Goal: Task Accomplishment & Management: Manage account settings

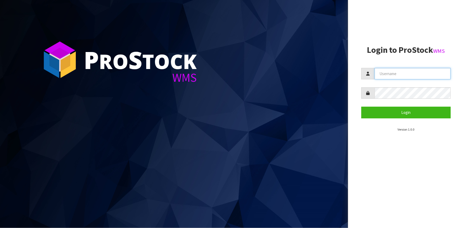
click at [405, 74] on input "text" at bounding box center [413, 73] width 76 height 11
type input "Hayrinna"
click at [361, 107] on button "Login" at bounding box center [405, 112] width 89 height 11
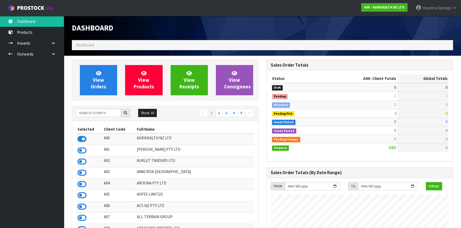
scroll to position [402, 194]
click at [100, 112] on input "text" at bounding box center [98, 113] width 45 height 8
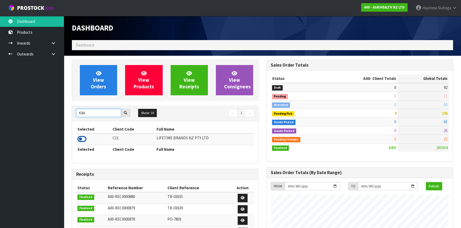
type input "C11"
click at [85, 141] on icon at bounding box center [81, 139] width 9 height 8
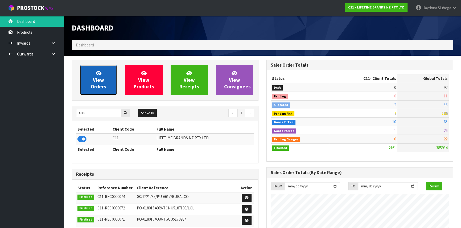
click at [111, 76] on link "View Orders" at bounding box center [98, 80] width 37 height 30
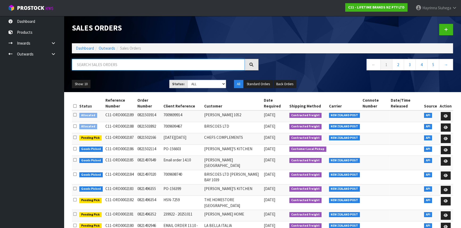
click at [131, 66] on input "text" at bounding box center [158, 64] width 173 height 11
click at [112, 69] on input "text" at bounding box center [158, 64] width 173 height 11
type input "JOB-0417182"
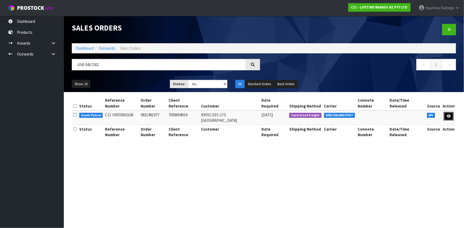
click at [448, 115] on icon at bounding box center [449, 116] width 4 height 3
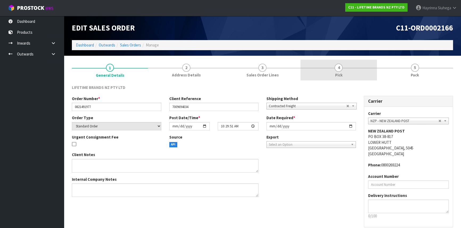
click at [362, 73] on link "4 Pick" at bounding box center [338, 70] width 76 height 21
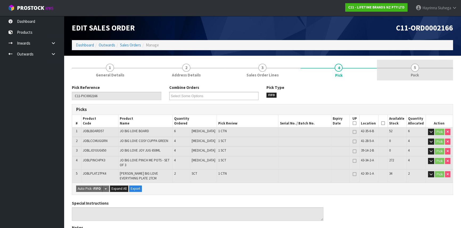
click at [406, 66] on link "5 Pack" at bounding box center [415, 70] width 76 height 21
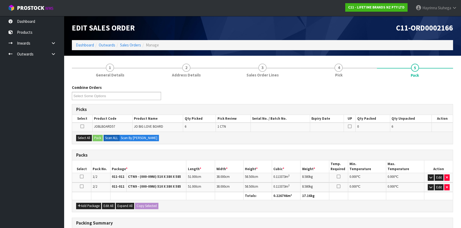
click at [189, 152] on div "Packs" at bounding box center [262, 155] width 380 height 11
click at [439, 175] on button "Edit" at bounding box center [438, 178] width 9 height 6
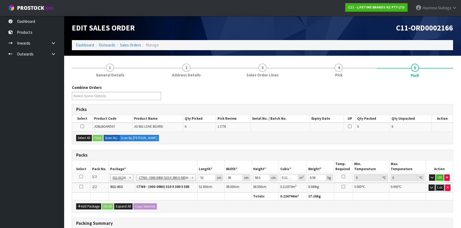
click at [436, 187] on button "Edit" at bounding box center [439, 188] width 9 height 6
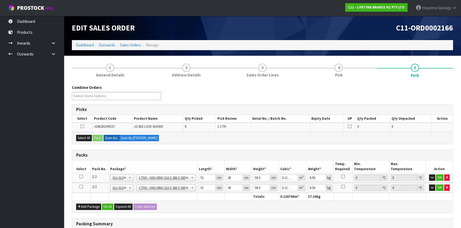
click at [267, 198] on th "Totals:" at bounding box center [264, 197] width 27 height 8
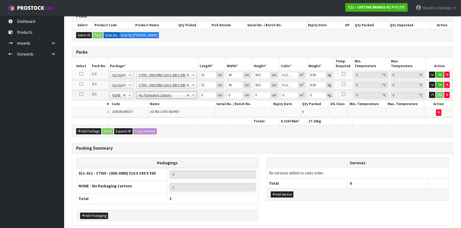
scroll to position [97, 0]
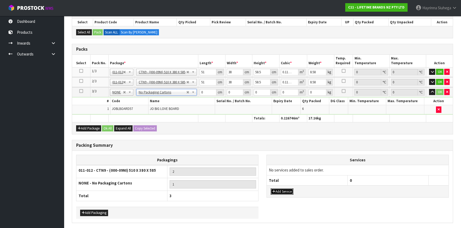
click at [290, 192] on button "Add Service" at bounding box center [281, 192] width 23 height 6
drag, startPoint x: 299, startPoint y: 172, endPoint x: 296, endPoint y: 178, distance: 6.3
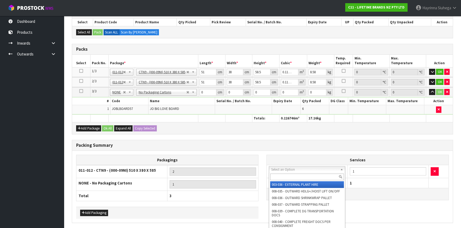
click at [296, 178] on input "text" at bounding box center [307, 177] width 74 height 7
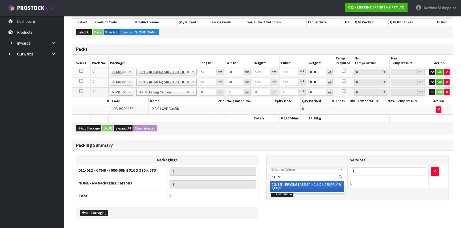
type input "SUPP"
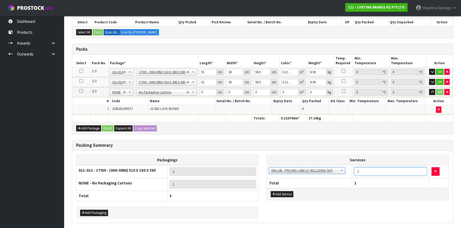
drag, startPoint x: 364, startPoint y: 173, endPoint x: 329, endPoint y: 181, distance: 36.5
click at [329, 181] on table "Services 003-036 - EXTERNAL PLANT HIRE 008-035 - OUTWARD HDLG+/HOIST LIFT ON/OF…" at bounding box center [357, 171] width 182 height 33
click at [432, 82] on icon "button" at bounding box center [431, 81] width 3 height 3
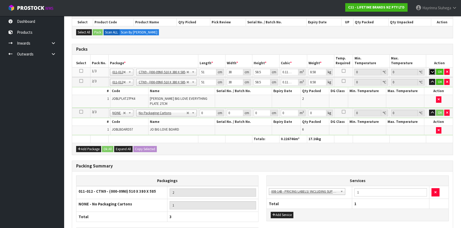
click at [431, 71] on icon "button" at bounding box center [431, 71] width 3 height 3
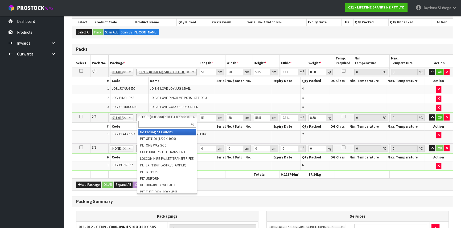
type input "1"
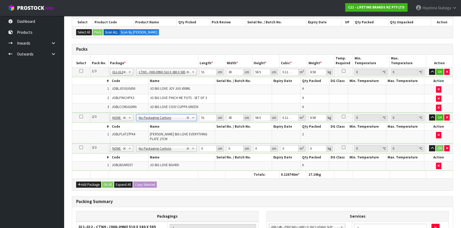
type input "0"
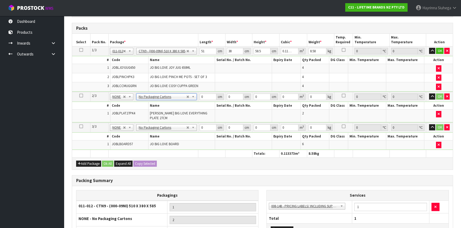
scroll to position [168, 0]
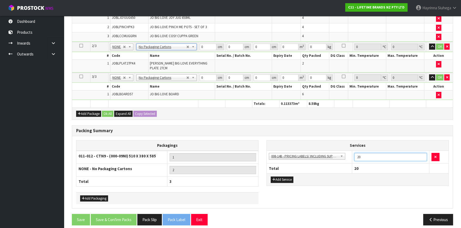
type input "20"
click at [298, 128] on h3 "Packing Summary" at bounding box center [262, 130] width 372 height 5
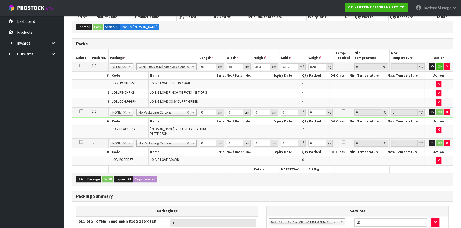
scroll to position [95, 0]
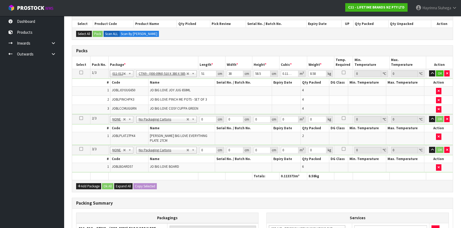
click at [273, 97] on td at bounding box center [286, 100] width 28 height 9
click at [202, 75] on input "51" at bounding box center [207, 73] width 17 height 7
type input "5"
type input "0.011115"
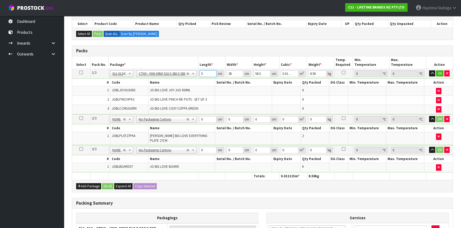
type input "52"
type input "0.115596"
type input "52"
type input "4"
type input "0.012168"
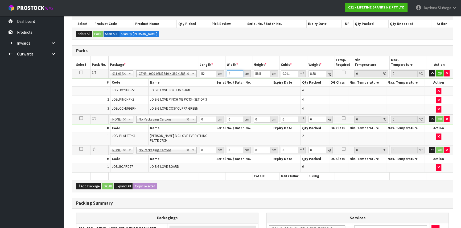
type input "40"
type input "0.12168"
type input "40"
type input "4"
type input "0.00832"
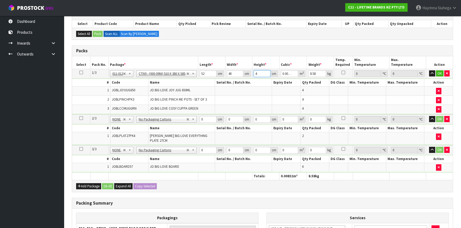
type input "41"
type input "0.08528"
type input "41"
type input "10"
click button "OK" at bounding box center [439, 73] width 7 height 6
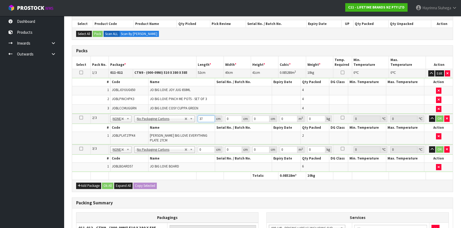
type input "37"
type input "2"
type input "0.002738"
type input "27"
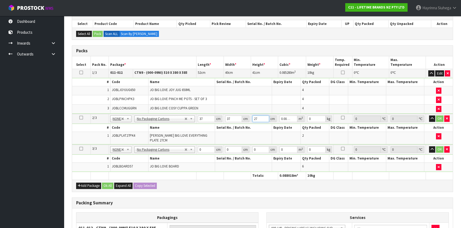
type input "0.036963"
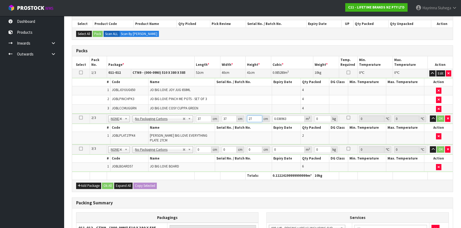
type input "27"
type input "11"
click button "OK" at bounding box center [439, 119] width 7 height 6
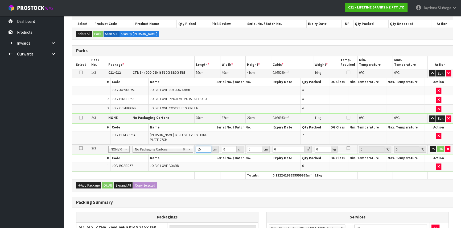
type input "65"
type input "30"
type input "1"
type input "0.00195"
type input "17"
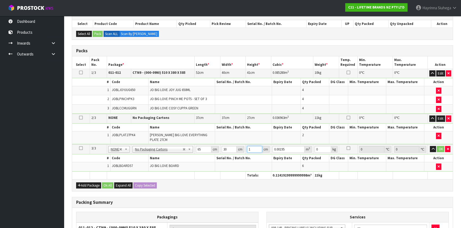
type input "0.03315"
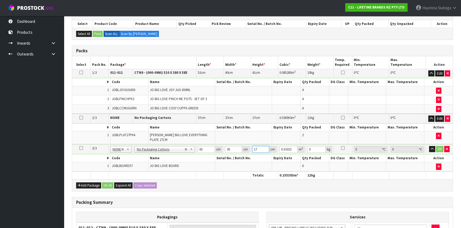
type input "17"
type input "8"
click button "OK" at bounding box center [439, 149] width 7 height 6
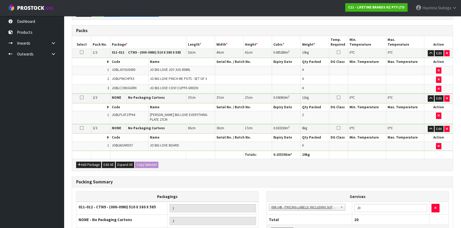
scroll to position [166, 0]
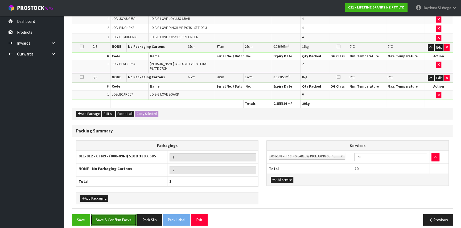
click at [127, 215] on button "Save & Confirm Packs" at bounding box center [114, 220] width 46 height 11
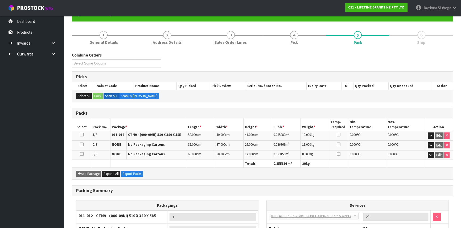
scroll to position [104, 0]
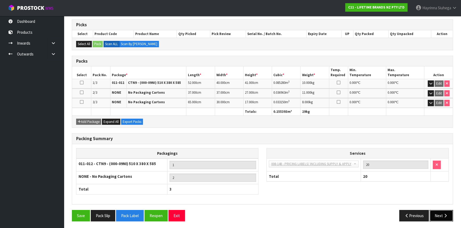
click at [437, 213] on button "Next" at bounding box center [440, 215] width 23 height 11
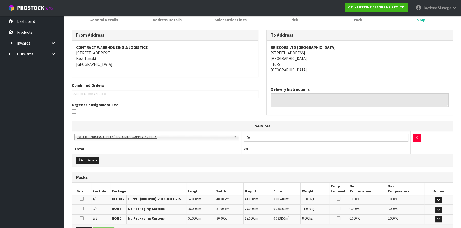
scroll to position [138, 0]
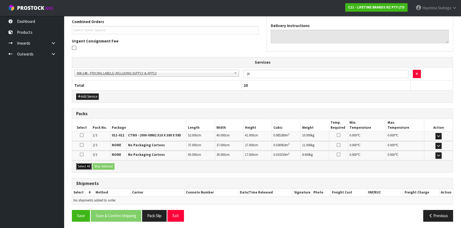
click at [90, 165] on button "Select All" at bounding box center [84, 167] width 16 height 6
click at [106, 164] on button "Ship Selected" at bounding box center [104, 167] width 22 height 6
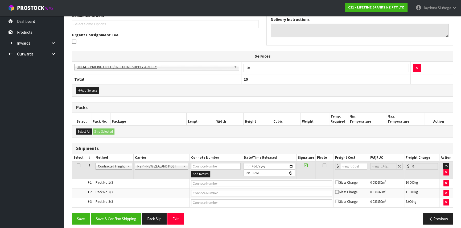
scroll to position [148, 0]
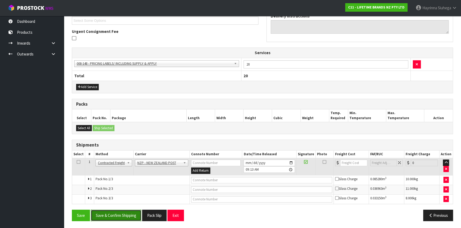
click at [124, 216] on button "Save & Confirm Shipping" at bounding box center [116, 215] width 51 height 11
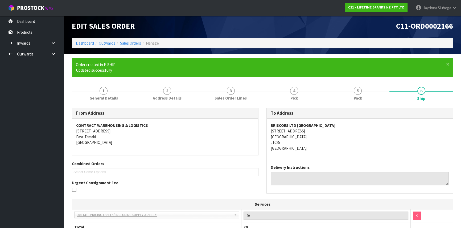
scroll to position [139, 0]
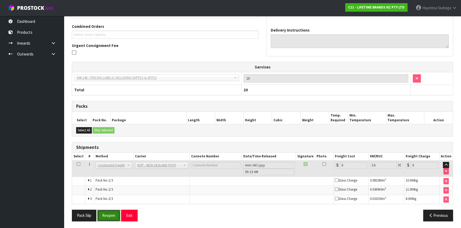
click at [112, 213] on button "Reopen" at bounding box center [108, 215] width 23 height 11
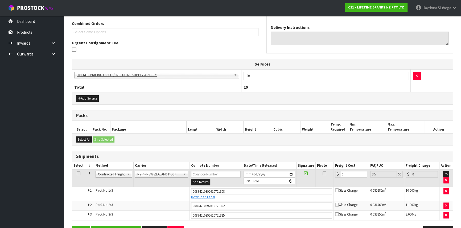
scroll to position [153, 0]
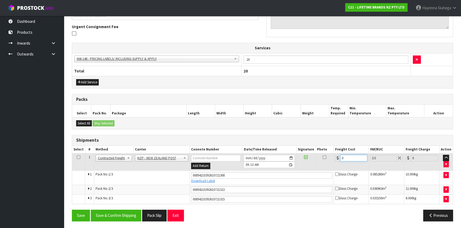
drag, startPoint x: 352, startPoint y: 159, endPoint x: 294, endPoint y: 160, distance: 58.0
click at [294, 160] on tr "1 Client Local Pickup Customer Local Pickup Company Freight Contracted Freight …" at bounding box center [262, 162] width 380 height 17
type input "1"
type input "1.03"
type input "12"
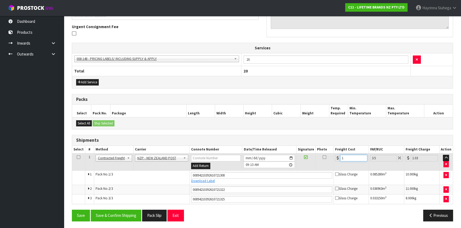
type input "12.42"
type input "12.9"
type input "13.35"
type input "12.99"
type input "13.44"
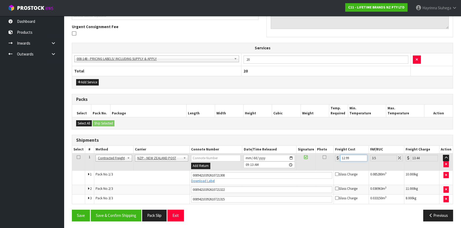
type input "12.99"
click at [72, 210] on button "Save" at bounding box center [81, 215] width 18 height 11
click at [122, 215] on button "Save & Confirm Shipping" at bounding box center [116, 215] width 51 height 11
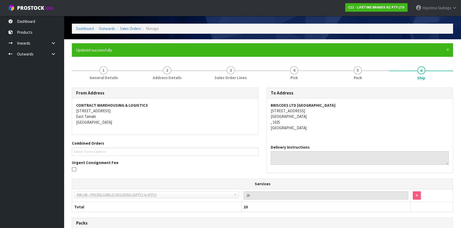
scroll to position [0, 0]
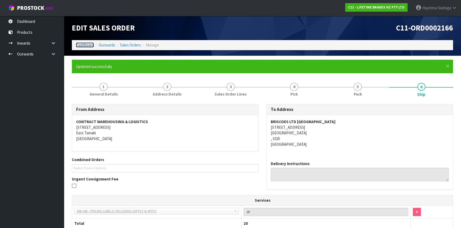
click at [89, 44] on link "Dashboard" at bounding box center [85, 45] width 18 height 5
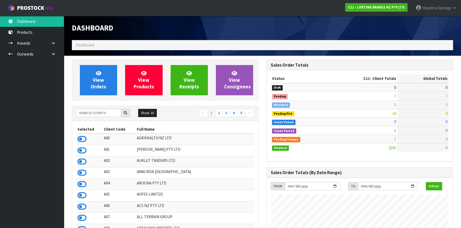
scroll to position [402, 194]
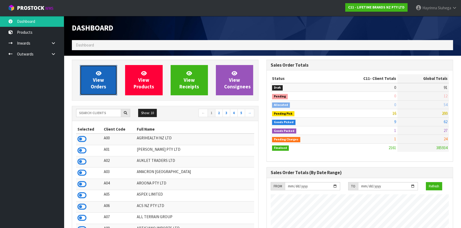
click at [98, 83] on span "View Orders" at bounding box center [98, 80] width 15 height 20
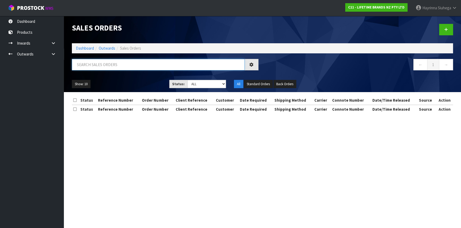
click at [105, 68] on input "text" at bounding box center [158, 64] width 173 height 11
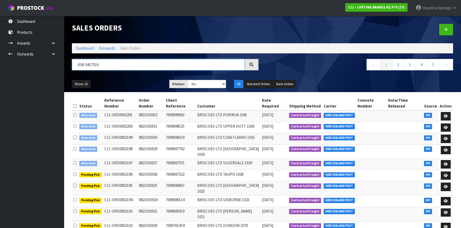
type input "JOB-0417516"
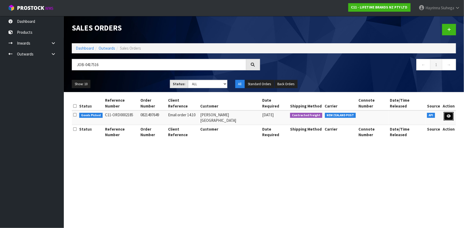
click at [446, 112] on link at bounding box center [449, 116] width 10 height 9
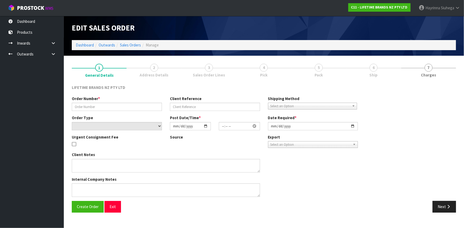
type input "0821497649"
type input "Email order 14.10"
select select "number:0"
type input "[DATE]"
type input "13:39:55.000"
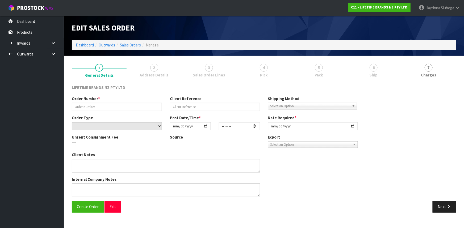
type input "2025-10-15"
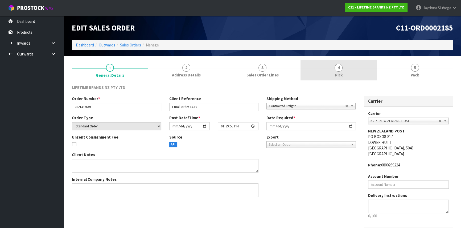
click at [354, 75] on link "4 Pick" at bounding box center [338, 70] width 76 height 21
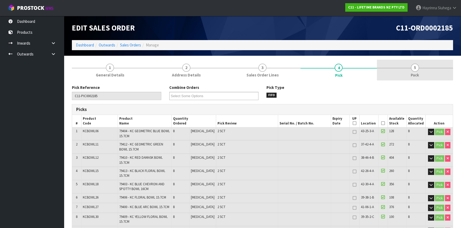
click at [394, 69] on link "5 Pack" at bounding box center [415, 70] width 76 height 21
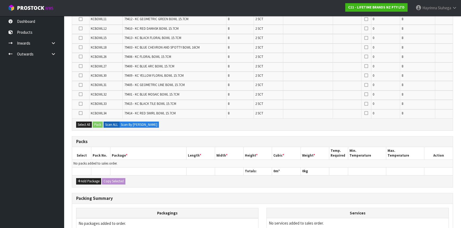
scroll to position [145, 0]
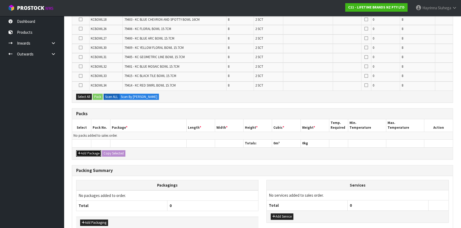
click at [85, 151] on button "Add Package" at bounding box center [88, 154] width 25 height 6
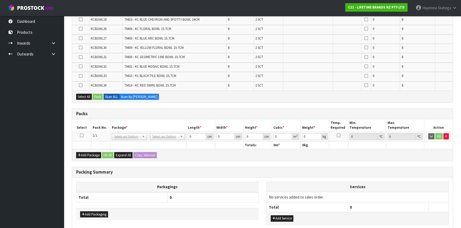
click at [81, 136] on icon at bounding box center [82, 136] width 4 height 0
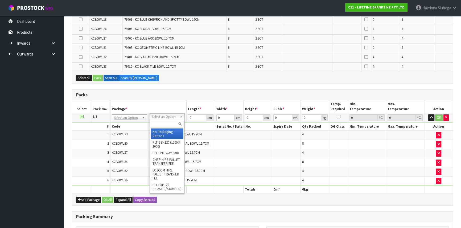
click at [157, 123] on input "text" at bounding box center [167, 124] width 32 height 7
type input "CTN7"
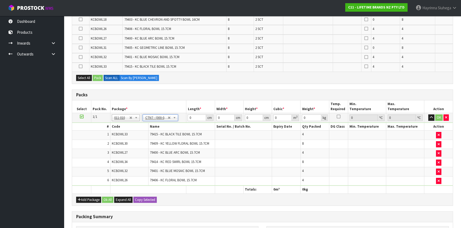
type input "45.5"
type input "35"
type input "0.072459"
type input "12.38"
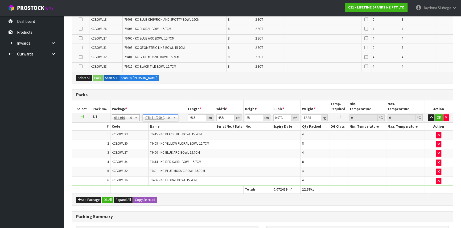
click at [172, 143] on span "79409 - KC YELLOW FLORAL BOWL 15.7CM" at bounding box center [179, 143] width 59 height 5
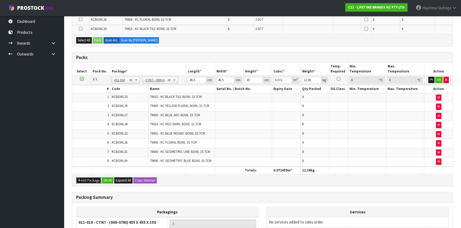
click at [81, 178] on button "Add Package" at bounding box center [88, 181] width 25 height 6
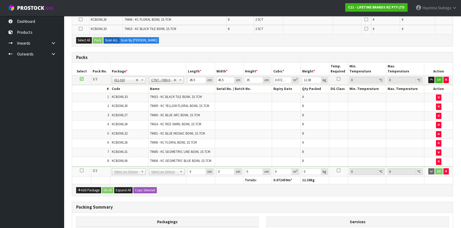
click at [82, 171] on icon at bounding box center [82, 171] width 4 height 0
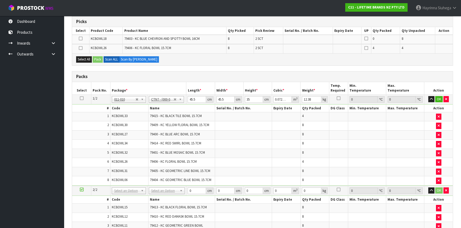
scroll to position [97, 0]
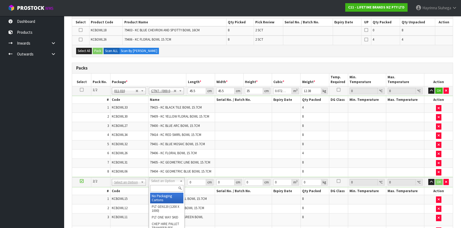
click at [161, 187] on input "text" at bounding box center [166, 188] width 33 height 7
type input "CTN7"
type input "2"
type input "45.5"
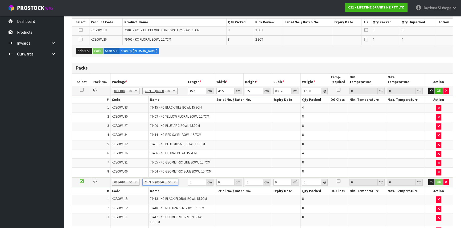
type input "35"
type input "0.072459"
type input "11.2"
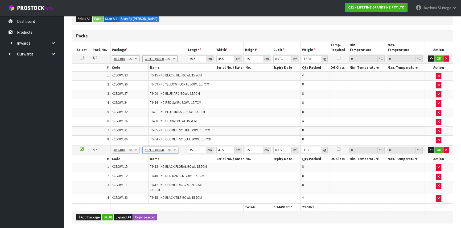
scroll to position [193, 0]
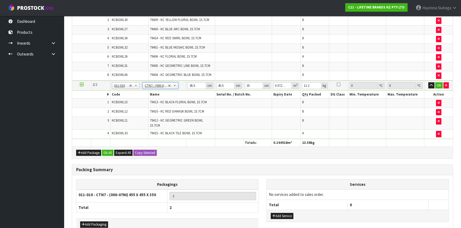
click at [197, 133] on span "79415 - KC BLACK TILE BOWL 15.7CM" at bounding box center [176, 133] width 52 height 5
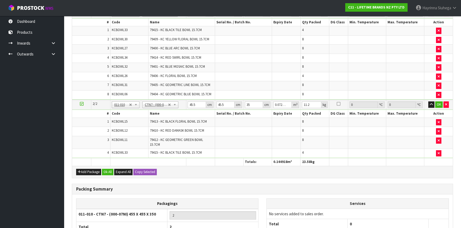
scroll to position [0, 0]
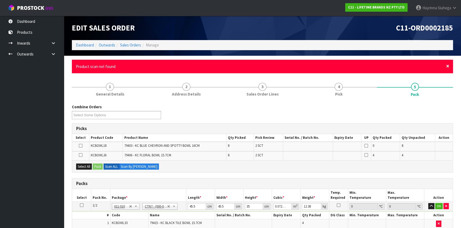
click at [447, 65] on span "×" at bounding box center [447, 65] width 3 height 7
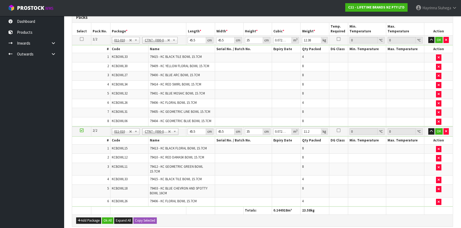
scroll to position [56, 0]
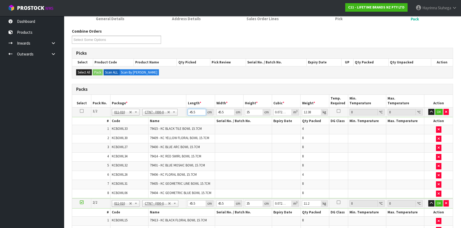
click at [191, 110] on input "45.5" at bounding box center [196, 112] width 18 height 7
type input "4"
type input "0.00637"
type input "47"
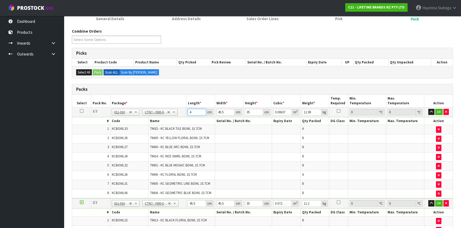
type input "0.074847"
type input "47"
type input "4"
type input "0.00658"
type input "47"
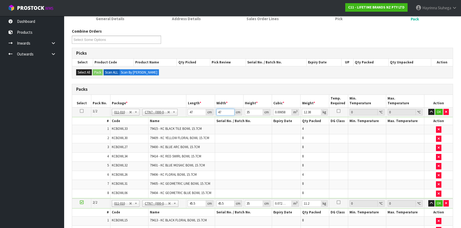
type input "0.077315"
type input "47"
type input "3"
type input "0.006627"
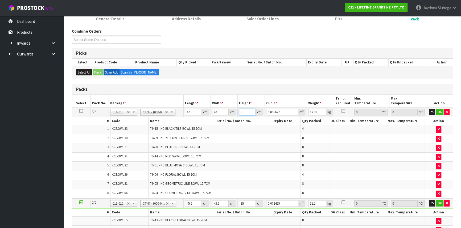
type input "37"
type input "0.081733"
type input "37"
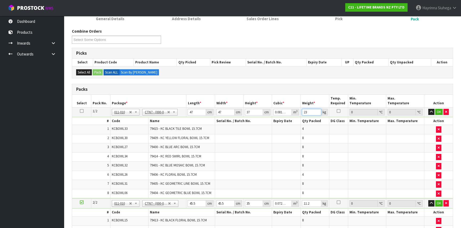
type input "23"
click button "OK" at bounding box center [438, 112] width 7 height 6
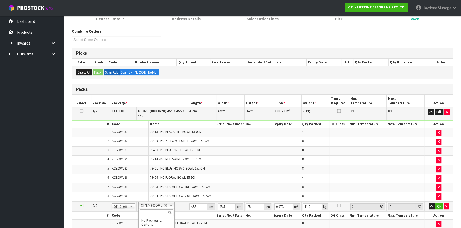
click at [155, 212] on input "text" at bounding box center [156, 213] width 33 height 7
type input "OC"
type input "1"
type input "0"
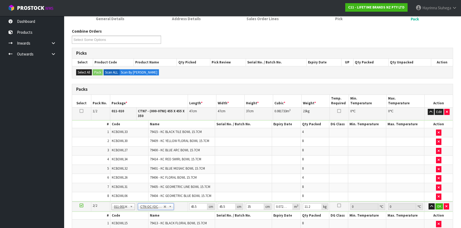
type input "0"
type input "15.38"
click at [188, 204] on td "0 cm" at bounding box center [202, 207] width 28 height 10
click at [189, 204] on input "0" at bounding box center [198, 207] width 18 height 7
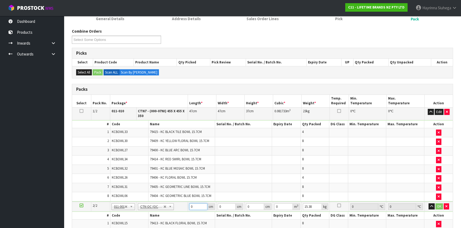
click at [189, 204] on input "0" at bounding box center [198, 207] width 18 height 7
type input "44"
type input "36"
type input "3"
type input "0.004752"
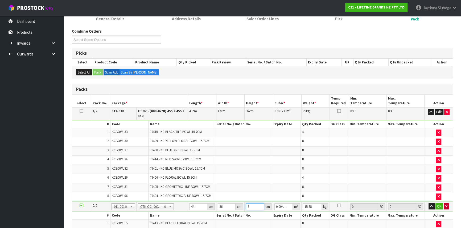
type input "36"
type input "0.057024"
type input "36"
type input "16"
click button "OK" at bounding box center [438, 207] width 7 height 6
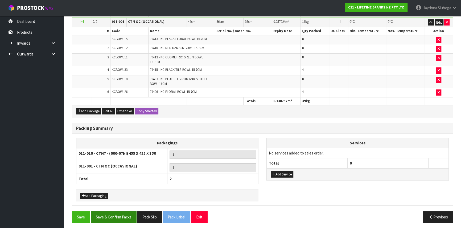
scroll to position [237, 0]
click at [124, 212] on button "Save & Confirm Packs" at bounding box center [114, 216] width 46 height 11
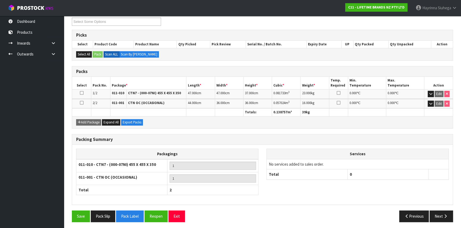
scroll to position [94, 0]
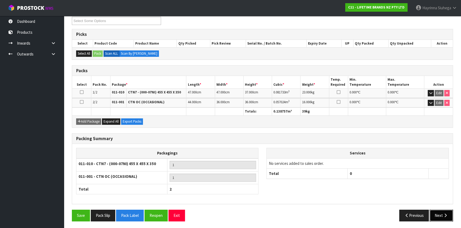
click at [443, 214] on icon "button" at bounding box center [445, 216] width 5 height 4
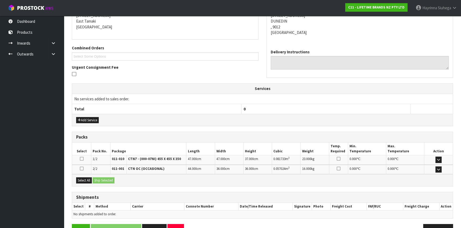
scroll to position [126, 0]
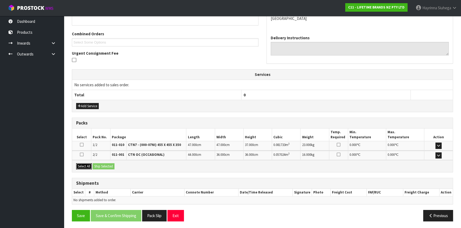
click at [88, 166] on button "Select All" at bounding box center [84, 167] width 16 height 6
click at [112, 166] on button "Ship Selected" at bounding box center [104, 167] width 22 height 6
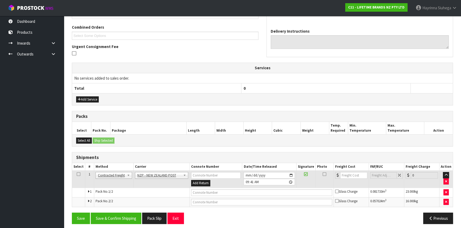
scroll to position [136, 0]
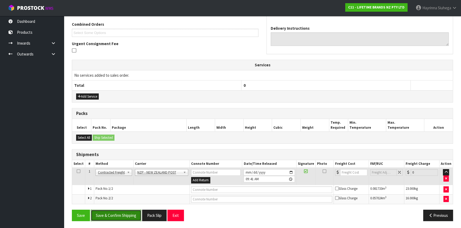
click at [118, 211] on button "Save & Confirm Shipping" at bounding box center [116, 215] width 51 height 11
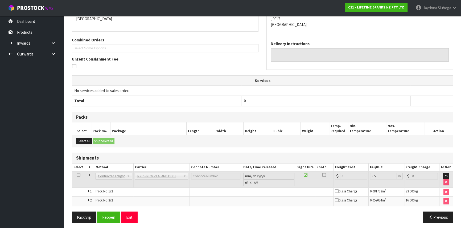
scroll to position [128, 0]
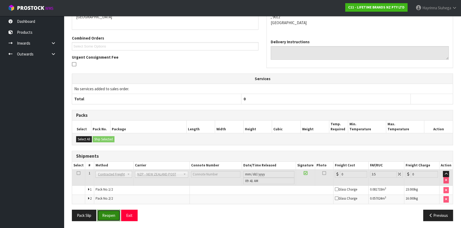
click at [109, 217] on button "Reopen" at bounding box center [108, 215] width 23 height 11
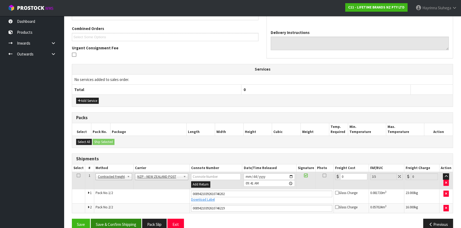
scroll to position [141, 0]
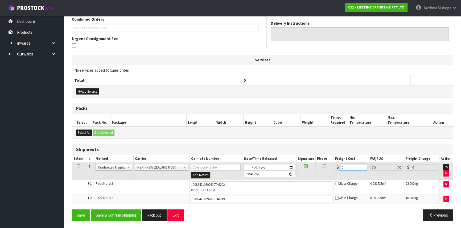
drag, startPoint x: 347, startPoint y: 166, endPoint x: 242, endPoint y: 168, distance: 104.5
click at [255, 166] on tr "1 Client Local Pickup Customer Local Pickup Company Freight Contracted Freight …" at bounding box center [262, 171] width 380 height 17
type input "5"
type input "5.17"
type input "54"
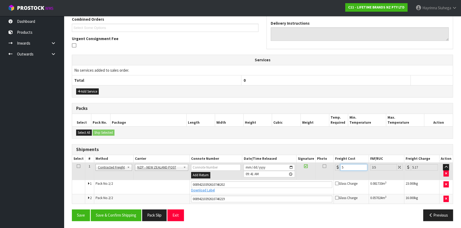
type input "55.89"
type input "54.8"
type input "56.72"
type input "54.89"
type input "56.81"
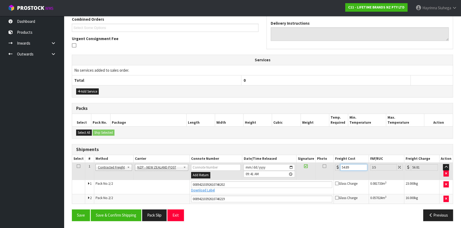
type input "54.89"
click at [72, 210] on button "Save" at bounding box center [81, 215] width 18 height 11
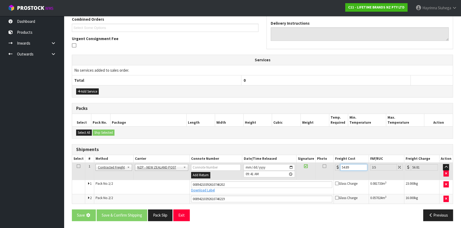
scroll to position [0, 0]
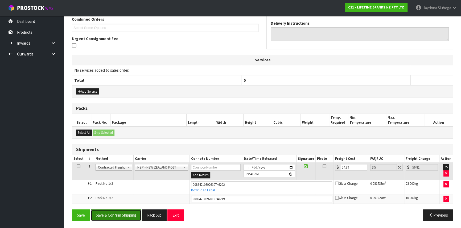
click at [114, 211] on button "Save & Confirm Shipping" at bounding box center [116, 215] width 51 height 11
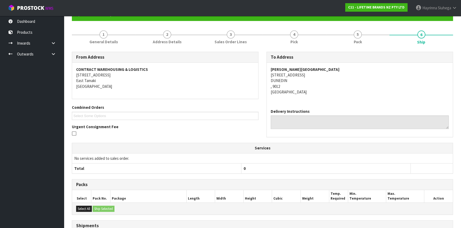
scroll to position [5, 0]
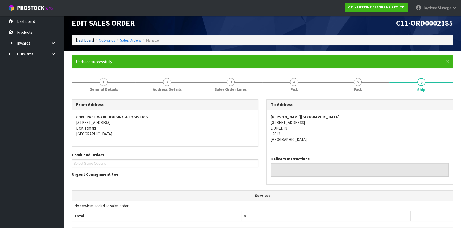
click at [83, 40] on link "Dashboard" at bounding box center [85, 40] width 18 height 5
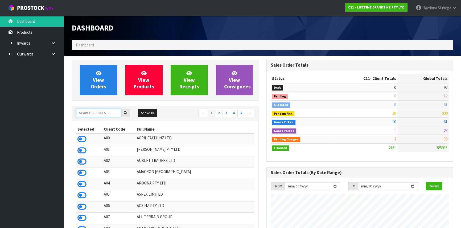
click at [102, 113] on input "text" at bounding box center [98, 113] width 45 height 8
click at [53, 56] on icon at bounding box center [53, 54] width 5 height 4
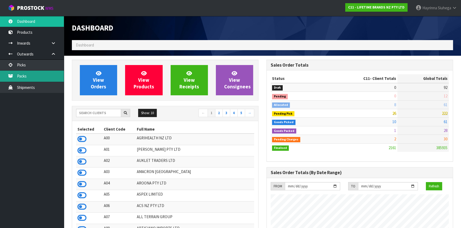
click at [36, 71] on link "Packs" at bounding box center [32, 76] width 64 height 11
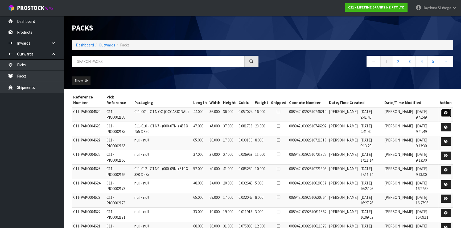
click at [444, 113] on icon at bounding box center [445, 112] width 4 height 3
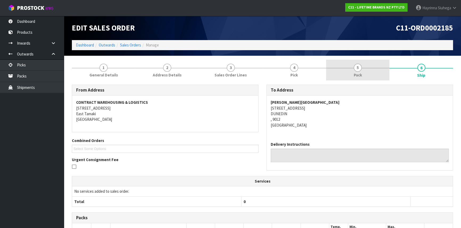
click at [363, 74] on link "5 Pack" at bounding box center [358, 70] width 64 height 21
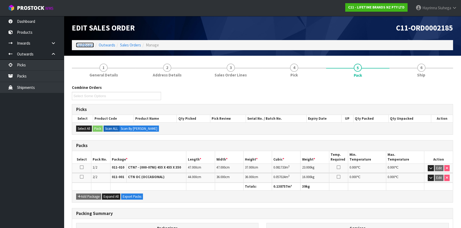
click at [84, 46] on link "Dashboard" at bounding box center [85, 45] width 18 height 5
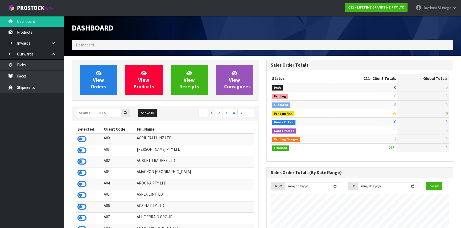
scroll to position [402, 194]
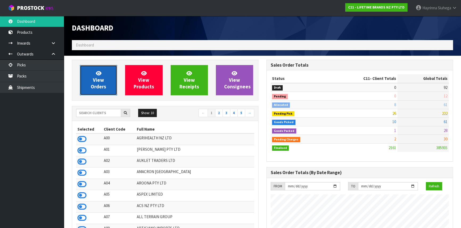
click at [105, 80] on link "View Orders" at bounding box center [98, 80] width 37 height 30
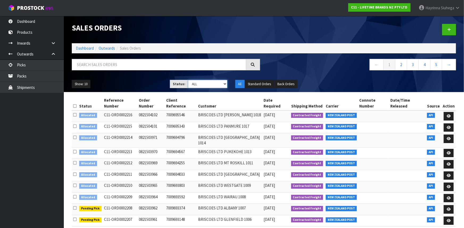
click at [204, 84] on select "Draft Pending Allocated Pending Pick Goods Picked Goods Packed Pending Charges …" at bounding box center [207, 84] width 39 height 8
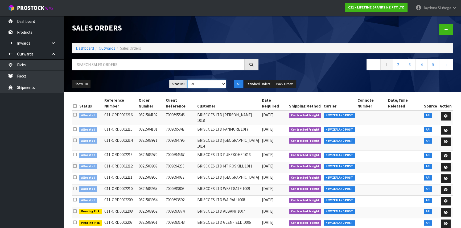
select select "string:4"
click at [187, 80] on select "Draft Pending Allocated Pending Pick Goods Picked Goods Packed Pending Charges …" at bounding box center [206, 84] width 39 height 8
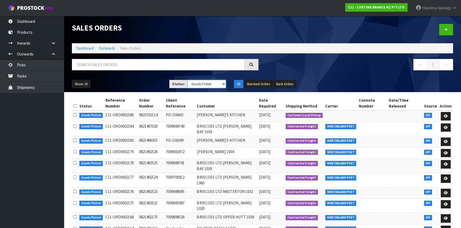
scroll to position [7, 0]
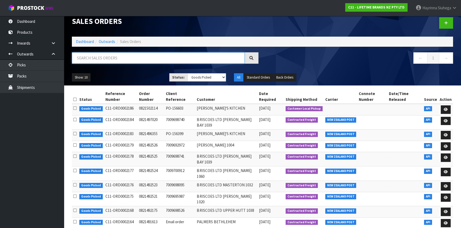
click at [104, 60] on input "text" at bounding box center [158, 57] width 173 height 11
type input "JOB-0417325"
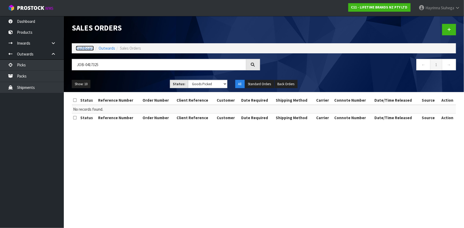
click at [79, 48] on link "Dashboard" at bounding box center [85, 48] width 18 height 5
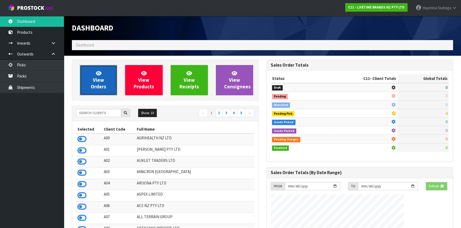
click at [96, 72] on icon at bounding box center [99, 73] width 6 height 5
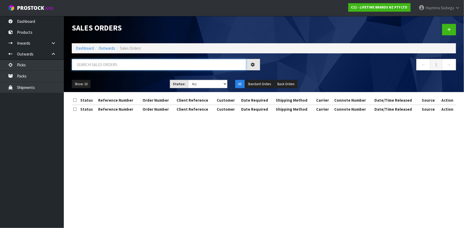
click at [102, 69] on input "text" at bounding box center [159, 64] width 174 height 11
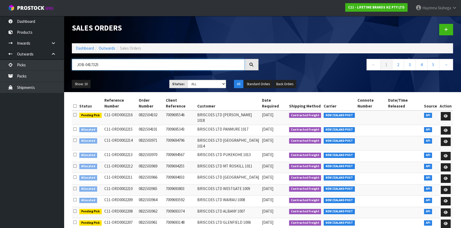
type input "JOB-0417325"
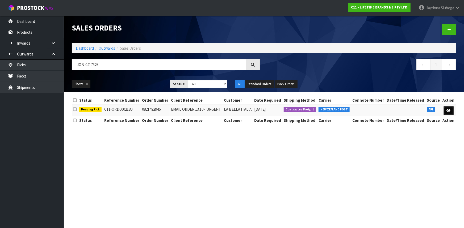
click at [450, 108] on link at bounding box center [449, 111] width 10 height 9
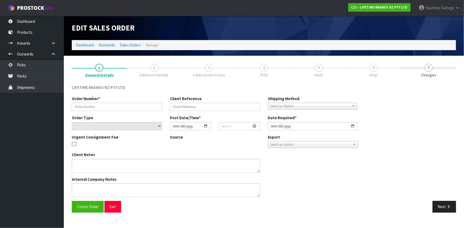
type input "0821492946"
type input "EMAIL ORDER 13.10 - URGENT"
select select "number:0"
type input "[DATE]"
type input "15:04:43.000"
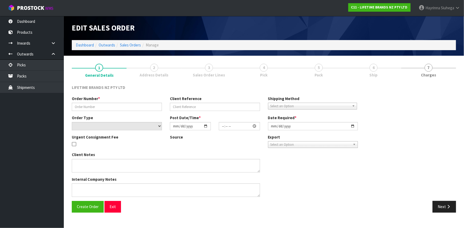
type input "[DATE]"
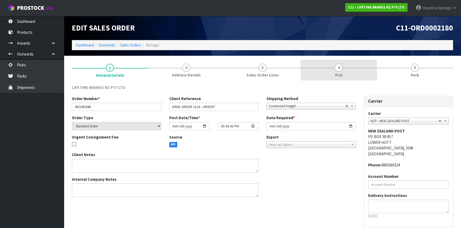
click at [356, 72] on link "4 Pick" at bounding box center [338, 70] width 76 height 21
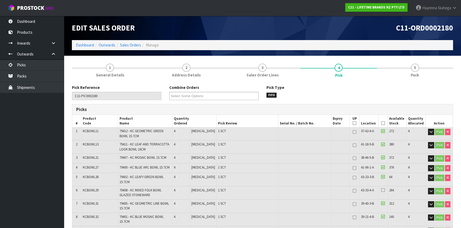
click at [381, 123] on icon at bounding box center [383, 123] width 4 height 0
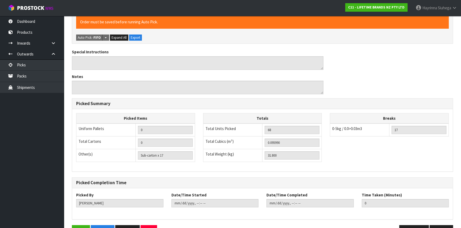
scroll to position [300, 0]
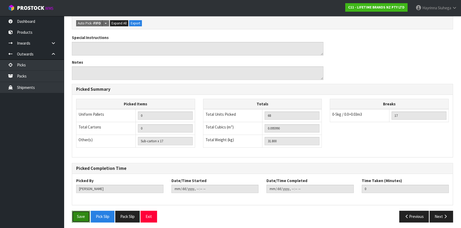
click at [84, 212] on button "Save" at bounding box center [81, 216] width 18 height 11
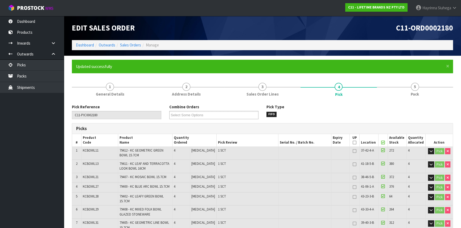
drag, startPoint x: 420, startPoint y: 83, endPoint x: 419, endPoint y: 77, distance: 6.4
click at [420, 83] on link "5 Pack" at bounding box center [415, 89] width 76 height 21
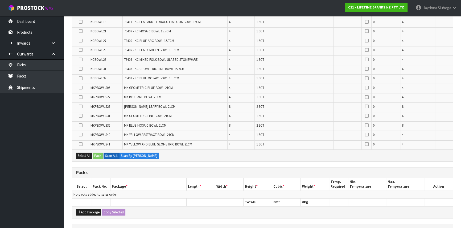
scroll to position [193, 0]
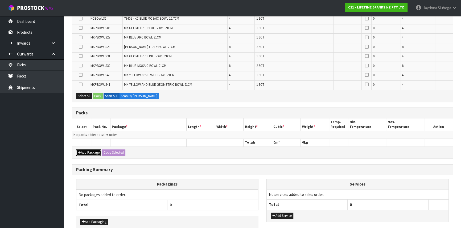
click at [80, 153] on button "Add Package" at bounding box center [88, 153] width 25 height 6
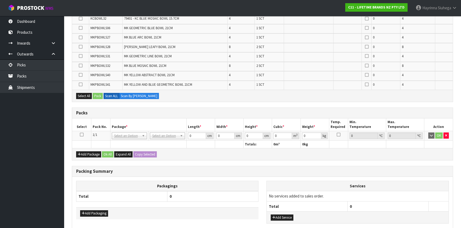
click at [80, 135] on icon at bounding box center [82, 135] width 4 height 0
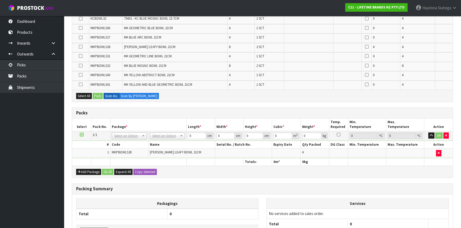
click at [176, 162] on th at bounding box center [148, 162] width 76 height 8
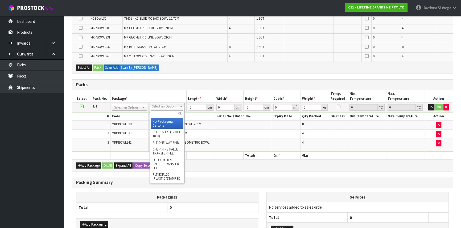
click at [162, 115] on input "text" at bounding box center [167, 114] width 32 height 7
type input "OC"
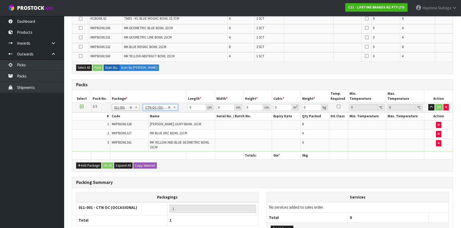
type input "8.9"
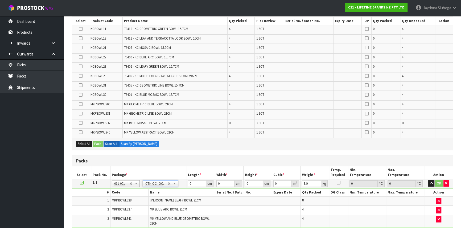
scroll to position [169, 0]
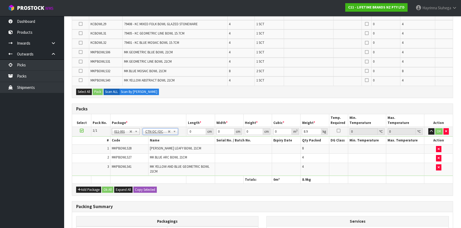
click at [191, 94] on div "Select All Pack Scan ALL Scan By Quantity" at bounding box center [262, 92] width 380 height 12
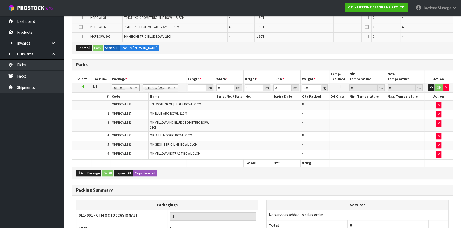
scroll to position [193, 0]
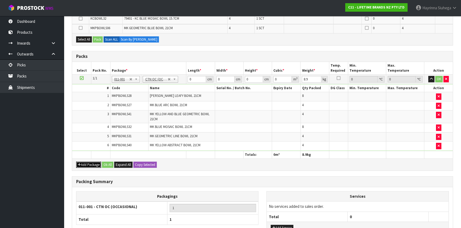
click at [86, 162] on button "Add Package" at bounding box center [88, 165] width 25 height 6
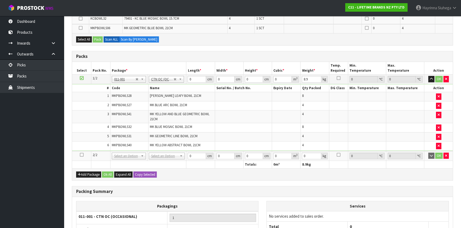
click at [81, 155] on icon at bounding box center [82, 155] width 4 height 0
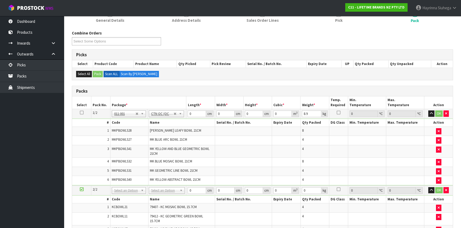
scroll to position [146, 0]
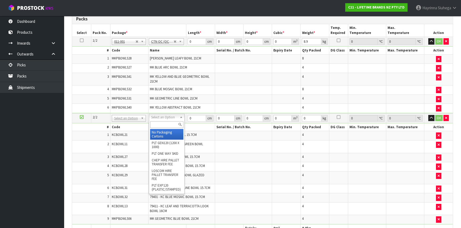
click at [173, 123] on input "text" at bounding box center [166, 125] width 33 height 7
type input "CTN7"
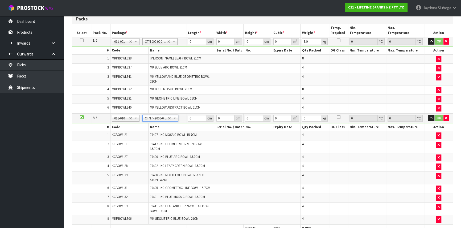
type input "45.5"
type input "35"
type input "0.072459"
type input "14.5"
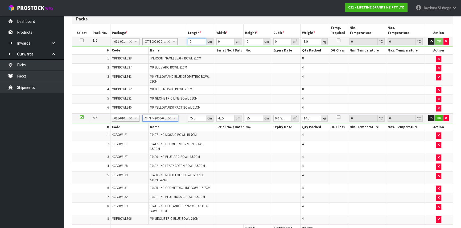
click at [188, 41] on input "0" at bounding box center [196, 41] width 18 height 7
drag, startPoint x: 188, startPoint y: 41, endPoint x: 201, endPoint y: 42, distance: 13.1
click at [189, 41] on input "0" at bounding box center [196, 41] width 18 height 7
type input "47"
type input "30"
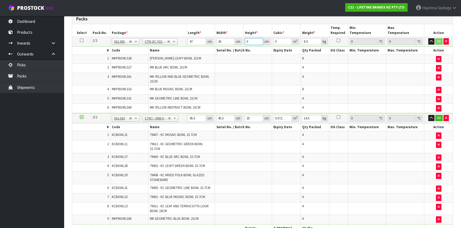
type input "5"
type input "0.00705"
type input "51"
type input "0.07191"
type input "51"
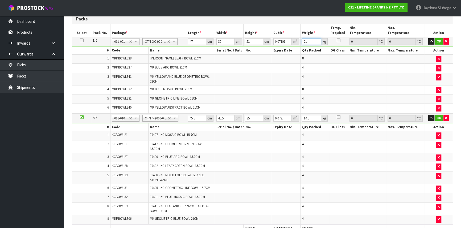
type input "21"
click button "OK" at bounding box center [438, 41] width 7 height 6
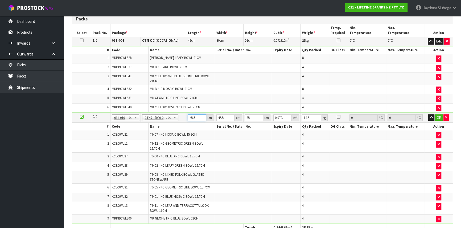
type input "4"
type input "0.00637"
type input "47"
type input "0.074847"
click at [190, 116] on input "47" at bounding box center [196, 118] width 18 height 7
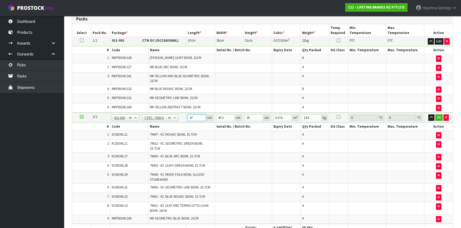
click at [190, 116] on input "47" at bounding box center [196, 118] width 18 height 7
type input "4"
type input "0.00637"
type input "48"
type input "0.07644"
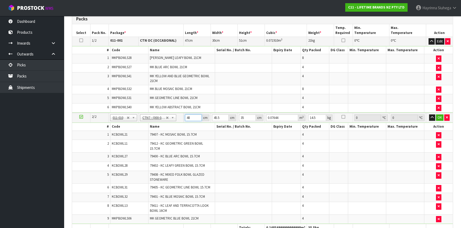
type input "48"
type input "4"
type input "0.00672"
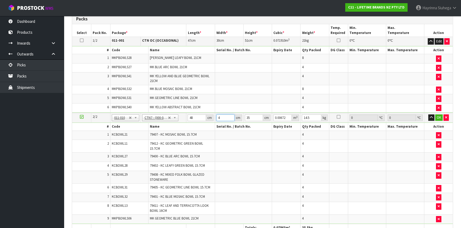
type input "47"
type input "0.07896"
type input "47"
type input "3"
type input "0.006768"
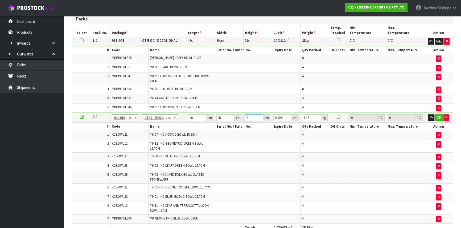
type input "31"
type input "0.069936"
type input "31"
type input "15"
click button "OK" at bounding box center [438, 118] width 7 height 6
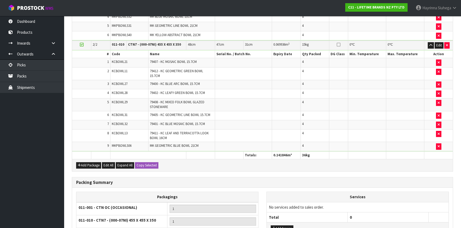
scroll to position [273, 0]
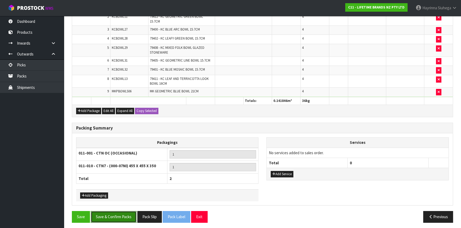
click at [110, 213] on button "Save & Confirm Packs" at bounding box center [114, 216] width 46 height 11
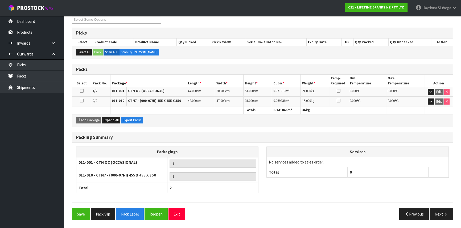
scroll to position [94, 0]
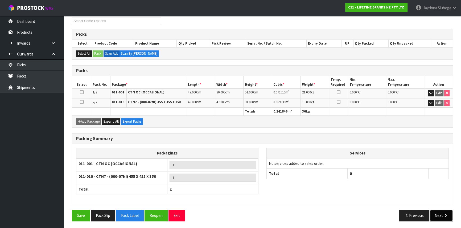
click at [446, 214] on icon "button" at bounding box center [445, 216] width 5 height 4
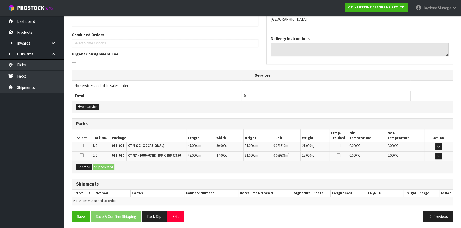
scroll to position [126, 0]
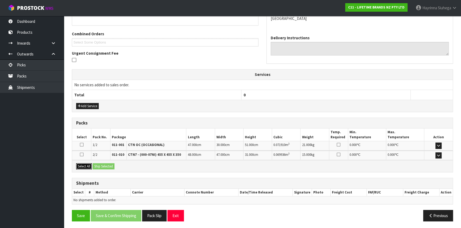
click at [87, 168] on button "Select All" at bounding box center [84, 167] width 16 height 6
click at [101, 165] on button "Ship Selected" at bounding box center [104, 167] width 22 height 6
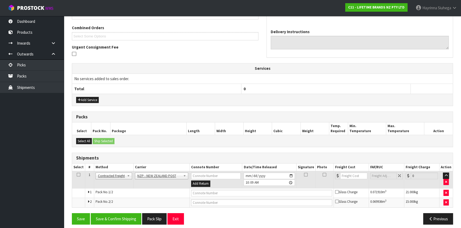
scroll to position [136, 0]
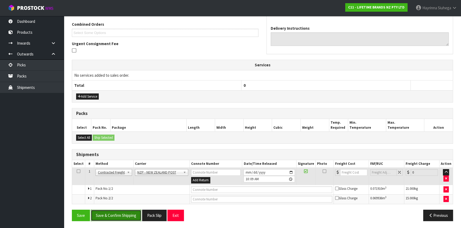
click at [113, 212] on button "Save & Confirm Shipping" at bounding box center [116, 215] width 51 height 11
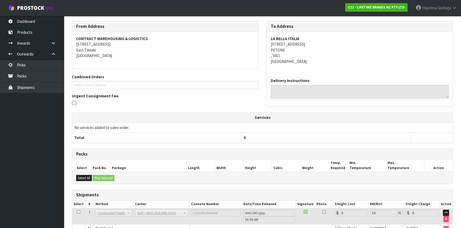
scroll to position [128, 0]
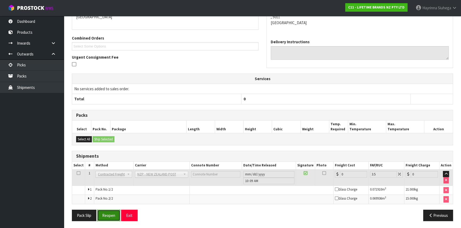
click at [108, 214] on button "Reopen" at bounding box center [108, 215] width 23 height 11
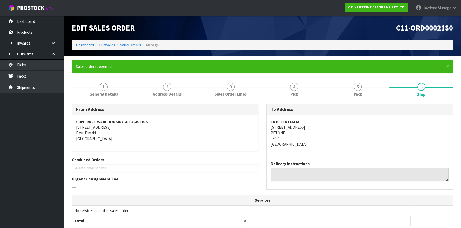
scroll to position [122, 0]
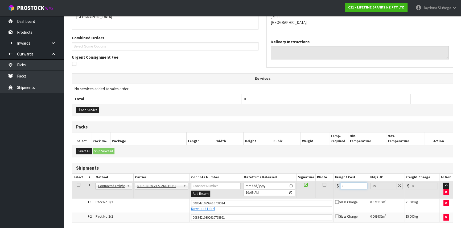
drag, startPoint x: 346, startPoint y: 186, endPoint x: 292, endPoint y: 183, distance: 53.8
click at [292, 183] on tr "1 Client Local Pickup Customer Local Pickup Company Freight Contracted Freight …" at bounding box center [262, 190] width 380 height 17
type input "2"
type input "2.07"
type input "29"
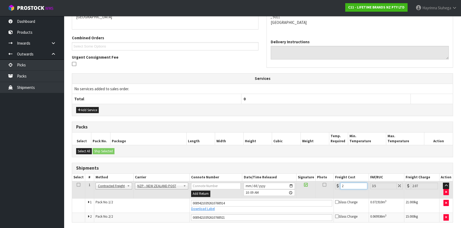
type input "30.01"
type input "29.9"
type input "30.95"
type input "29.90"
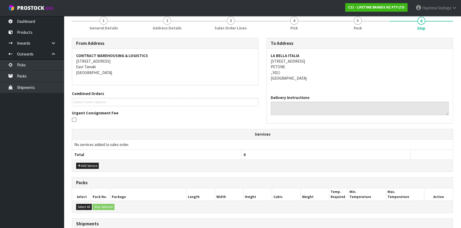
scroll to position [141, 0]
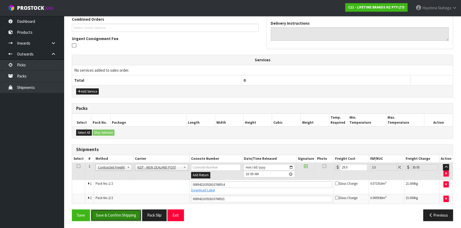
click at [125, 212] on button "Save & Confirm Shipping" at bounding box center [116, 215] width 51 height 11
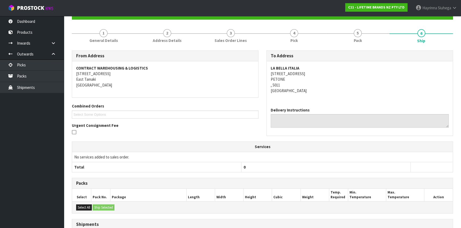
scroll to position [0, 0]
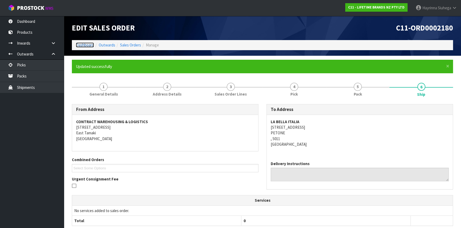
click at [91, 45] on link "Dashboard" at bounding box center [85, 45] width 18 height 5
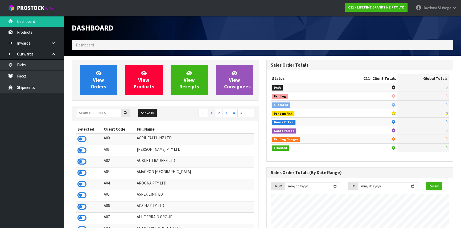
scroll to position [402, 194]
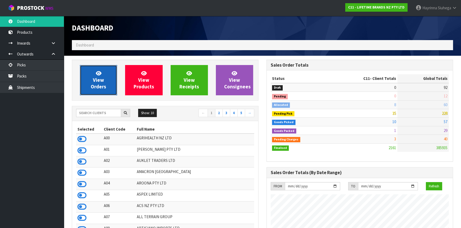
click at [98, 84] on span "View Orders" at bounding box center [98, 80] width 15 height 20
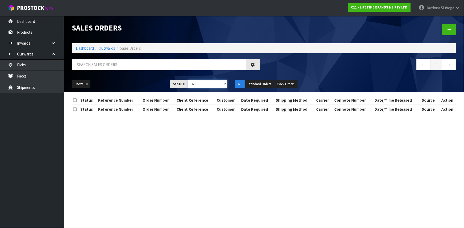
click at [197, 85] on select "Draft Pending Allocated Pending Pick Goods Picked Goods Packed Pending Charges …" at bounding box center [207, 84] width 39 height 8
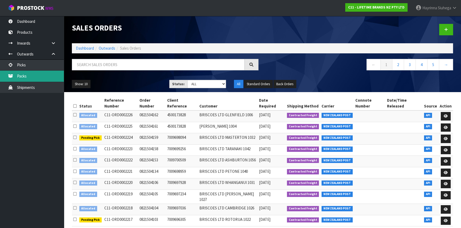
click at [32, 77] on link "Packs" at bounding box center [32, 76] width 64 height 11
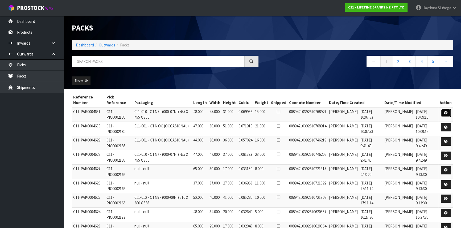
click at [445, 116] on link at bounding box center [445, 113] width 10 height 9
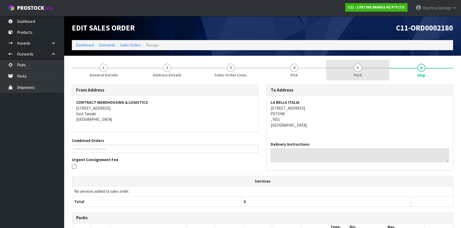
click at [346, 70] on link "5 Pack" at bounding box center [358, 70] width 64 height 21
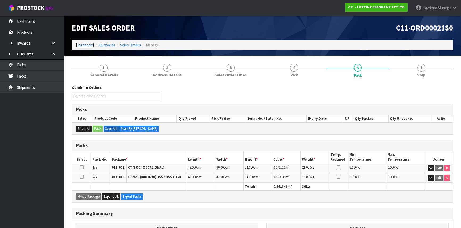
click at [81, 44] on link "Dashboard" at bounding box center [85, 45] width 18 height 5
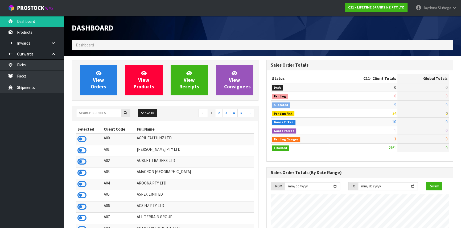
scroll to position [402, 194]
click at [51, 74] on link "Packs" at bounding box center [32, 76] width 64 height 11
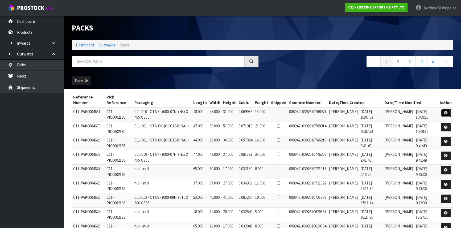
click at [445, 111] on icon at bounding box center [445, 112] width 4 height 3
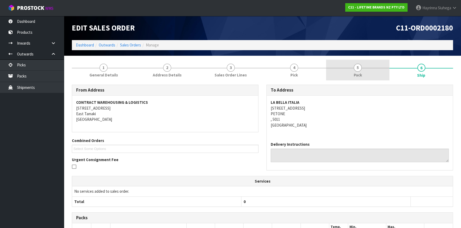
click at [339, 65] on link "5 Pack" at bounding box center [358, 70] width 64 height 21
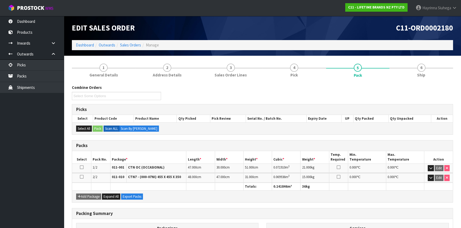
click at [86, 42] on ol "Dashboard Outwards Sales Orders Manage" at bounding box center [262, 45] width 381 height 10
click at [85, 46] on link "Dashboard" at bounding box center [85, 45] width 18 height 5
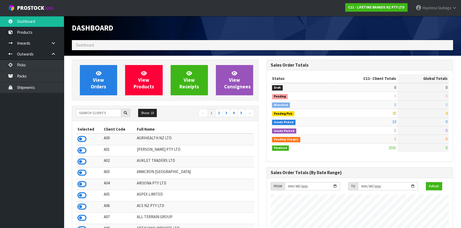
scroll to position [402, 194]
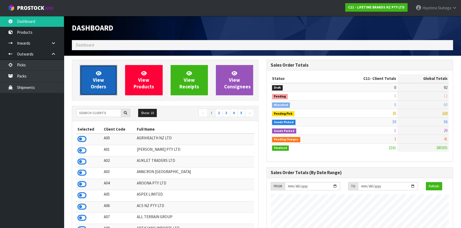
click at [87, 81] on link "View Orders" at bounding box center [98, 80] width 37 height 30
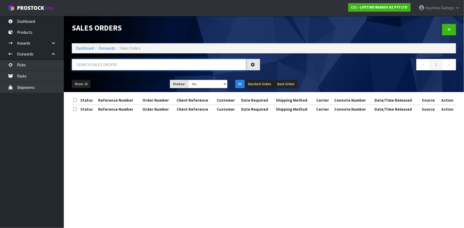
click at [95, 63] on input "text" at bounding box center [159, 64] width 174 height 11
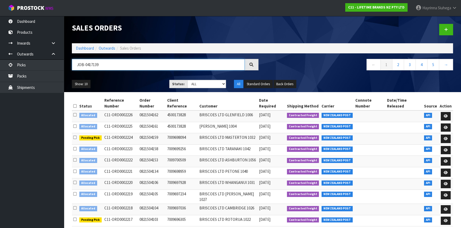
type input "JOB-0417139"
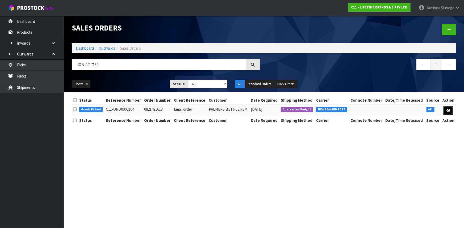
click at [447, 109] on icon at bounding box center [448, 110] width 4 height 3
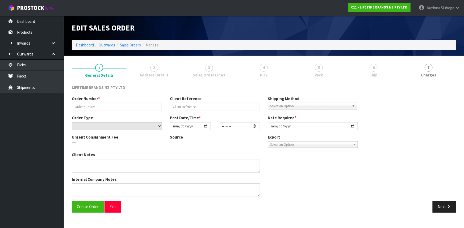
click at [370, 72] on span "Ship" at bounding box center [374, 75] width 8 height 6
type input "0821491613"
type input "Email order"
select select "number:0"
type input "[DATE]"
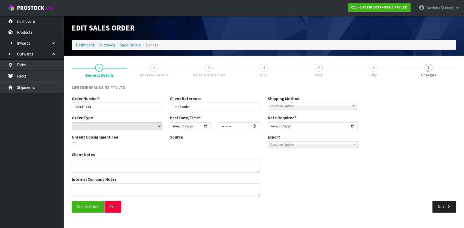
type input "07:54:43.000"
type input "[DATE]"
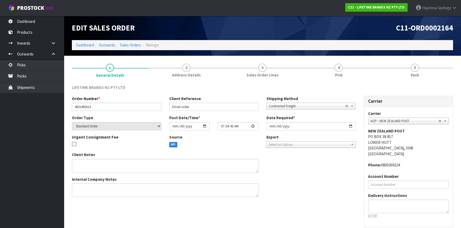
click at [370, 72] on link "4 Pick" at bounding box center [338, 70] width 76 height 21
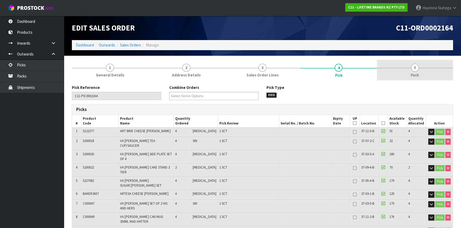
click at [398, 70] on link "5 Pack" at bounding box center [415, 70] width 76 height 21
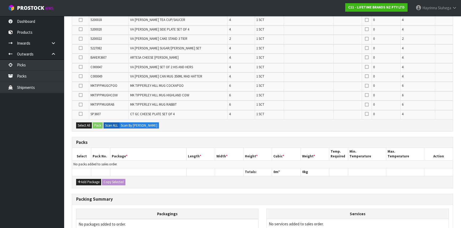
scroll to position [121, 0]
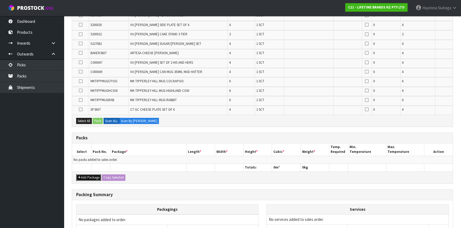
click at [84, 177] on button "Add Package" at bounding box center [88, 178] width 25 height 6
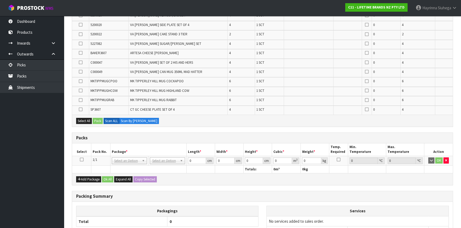
drag, startPoint x: 80, startPoint y: 159, endPoint x: 139, endPoint y: 147, distance: 60.1
click at [80, 160] on icon at bounding box center [82, 160] width 4 height 0
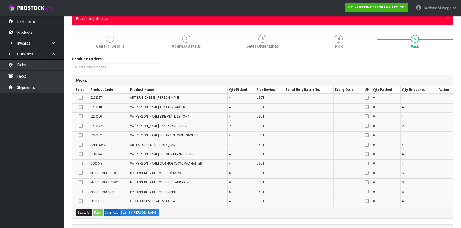
scroll to position [0, 0]
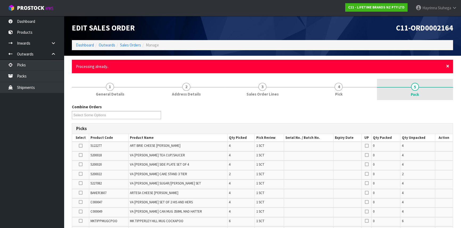
drag, startPoint x: 448, startPoint y: 66, endPoint x: 440, endPoint y: 71, distance: 9.7
click at [448, 66] on span "×" at bounding box center [447, 65] width 3 height 7
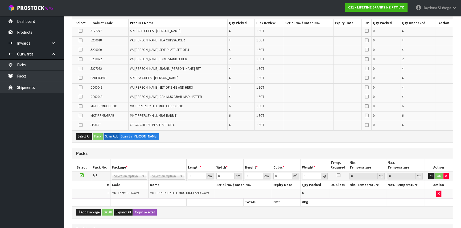
scroll to position [145, 0]
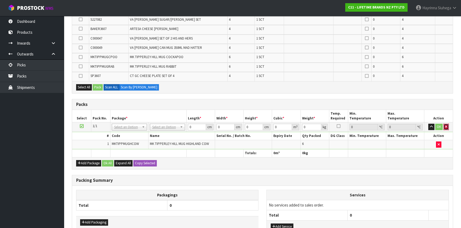
click at [445, 126] on icon "button" at bounding box center [446, 126] width 2 height 3
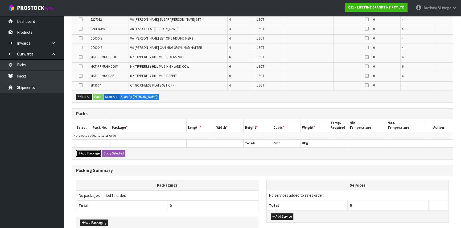
click at [88, 152] on button "Add Package" at bounding box center [88, 154] width 25 height 6
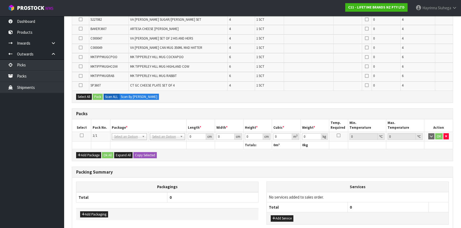
click at [82, 136] on icon at bounding box center [82, 136] width 4 height 0
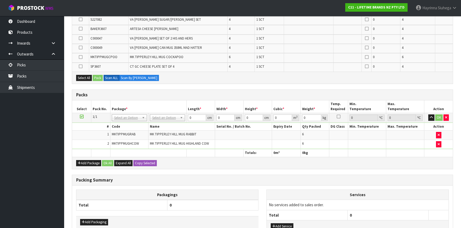
click at [101, 140] on td "2" at bounding box center [91, 144] width 38 height 9
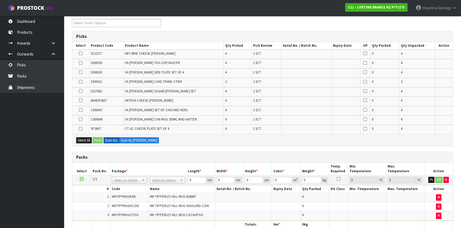
scroll to position [97, 0]
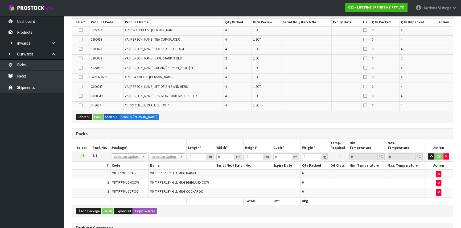
click at [208, 125] on div "Combine Orders C11-ORD0002161 C11-ORD0002162 C11-ORD0002164 C11-ORD0002168 C11-…" at bounding box center [262, 149] width 381 height 323
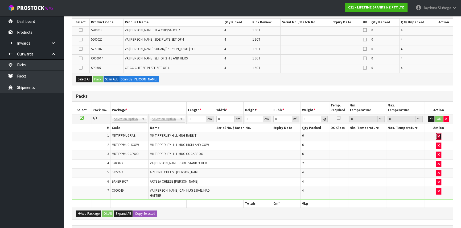
click at [438, 135] on icon "button" at bounding box center [438, 136] width 2 height 3
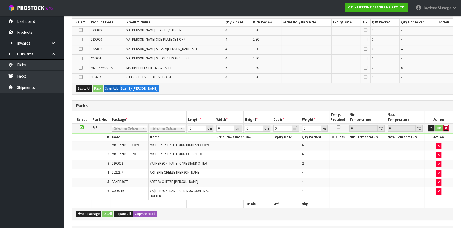
click at [446, 129] on button "button" at bounding box center [445, 128] width 5 height 6
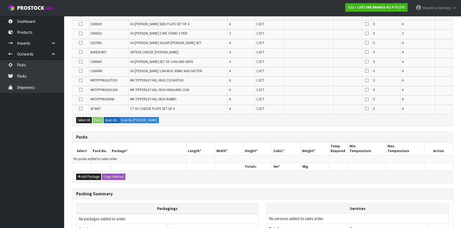
scroll to position [145, 0]
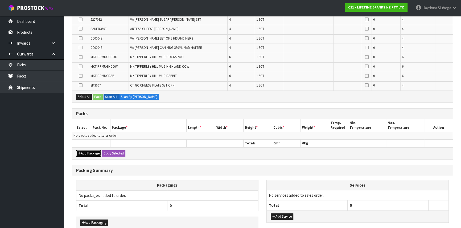
click at [91, 151] on button "Add Package" at bounding box center [88, 154] width 25 height 6
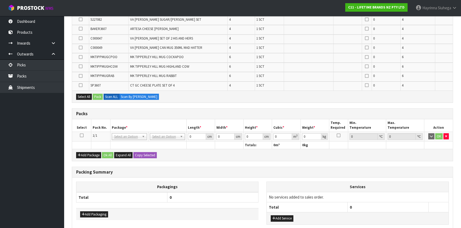
click at [81, 136] on icon at bounding box center [82, 136] width 4 height 0
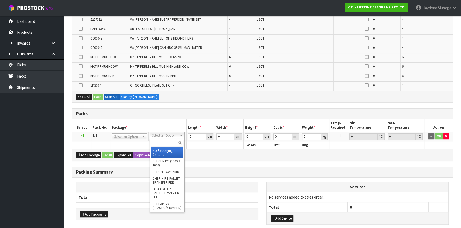
click at [171, 143] on input "text" at bounding box center [167, 143] width 32 height 7
type input "CTN9"
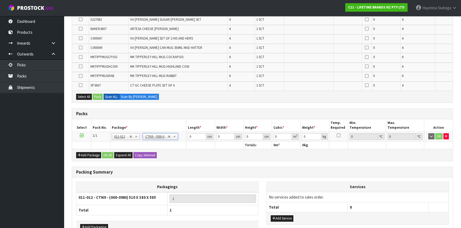
type input "51"
type input "38"
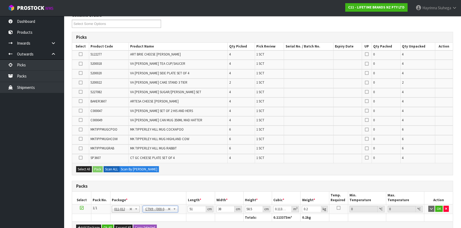
scroll to position [97, 0]
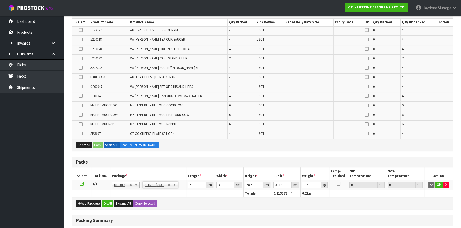
click at [211, 161] on h3 "Packs" at bounding box center [262, 162] width 372 height 5
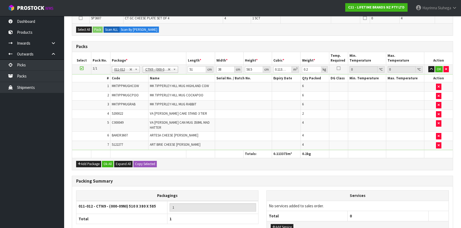
scroll to position [169, 0]
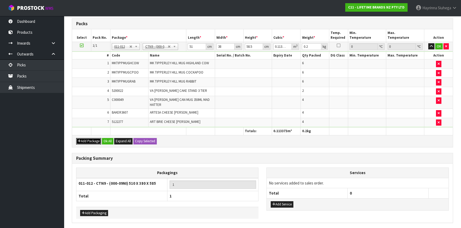
click at [87, 138] on button "Add Package" at bounding box center [88, 141] width 25 height 6
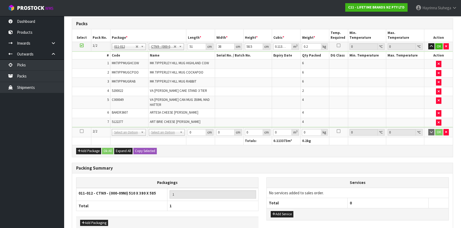
click at [81, 131] on icon at bounding box center [82, 131] width 4 height 0
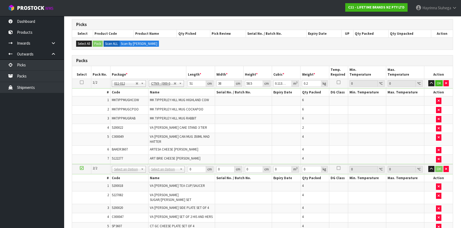
scroll to position [87, 0]
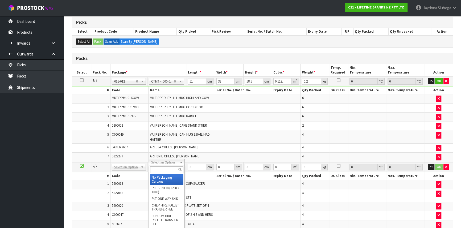
click at [164, 169] on input "text" at bounding box center [166, 170] width 33 height 7
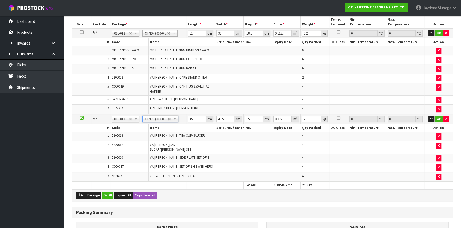
scroll to position [136, 0]
drag, startPoint x: 26, startPoint y: 174, endPoint x: 187, endPoint y: 90, distance: 182.1
click at [187, 90] on td "VA ALICE CAN MUG 350ML MAD HATTER" at bounding box center [181, 89] width 66 height 13
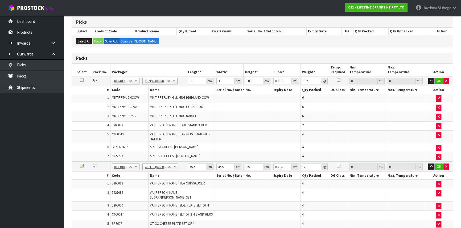
scroll to position [87, 0]
click at [189, 81] on input "51" at bounding box center [196, 81] width 18 height 7
click button "OK" at bounding box center [438, 81] width 7 height 6
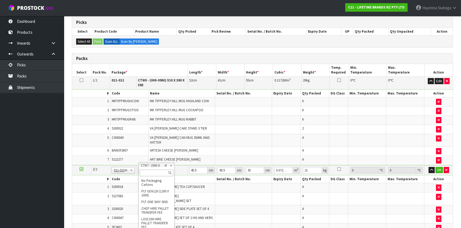
click at [151, 173] on input "text" at bounding box center [156, 173] width 33 height 7
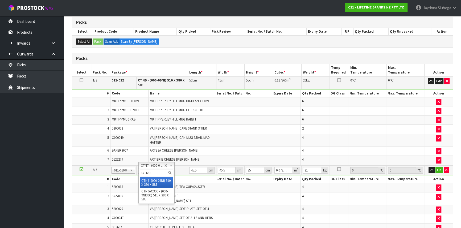
drag, startPoint x: 150, startPoint y: 185, endPoint x: 155, endPoint y: 184, distance: 5.0
click at [190, 167] on input "51" at bounding box center [198, 170] width 18 height 7
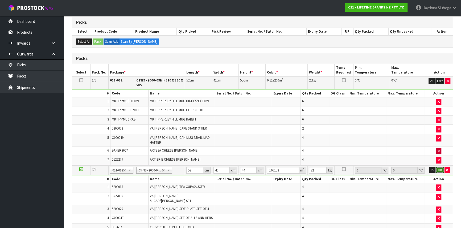
click button "OK" at bounding box center [439, 170] width 7 height 6
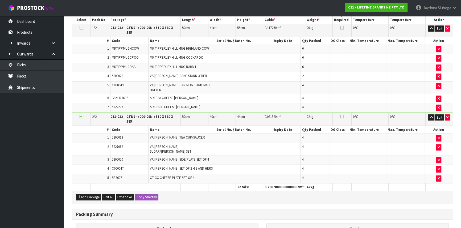
scroll to position [199, 0]
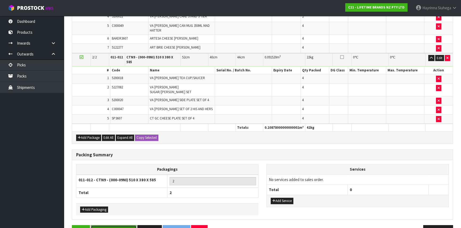
click at [114, 226] on button "Save & Confirm Packs" at bounding box center [114, 231] width 46 height 11
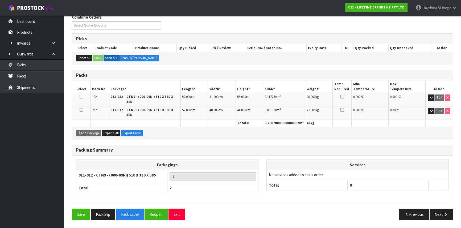
scroll to position [82, 0]
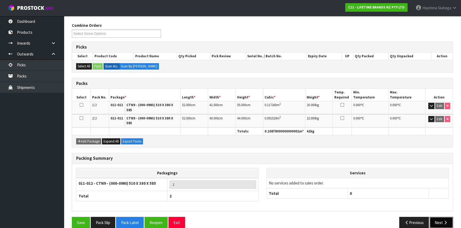
click at [444, 221] on icon "button" at bounding box center [445, 223] width 5 height 4
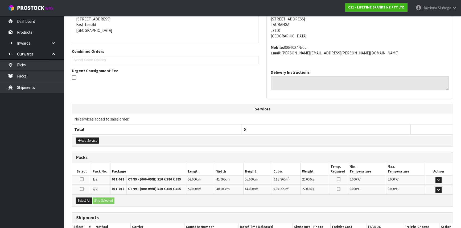
scroll to position [143, 0]
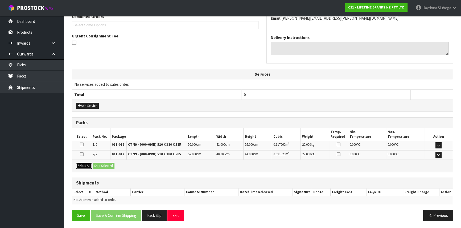
click at [86, 166] on button "Select All" at bounding box center [84, 166] width 16 height 6
click at [99, 165] on button "Ship Selected" at bounding box center [104, 166] width 22 height 6
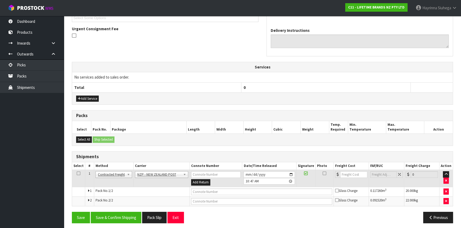
scroll to position [153, 0]
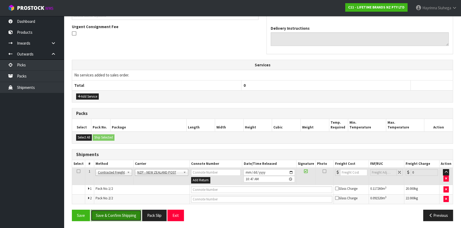
click at [110, 215] on button "Save & Confirm Shipping" at bounding box center [116, 215] width 51 height 11
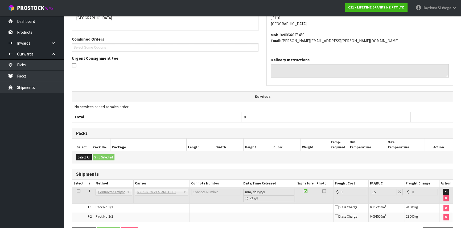
scroll to position [145, 0]
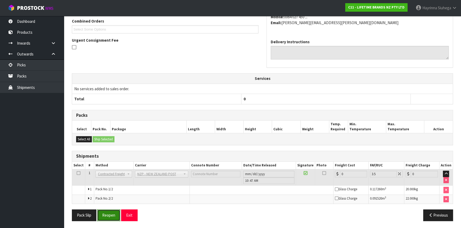
click at [114, 211] on button "Reopen" at bounding box center [108, 215] width 23 height 11
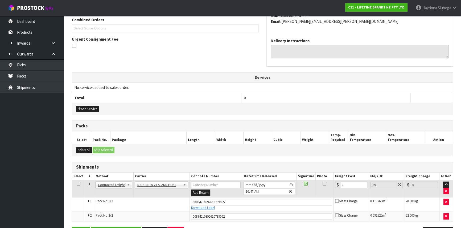
scroll to position [157, 0]
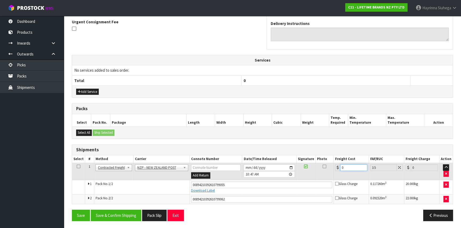
drag, startPoint x: 352, startPoint y: 166, endPoint x: 252, endPoint y: 165, distance: 100.0
click at [261, 165] on tr "1 Client Local Pickup Customer Local Pickup Company Freight Contracted Freight …" at bounding box center [262, 171] width 380 height 17
click at [72, 210] on button "Save" at bounding box center [81, 215] width 18 height 11
click at [125, 216] on button "Save & Confirm Shipping" at bounding box center [116, 215] width 51 height 11
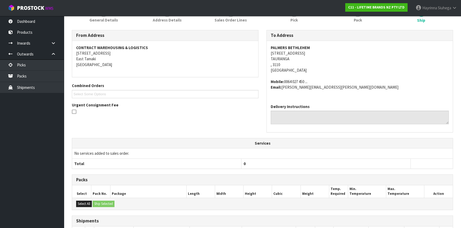
scroll to position [0, 0]
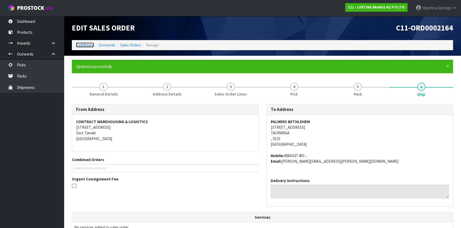
click at [88, 46] on link "Dashboard" at bounding box center [85, 45] width 18 height 5
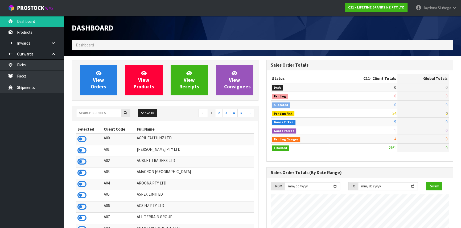
scroll to position [402, 194]
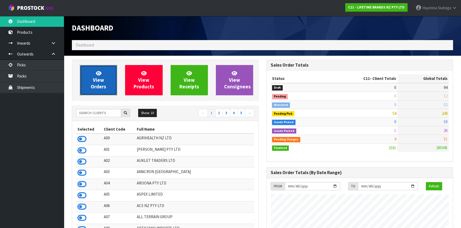
click at [102, 80] on span "View Orders" at bounding box center [98, 80] width 15 height 20
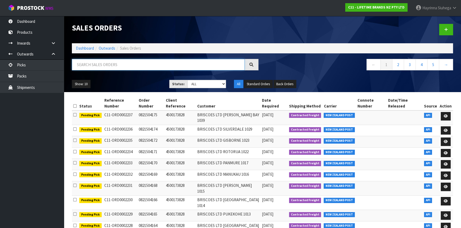
click at [120, 66] on input "text" at bounding box center [158, 64] width 173 height 11
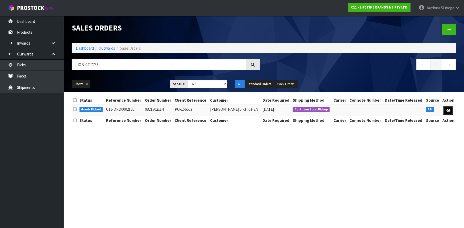
click at [449, 110] on icon at bounding box center [448, 110] width 4 height 3
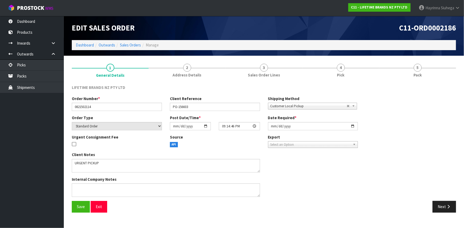
click at [367, 76] on link "4 Pick" at bounding box center [340, 70] width 77 height 21
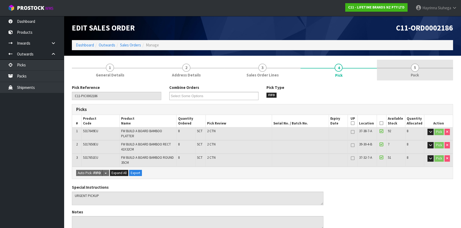
click at [391, 74] on link "5 Pack" at bounding box center [415, 70] width 76 height 21
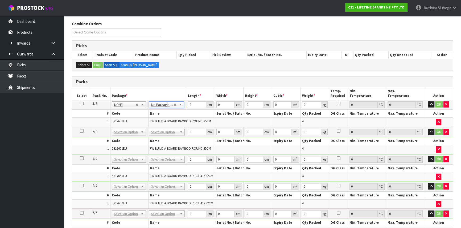
scroll to position [72, 0]
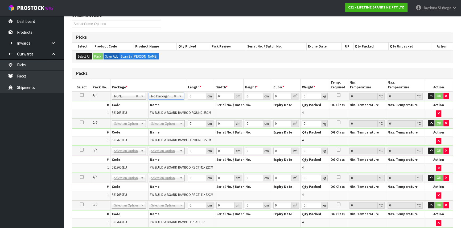
click at [82, 95] on icon at bounding box center [82, 95] width 4 height 0
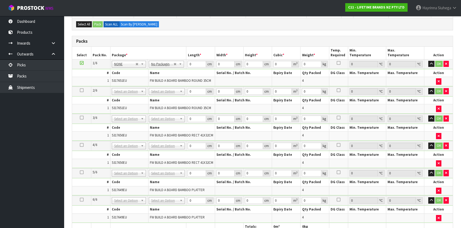
scroll to position [145, 0]
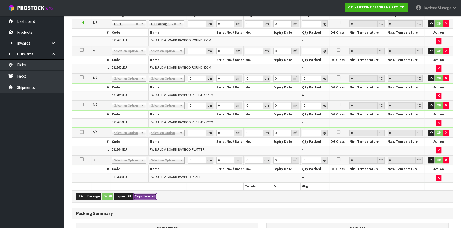
click at [145, 195] on button "Copy Selected" at bounding box center [144, 197] width 23 height 6
click at [145, 195] on span "Confirm" at bounding box center [141, 196] width 12 height 5
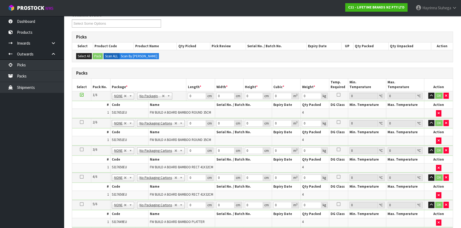
scroll to position [72, 0]
click at [187, 94] on input "0" at bounding box center [196, 96] width 18 height 7
click button "OK" at bounding box center [438, 96] width 7 height 6
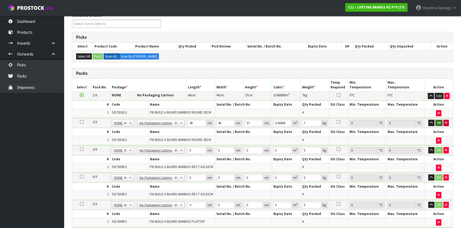
click button "OK" at bounding box center [438, 123] width 7 height 6
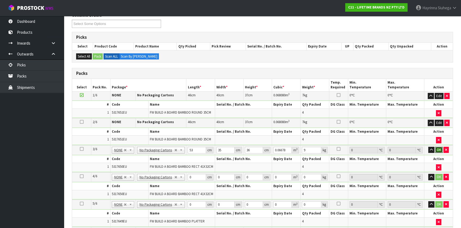
click button "OK" at bounding box center [438, 150] width 7 height 6
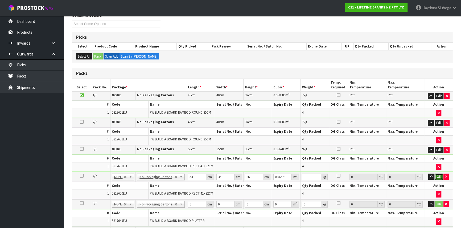
click button "OK" at bounding box center [438, 177] width 7 height 6
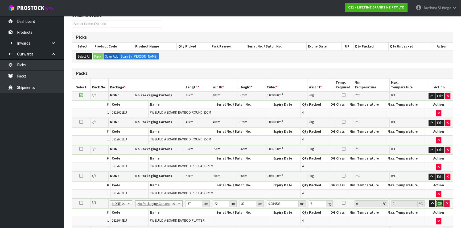
click button "OK" at bounding box center [439, 204] width 7 height 6
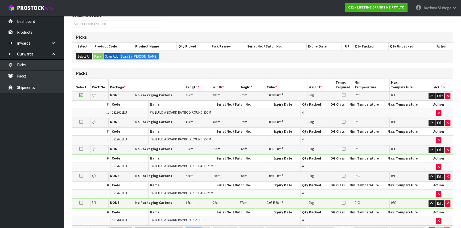
scroll to position [77, 0]
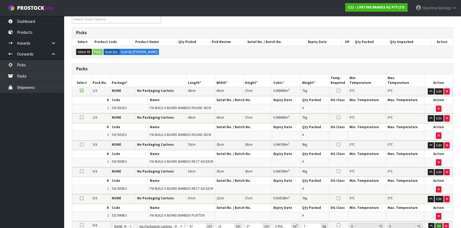
click button "OK" at bounding box center [438, 226] width 7 height 6
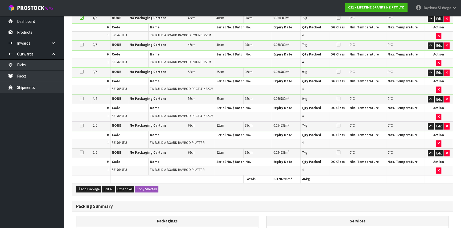
scroll to position [215, 0]
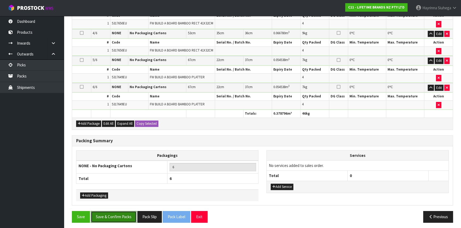
click at [114, 214] on button "Save & Confirm Packs" at bounding box center [114, 216] width 46 height 11
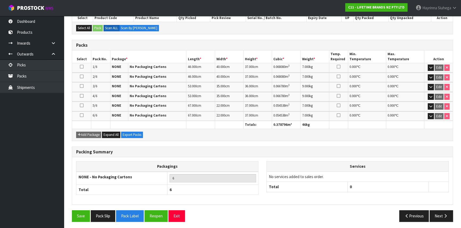
scroll to position [0, 0]
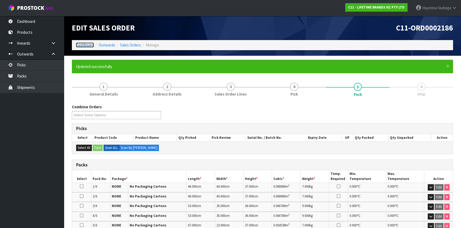
click at [85, 45] on link "Dashboard" at bounding box center [85, 45] width 18 height 5
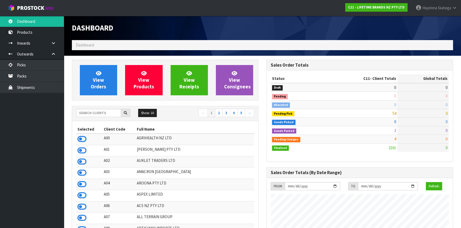
scroll to position [402, 194]
click at [113, 112] on input "text" at bounding box center [98, 113] width 45 height 8
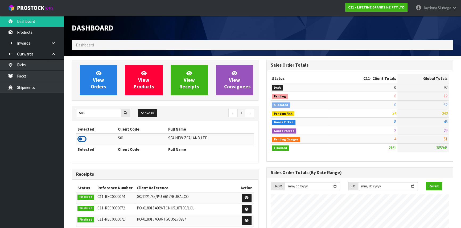
click at [81, 140] on icon at bounding box center [81, 139] width 9 height 8
drag, startPoint x: 93, startPoint y: 111, endPoint x: 0, endPoint y: 99, distance: 93.8
click at [0, 102] on body "Toggle navigation ProStock WMS S01 - SFA NEW ZEALAND LTD Hayrinna Siuhega Logou…" at bounding box center [230, 114] width 461 height 228
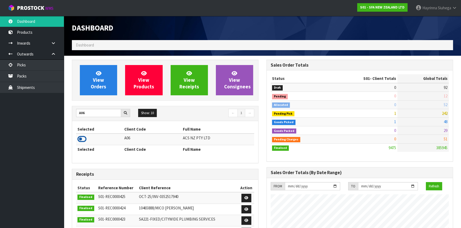
click at [83, 139] on icon at bounding box center [81, 139] width 9 height 8
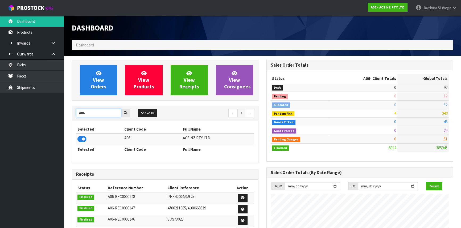
drag, startPoint x: 91, startPoint y: 111, endPoint x: 0, endPoint y: 112, distance: 91.5
click at [0, 112] on body "Toggle navigation ProStock WMS A06 - ACS NZ PTY LTD Hayrinna Siuhega Logout Das…" at bounding box center [230, 114] width 461 height 228
click at [87, 141] on td at bounding box center [93, 139] width 35 height 11
click at [84, 139] on icon at bounding box center [81, 139] width 9 height 8
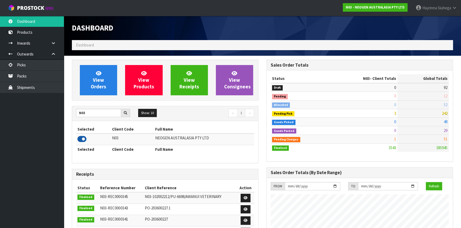
scroll to position [414, 194]
drag, startPoint x: 90, startPoint y: 111, endPoint x: 14, endPoint y: 116, distance: 76.5
click at [18, 118] on body "Toggle navigation ProStock WMS N03 - NEOGEN AUSTRALASIA PTY LTD Hayrinna Siuheg…" at bounding box center [230, 114] width 461 height 228
click at [80, 141] on icon at bounding box center [81, 139] width 9 height 8
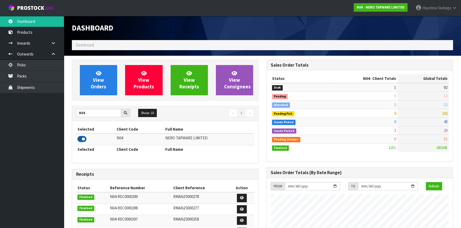
scroll to position [425, 194]
click at [32, 72] on link "Packs" at bounding box center [32, 76] width 64 height 11
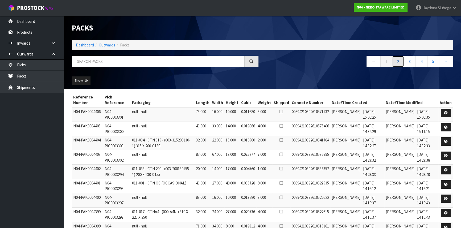
click at [395, 59] on link "2" at bounding box center [398, 61] width 12 height 11
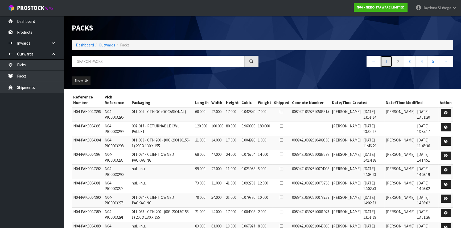
click at [386, 61] on link "1" at bounding box center [386, 61] width 12 height 11
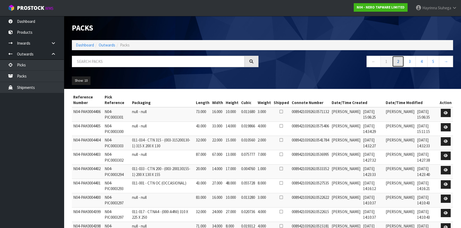
click at [400, 63] on link "2" at bounding box center [398, 61] width 12 height 11
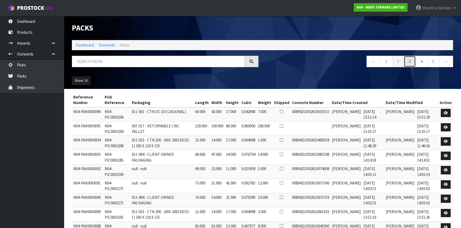
click at [405, 59] on link "3" at bounding box center [409, 61] width 12 height 11
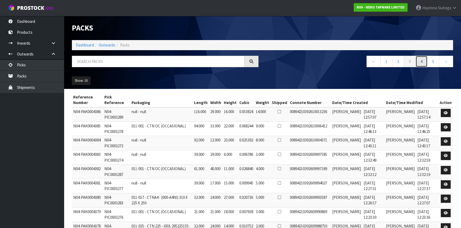
click at [419, 59] on link "4" at bounding box center [421, 61] width 12 height 11
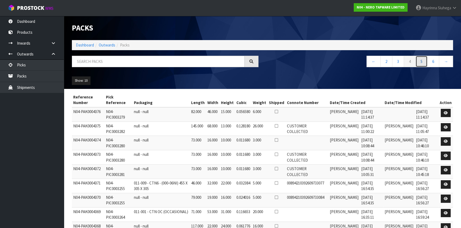
click at [419, 59] on link "5" at bounding box center [421, 61] width 12 height 11
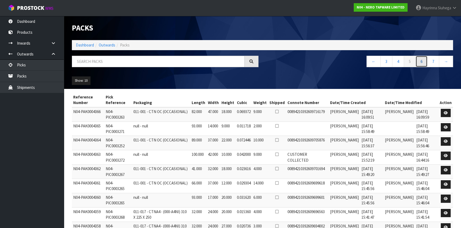
click at [419, 59] on link "6" at bounding box center [421, 61] width 12 height 11
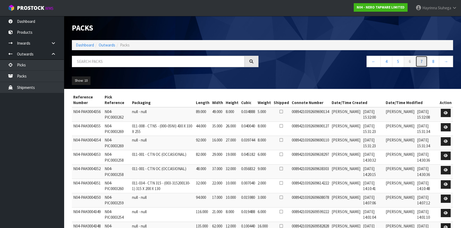
click at [419, 59] on link "7" at bounding box center [421, 61] width 12 height 11
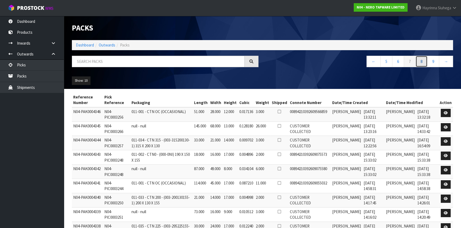
click at [419, 59] on link "8" at bounding box center [421, 61] width 12 height 11
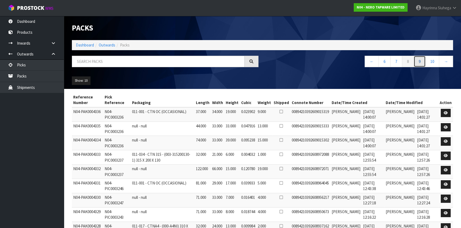
click at [419, 59] on link "9" at bounding box center [419, 61] width 12 height 11
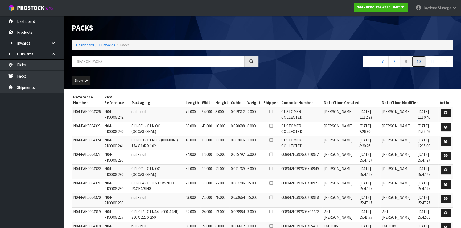
click at [419, 59] on link "10" at bounding box center [418, 61] width 14 height 11
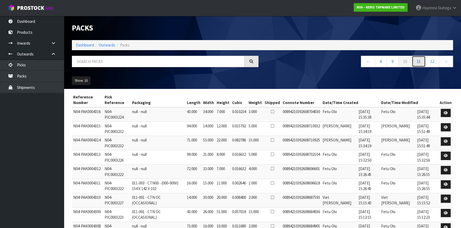
click at [419, 59] on link "11" at bounding box center [418, 61] width 14 height 11
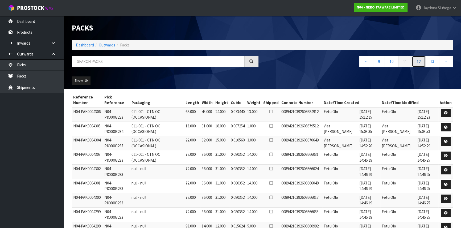
click at [419, 59] on link "12" at bounding box center [418, 61] width 14 height 11
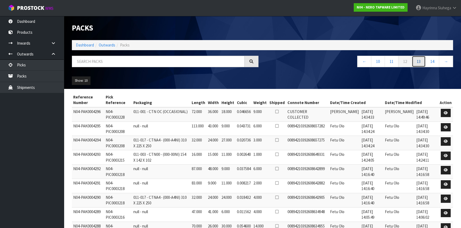
click at [419, 59] on link "13" at bounding box center [418, 61] width 14 height 11
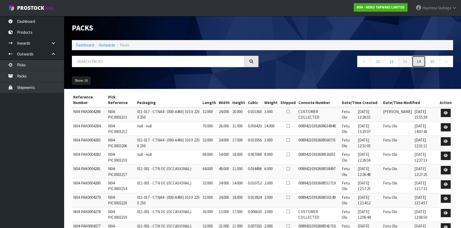
click at [419, 59] on link "14" at bounding box center [418, 61] width 14 height 11
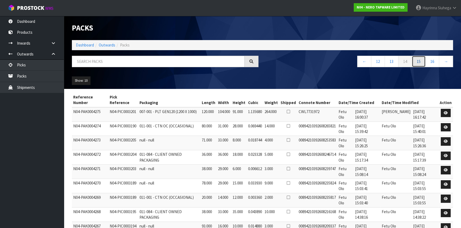
click at [419, 59] on link "15" at bounding box center [418, 61] width 14 height 11
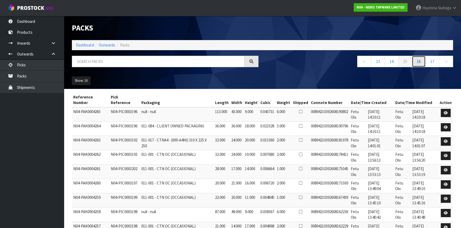
click at [419, 59] on link "16" at bounding box center [418, 61] width 14 height 11
click at [419, 59] on link "17" at bounding box center [418, 61] width 14 height 11
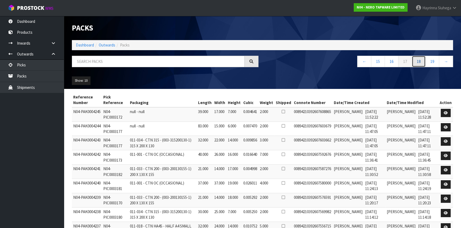
click at [419, 59] on link "18" at bounding box center [418, 61] width 14 height 11
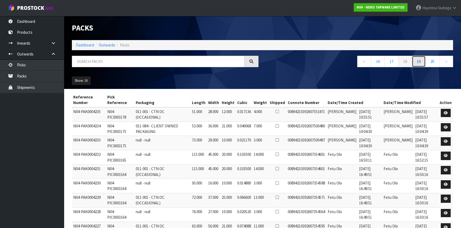
click at [419, 59] on link "19" at bounding box center [418, 61] width 14 height 11
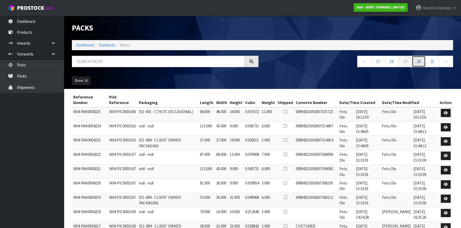
click at [419, 59] on link "20" at bounding box center [418, 61] width 14 height 11
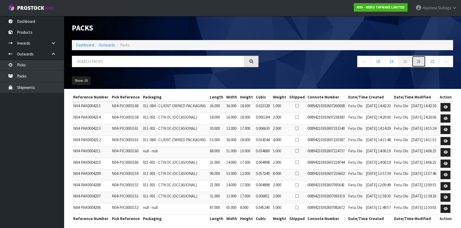
click at [419, 59] on link "21" at bounding box center [418, 61] width 14 height 11
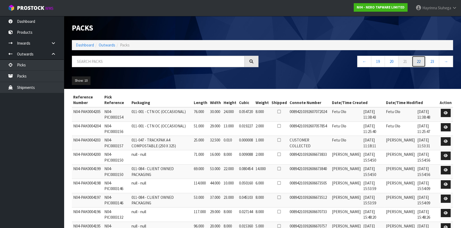
click at [419, 59] on link "22" at bounding box center [418, 61] width 14 height 11
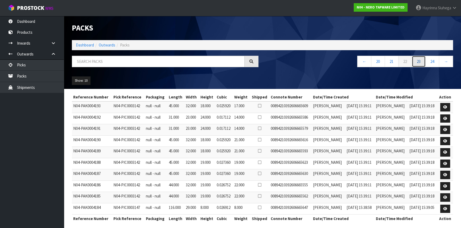
click at [419, 59] on link "23" at bounding box center [418, 61] width 14 height 11
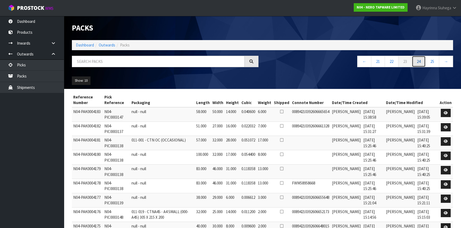
click at [419, 59] on link "24" at bounding box center [418, 61] width 14 height 11
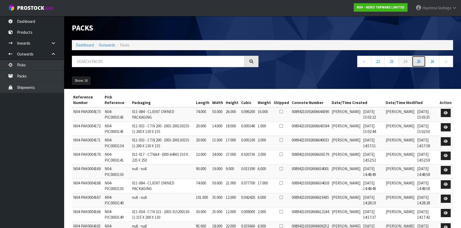
click at [419, 59] on link "25" at bounding box center [418, 61] width 14 height 11
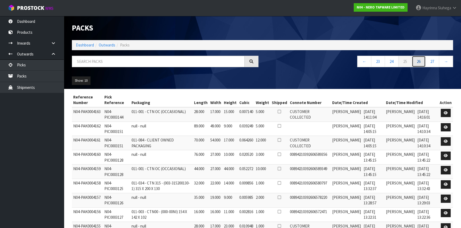
click at [419, 59] on link "26" at bounding box center [418, 61] width 14 height 11
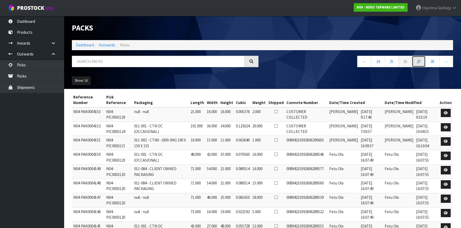
click at [419, 59] on link "27" at bounding box center [418, 61] width 14 height 11
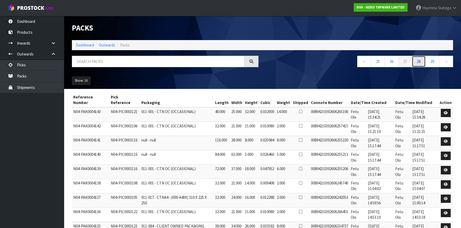
click at [419, 59] on link "28" at bounding box center [418, 61] width 14 height 11
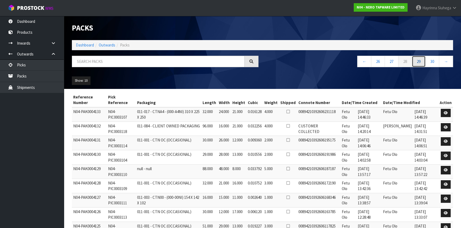
click at [419, 59] on link "29" at bounding box center [418, 61] width 14 height 11
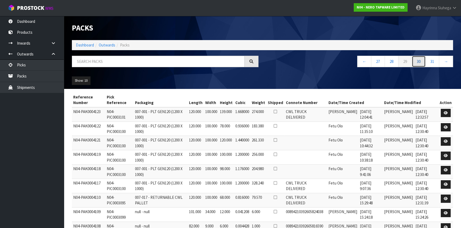
click at [419, 59] on link "30" at bounding box center [418, 61] width 14 height 11
click at [419, 59] on link "31" at bounding box center [418, 61] width 14 height 11
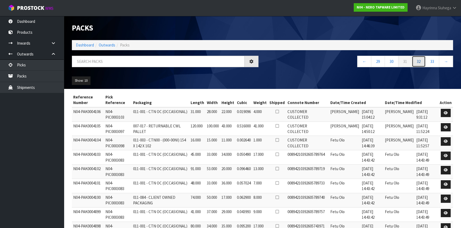
click at [419, 59] on link "32" at bounding box center [418, 61] width 14 height 11
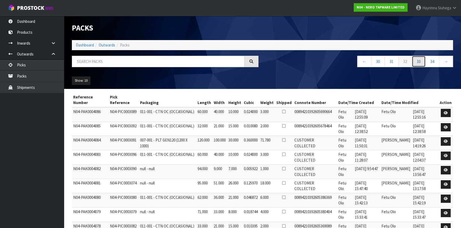
click at [419, 59] on link "33" at bounding box center [418, 61] width 14 height 11
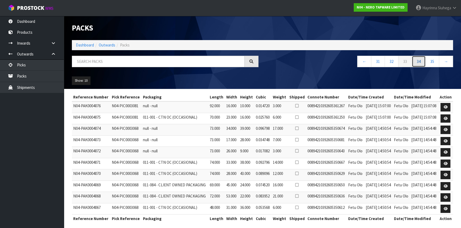
click at [419, 59] on link "34" at bounding box center [418, 61] width 14 height 11
click at [419, 59] on link "35" at bounding box center [418, 61] width 14 height 11
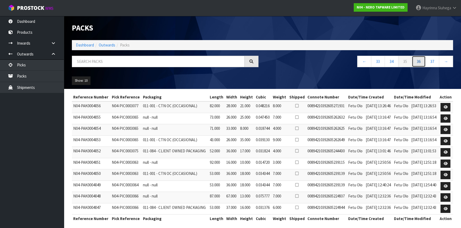
click at [419, 59] on link "36" at bounding box center [418, 61] width 14 height 11
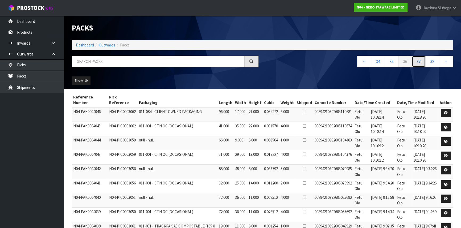
click at [419, 59] on link "37" at bounding box center [418, 61] width 14 height 11
click at [419, 59] on link "38" at bounding box center [418, 61] width 14 height 11
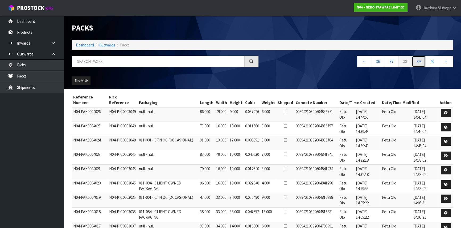
click at [419, 59] on link "39" at bounding box center [418, 61] width 14 height 11
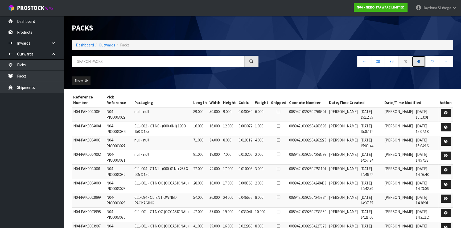
click at [419, 59] on link "41" at bounding box center [418, 61] width 14 height 11
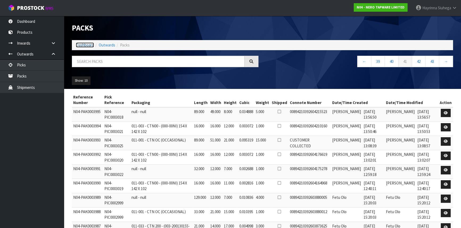
click at [84, 47] on link "Dashboard" at bounding box center [85, 45] width 18 height 5
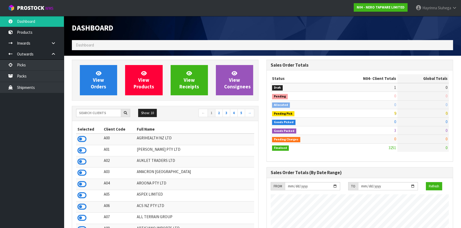
scroll to position [425, 194]
click at [107, 112] on input "text" at bounding box center [98, 113] width 45 height 8
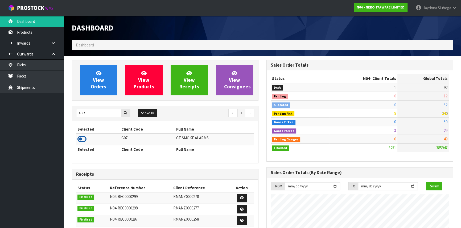
click at [84, 140] on icon at bounding box center [81, 139] width 9 height 8
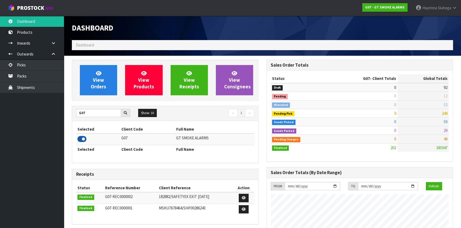
scroll to position [333, 194]
click at [36, 76] on link "Packs" at bounding box center [32, 76] width 64 height 11
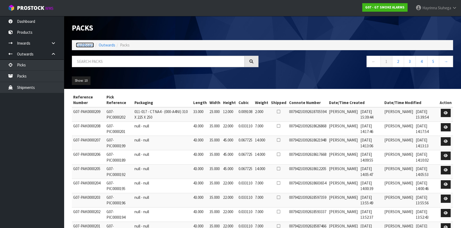
click at [91, 44] on link "Dashboard" at bounding box center [85, 45] width 18 height 5
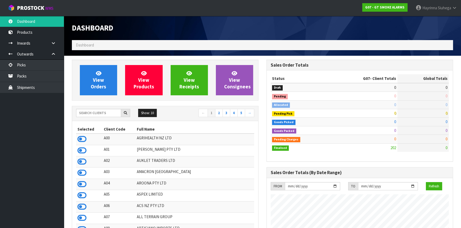
scroll to position [333, 194]
click at [101, 114] on input "text" at bounding box center [98, 113] width 45 height 8
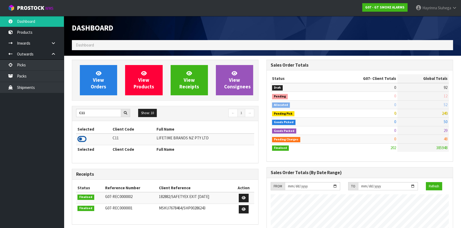
drag, startPoint x: 88, startPoint y: 139, endPoint x: 81, endPoint y: 139, distance: 6.9
click at [87, 139] on td at bounding box center [93, 139] width 35 height 11
click at [81, 139] on icon at bounding box center [81, 139] width 9 height 8
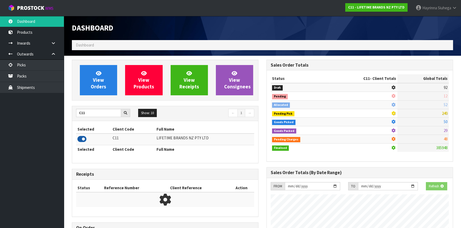
scroll to position [402, 194]
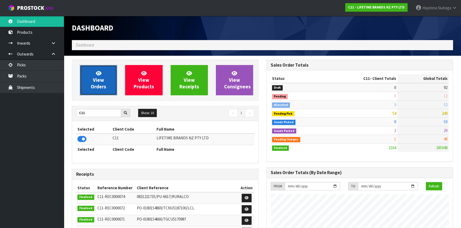
click at [93, 85] on span "View Orders" at bounding box center [98, 80] width 15 height 20
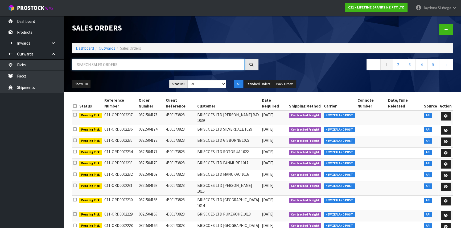
click at [113, 61] on input "text" at bounding box center [158, 64] width 173 height 11
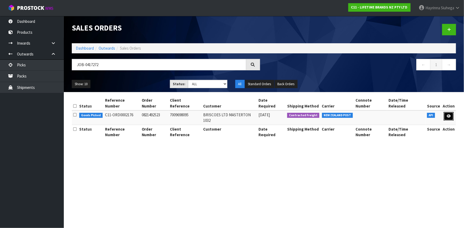
click at [450, 112] on link at bounding box center [449, 116] width 10 height 9
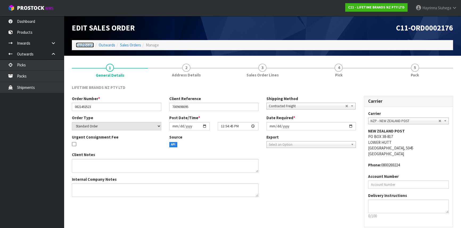
click at [85, 45] on link "Dashboard" at bounding box center [85, 45] width 18 height 5
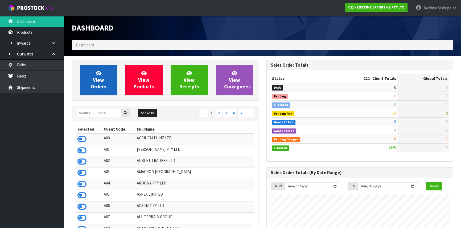
scroll to position [402, 194]
click at [93, 68] on link "View Orders" at bounding box center [98, 80] width 37 height 30
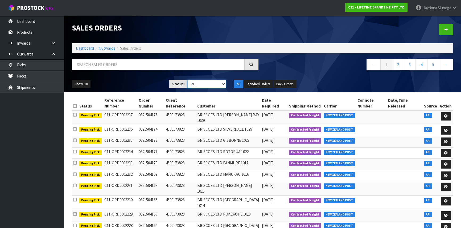
click at [201, 83] on select "Draft Pending Allocated Pending Pick Goods Picked Goods Packed Pending Charges …" at bounding box center [206, 84] width 39 height 8
click at [187, 80] on select "Draft Pending Allocated Pending Pick Goods Picked Goods Packed Pending Charges …" at bounding box center [206, 84] width 39 height 8
click at [87, 86] on button "Show: 10" at bounding box center [81, 84] width 19 height 9
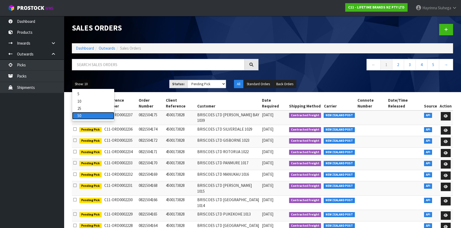
click at [84, 114] on link "50" at bounding box center [93, 115] width 42 height 7
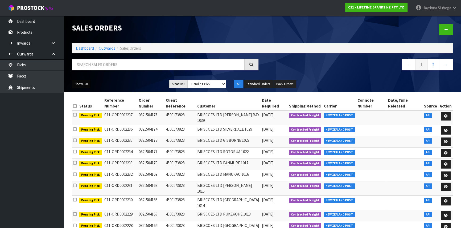
click at [85, 86] on button "Show: 50" at bounding box center [81, 84] width 19 height 9
click at [96, 114] on link "50" at bounding box center [93, 115] width 42 height 7
click at [433, 65] on link "2" at bounding box center [433, 64] width 12 height 11
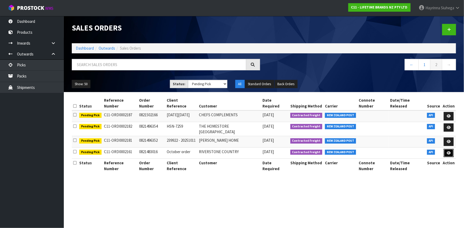
click at [448, 152] on icon at bounding box center [449, 153] width 4 height 3
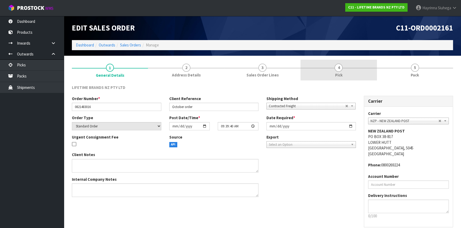
click at [348, 71] on link "4 Pick" at bounding box center [338, 70] width 76 height 21
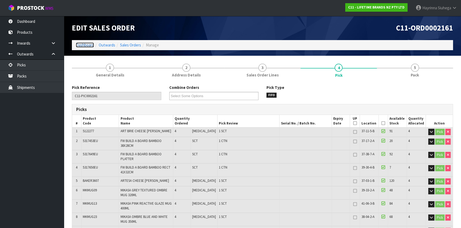
click at [88, 44] on link "Dashboard" at bounding box center [85, 45] width 18 height 5
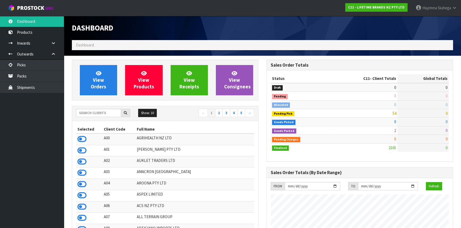
scroll to position [402, 194]
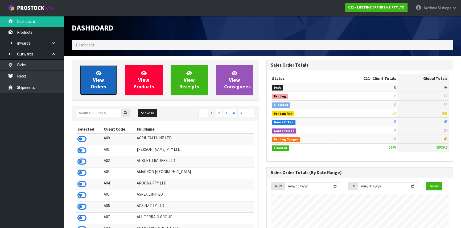
click at [98, 81] on span "View Orders" at bounding box center [98, 80] width 15 height 20
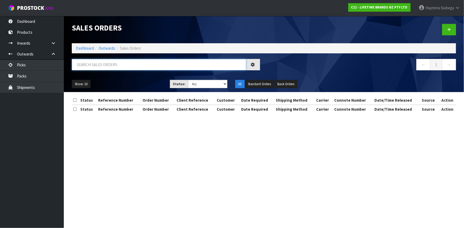
click at [112, 69] on input "text" at bounding box center [159, 64] width 174 height 11
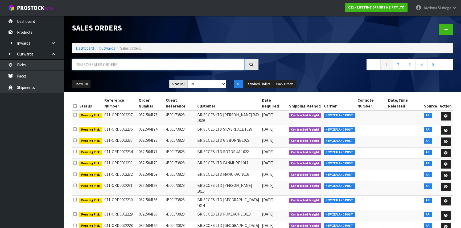
click at [107, 65] on input "text" at bounding box center [158, 64] width 173 height 11
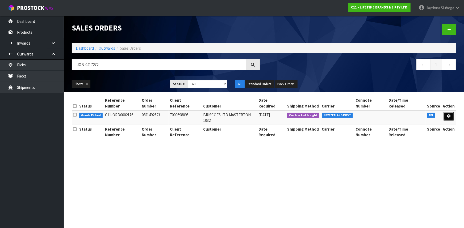
click at [450, 115] on icon at bounding box center [449, 116] width 4 height 3
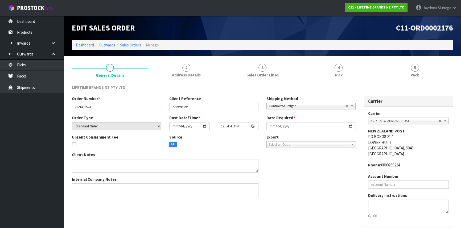
click at [356, 66] on link "4 Pick" at bounding box center [338, 70] width 76 height 21
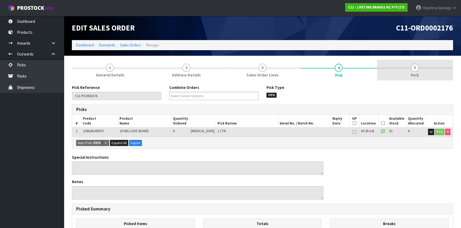
click at [407, 71] on link "5 Pack" at bounding box center [415, 70] width 76 height 21
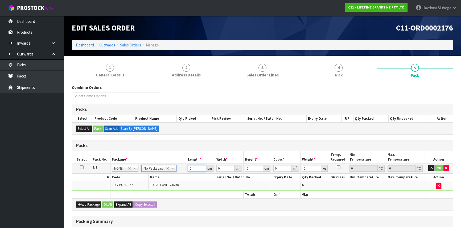
click at [189, 170] on input "0" at bounding box center [196, 168] width 18 height 7
click button "OK" at bounding box center [438, 168] width 7 height 6
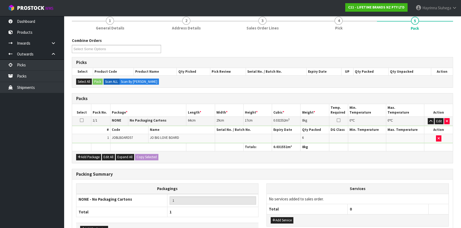
scroll to position [82, 0]
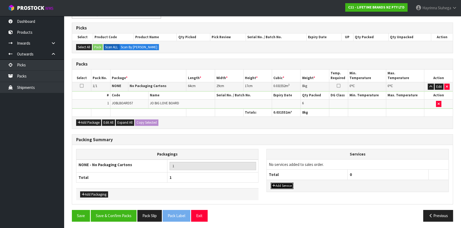
click at [284, 187] on button "Add Service" at bounding box center [281, 186] width 23 height 6
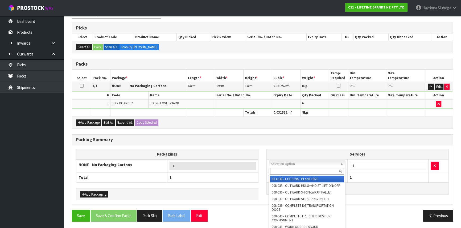
click at [290, 173] on input "text" at bounding box center [307, 171] width 74 height 7
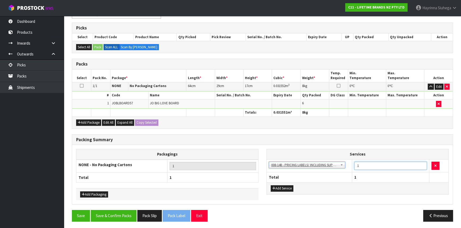
drag, startPoint x: 363, startPoint y: 164, endPoint x: 331, endPoint y: 165, distance: 32.2
click at [338, 165] on tr "003-036 - EXTERNAL PLANT HIRE 008-035 - OUTWARD HDLG+/HOIST LIFT ON/OFF 008-036…" at bounding box center [357, 166] width 182 height 13
click at [107, 211] on button "Save & Confirm Packs" at bounding box center [114, 215] width 46 height 11
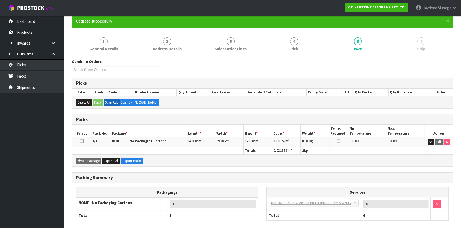
scroll to position [72, 0]
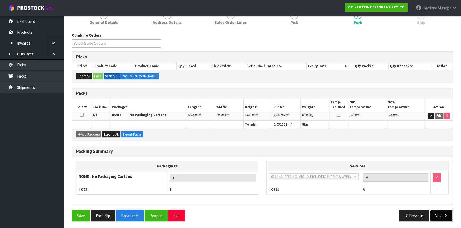
click at [447, 214] on icon "button" at bounding box center [445, 216] width 5 height 4
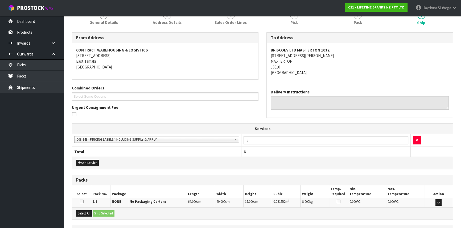
scroll to position [119, 0]
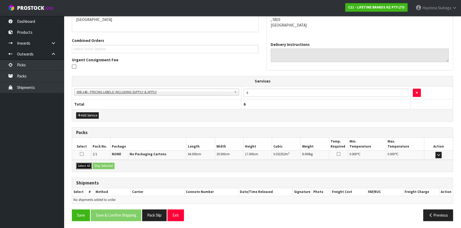
click at [88, 164] on button "Select All" at bounding box center [84, 166] width 16 height 6
click at [109, 164] on button "Ship Selected" at bounding box center [104, 166] width 22 height 6
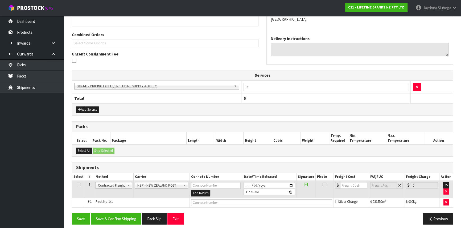
scroll to position [129, 0]
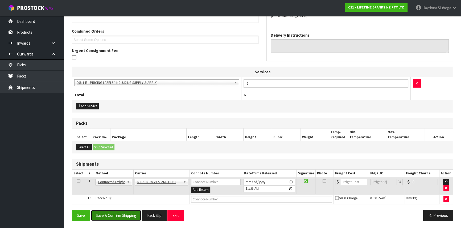
click at [130, 212] on button "Save & Confirm Shipping" at bounding box center [116, 215] width 51 height 11
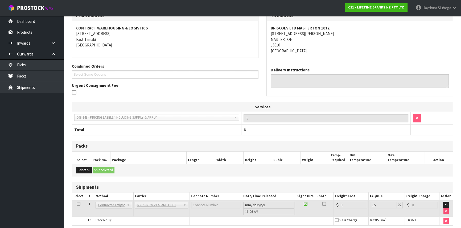
scroll to position [121, 0]
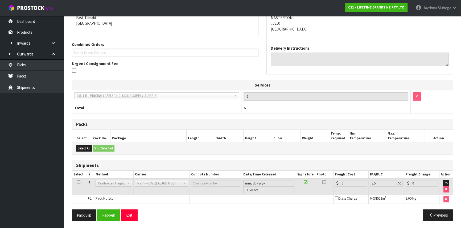
click at [114, 207] on div "From Address CONTRACT WAREHOUSING & LOGISTICS 17 Allens Road East Tamaki Auckla…" at bounding box center [262, 107] width 381 height 237
click at [109, 213] on button "Reopen" at bounding box center [108, 215] width 23 height 11
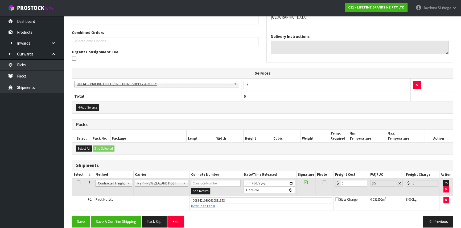
scroll to position [133, 0]
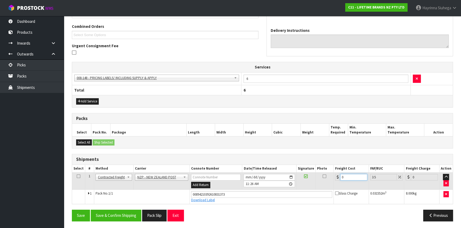
drag, startPoint x: 346, startPoint y: 176, endPoint x: 302, endPoint y: 176, distance: 44.4
click at [306, 176] on tr "1 Client Local Pickup Customer Local Pickup Company Freight Contracted Freight …" at bounding box center [262, 181] width 380 height 17
click at [72, 210] on button "Save" at bounding box center [81, 215] width 18 height 11
click at [132, 214] on button "Save & Confirm Shipping" at bounding box center [116, 215] width 51 height 11
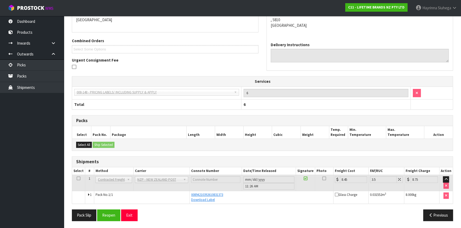
scroll to position [0, 0]
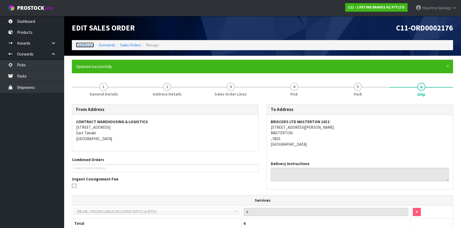
click at [81, 46] on link "Dashboard" at bounding box center [85, 45] width 18 height 5
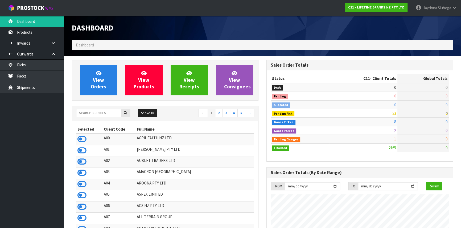
scroll to position [402, 194]
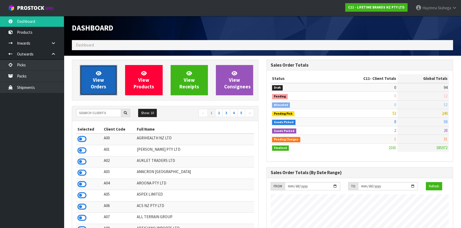
click at [102, 84] on span "View Orders" at bounding box center [98, 80] width 15 height 20
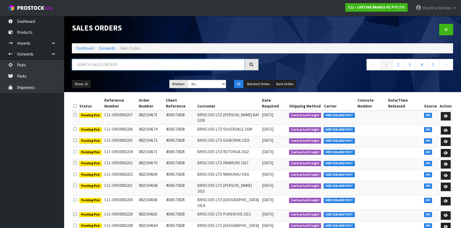
click at [146, 64] on input "text" at bounding box center [158, 64] width 173 height 11
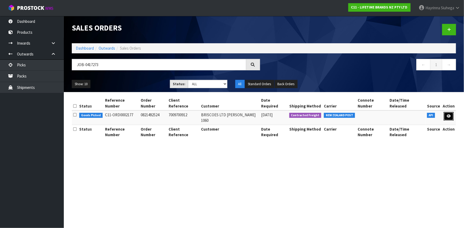
click at [452, 112] on link at bounding box center [449, 116] width 10 height 9
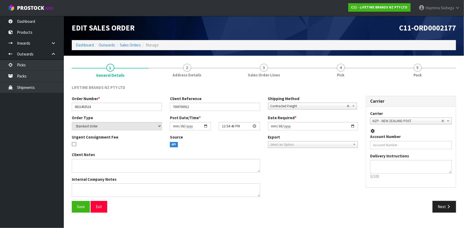
click at [351, 70] on link "4 Pick" at bounding box center [340, 70] width 77 height 21
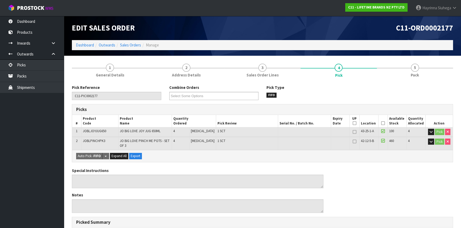
click at [351, 70] on link "4 Pick" at bounding box center [338, 70] width 76 height 21
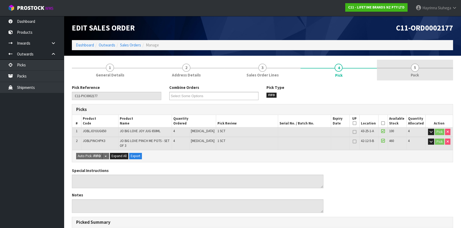
click at [399, 73] on link "5 Pack" at bounding box center [415, 70] width 76 height 21
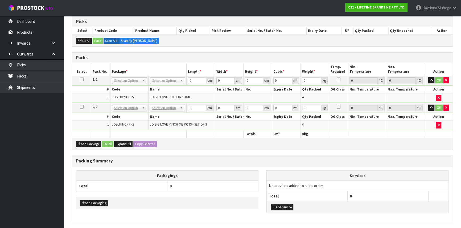
scroll to position [106, 0]
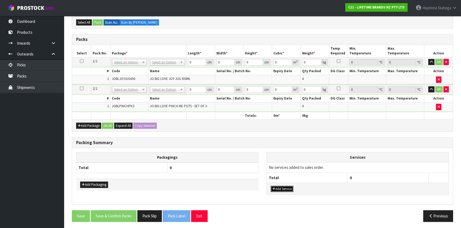
click at [287, 190] on button "Add Service" at bounding box center [281, 189] width 23 height 6
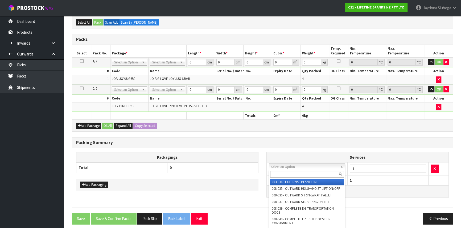
click at [288, 174] on input "text" at bounding box center [307, 174] width 74 height 7
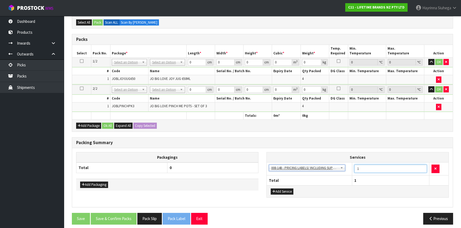
drag, startPoint x: 367, startPoint y: 167, endPoint x: 298, endPoint y: 164, distance: 68.9
click at [298, 167] on tr "003-036 - EXTERNAL PLANT HIRE 008-035 - OUTWARD HDLG+/HOIST LIFT ON/OFF 008-036…" at bounding box center [357, 169] width 182 height 13
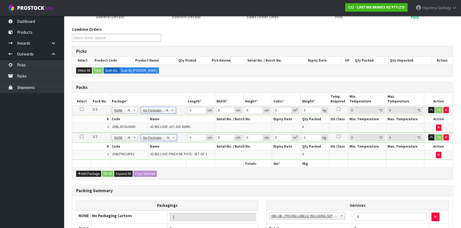
scroll to position [109, 0]
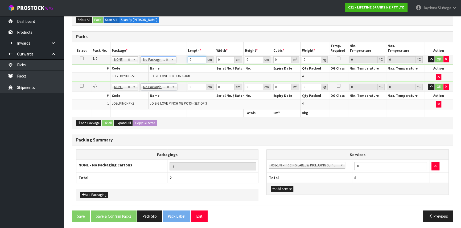
click at [188, 58] on input "0" at bounding box center [196, 59] width 18 height 7
click button "OK" at bounding box center [438, 59] width 7 height 6
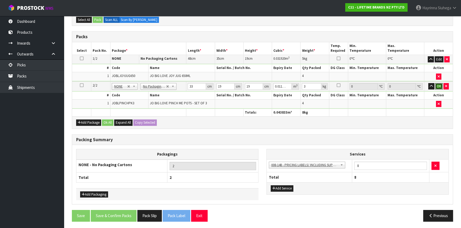
click button "OK" at bounding box center [438, 86] width 7 height 6
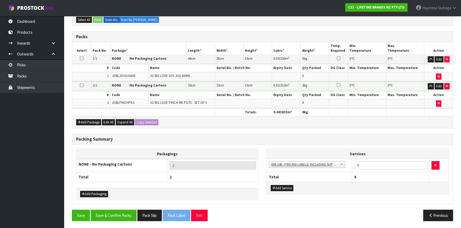
scroll to position [108, 0]
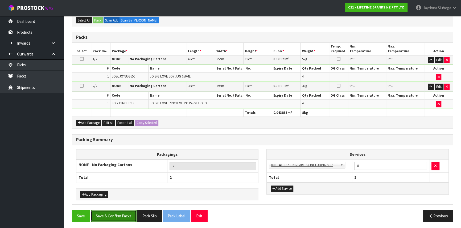
click at [123, 212] on button "Save & Confirm Packs" at bounding box center [114, 216] width 46 height 11
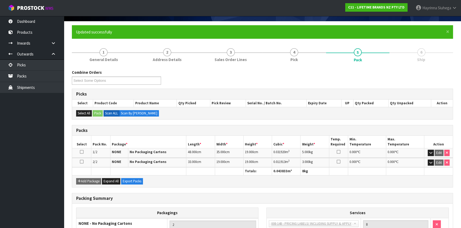
scroll to position [82, 0]
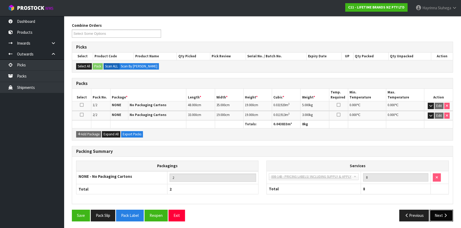
click at [447, 214] on icon "button" at bounding box center [445, 216] width 5 height 4
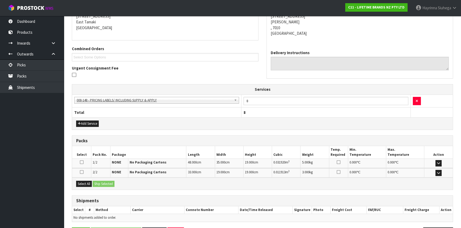
scroll to position [129, 0]
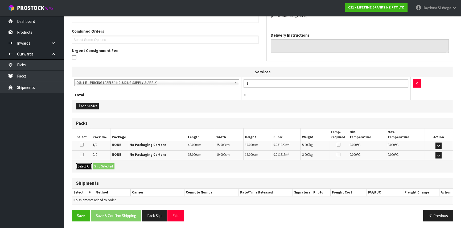
click at [88, 164] on button "Select All" at bounding box center [84, 167] width 16 height 6
click at [103, 164] on button "Ship Selected" at bounding box center [104, 167] width 22 height 6
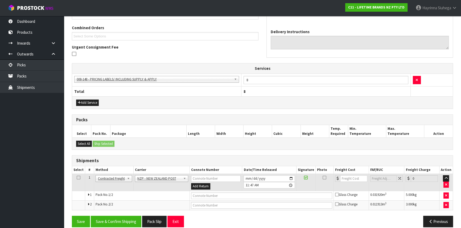
scroll to position [138, 0]
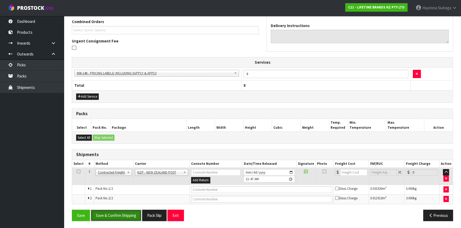
click at [120, 213] on button "Save & Confirm Shipping" at bounding box center [116, 215] width 51 height 11
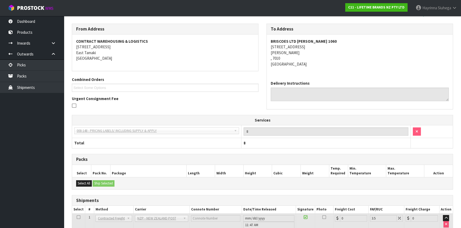
scroll to position [130, 0]
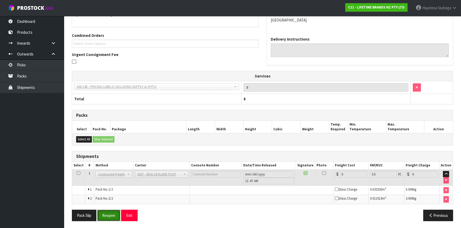
click at [113, 213] on button "Reopen" at bounding box center [108, 215] width 23 height 11
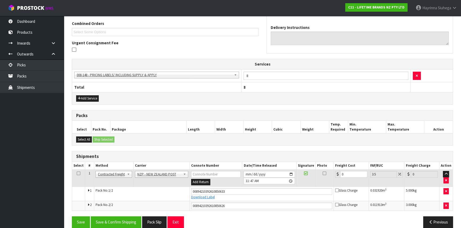
scroll to position [143, 0]
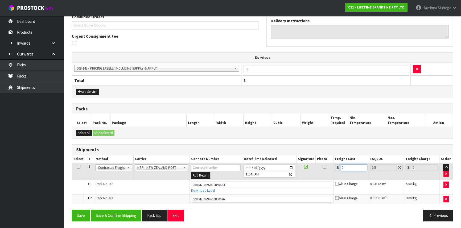
drag, startPoint x: 350, startPoint y: 164, endPoint x: 262, endPoint y: 164, distance: 88.6
click at [269, 164] on tr "1 Client Local Pickup Customer Local Pickup Company Freight Contracted Freight …" at bounding box center [262, 171] width 380 height 17
click at [72, 210] on button "Save" at bounding box center [81, 215] width 18 height 11
click at [118, 210] on button "Save & Confirm Shipping" at bounding box center [116, 215] width 51 height 11
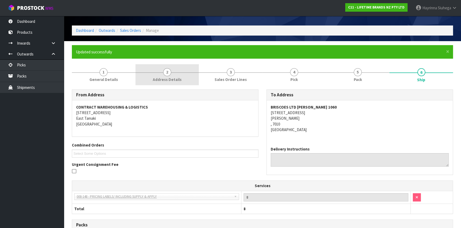
scroll to position [0, 0]
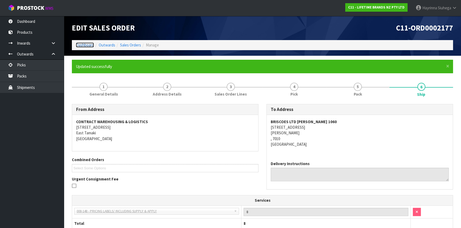
click at [91, 46] on link "Dashboard" at bounding box center [85, 45] width 18 height 5
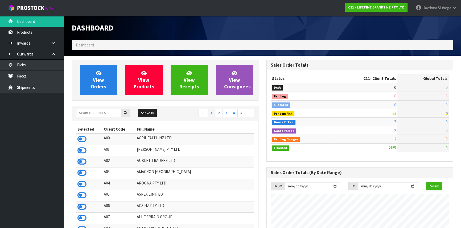
scroll to position [402, 194]
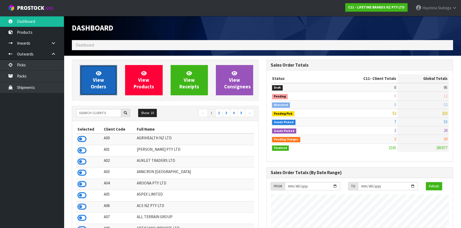
click at [97, 77] on span "View Orders" at bounding box center [98, 80] width 15 height 20
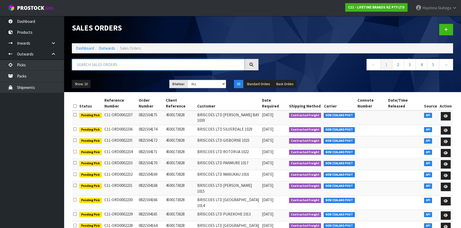
click at [108, 61] on input "text" at bounding box center [158, 64] width 173 height 11
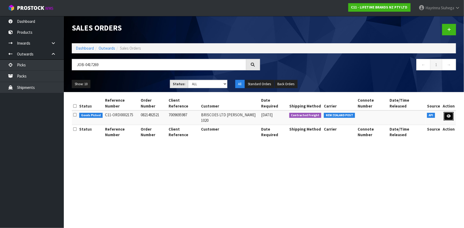
click at [446, 112] on link at bounding box center [449, 116] width 10 height 9
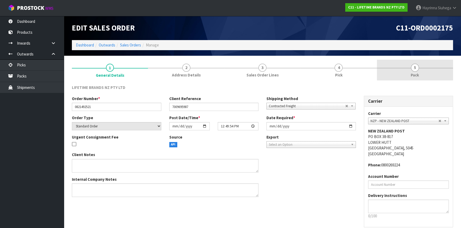
click at [329, 72] on link "4 Pick" at bounding box center [338, 70] width 76 height 21
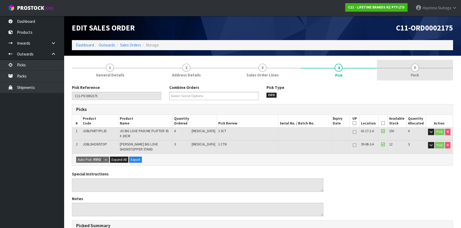
click at [415, 69] on span "5" at bounding box center [415, 68] width 8 height 8
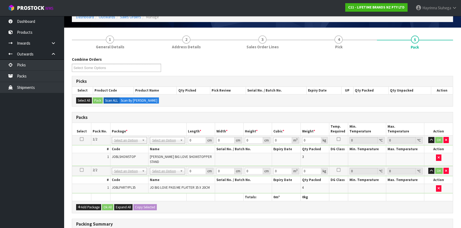
scroll to position [72, 0]
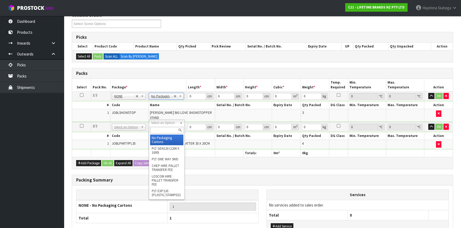
drag, startPoint x: 163, startPoint y: 135, endPoint x: 168, endPoint y: 137, distance: 5.0
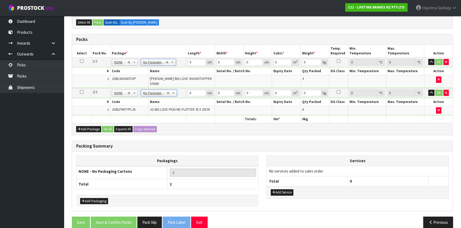
scroll to position [109, 0]
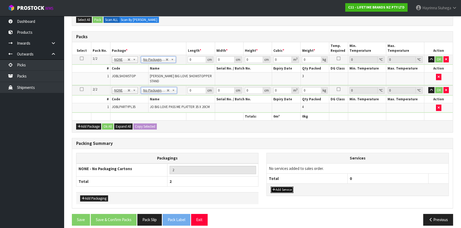
click at [277, 187] on button "Add Service" at bounding box center [281, 190] width 23 height 6
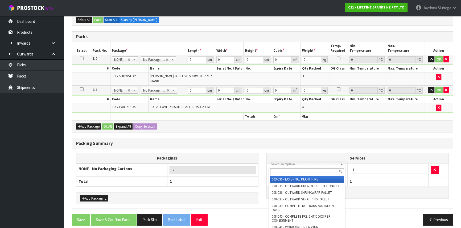
click at [298, 171] on input "text" at bounding box center [307, 172] width 74 height 7
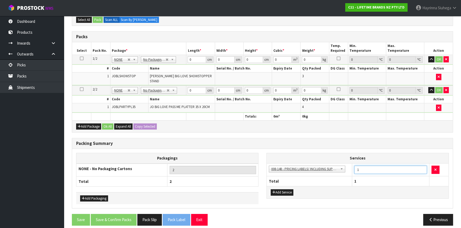
drag, startPoint x: 358, startPoint y: 166, endPoint x: 355, endPoint y: 166, distance: 3.5
click at [355, 166] on input "1" at bounding box center [390, 170] width 73 height 8
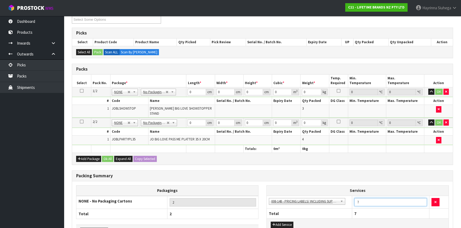
scroll to position [85, 0]
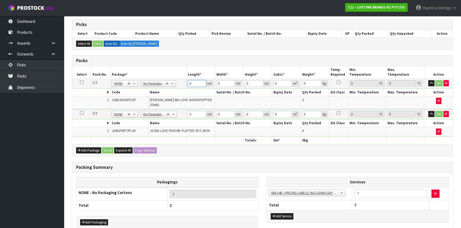
click at [189, 83] on input "0" at bounding box center [196, 83] width 18 height 7
click button "OK" at bounding box center [438, 83] width 7 height 6
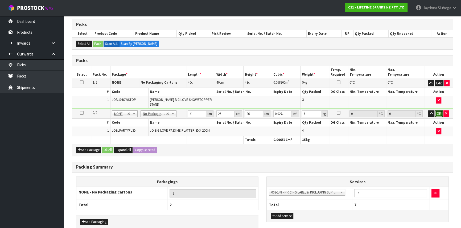
click button "OK" at bounding box center [438, 114] width 7 height 6
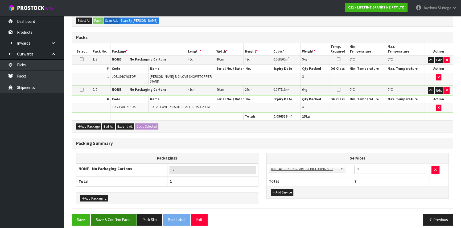
scroll to position [108, 0]
click at [123, 214] on button "Save & Confirm Packs" at bounding box center [114, 219] width 46 height 11
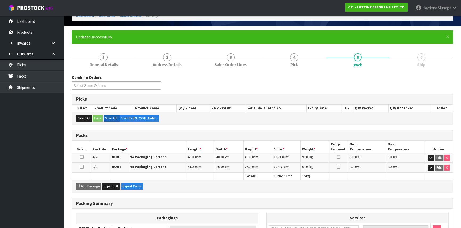
scroll to position [82, 0]
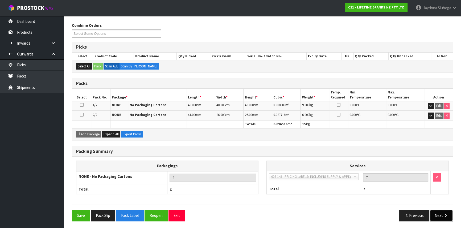
click at [443, 215] on icon "button" at bounding box center [445, 216] width 5 height 4
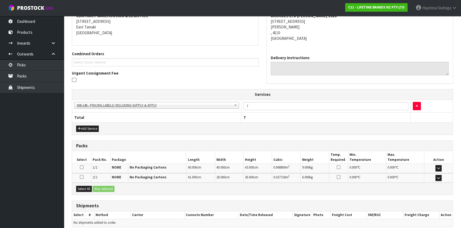
scroll to position [129, 0]
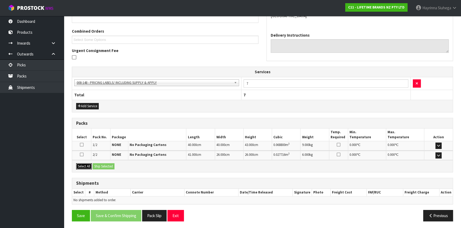
click at [86, 168] on button "Select All" at bounding box center [84, 167] width 16 height 6
click at [113, 167] on button "Ship Selected" at bounding box center [104, 167] width 22 height 6
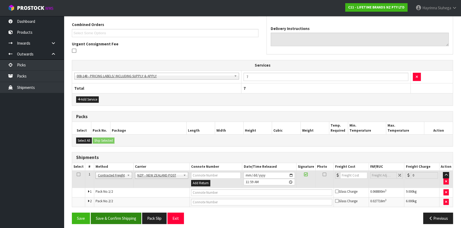
scroll to position [138, 0]
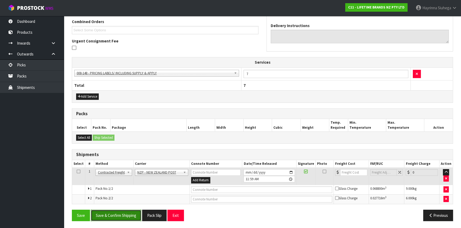
click at [118, 220] on button "Save & Confirm Shipping" at bounding box center [116, 215] width 51 height 11
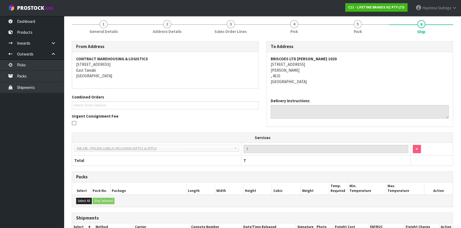
scroll to position [130, 0]
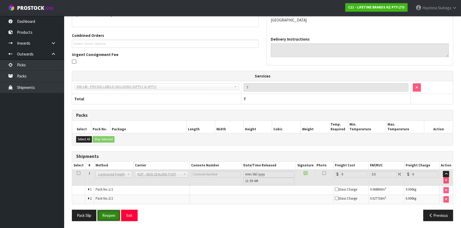
click at [106, 219] on button "Reopen" at bounding box center [108, 215] width 23 height 11
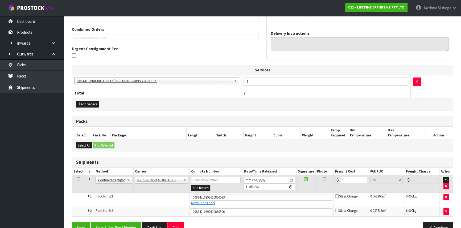
scroll to position [143, 0]
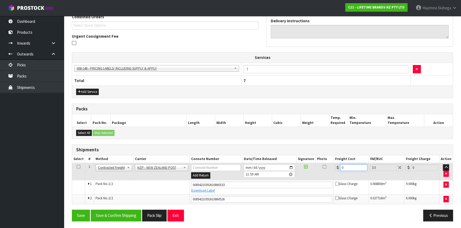
drag, startPoint x: 351, startPoint y: 168, endPoint x: 228, endPoint y: 175, distance: 122.8
click at [228, 172] on tr "1 Client Local Pickup Customer Local Pickup Company Freight Contracted Freight …" at bounding box center [262, 171] width 380 height 17
click at [72, 210] on button "Save" at bounding box center [81, 215] width 18 height 11
click at [130, 213] on button "Save & Confirm Shipping" at bounding box center [116, 215] width 51 height 11
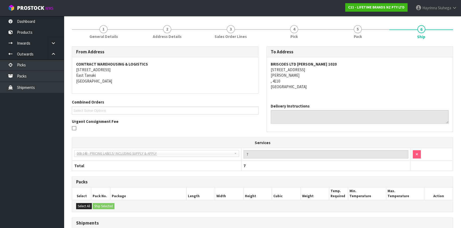
scroll to position [0, 0]
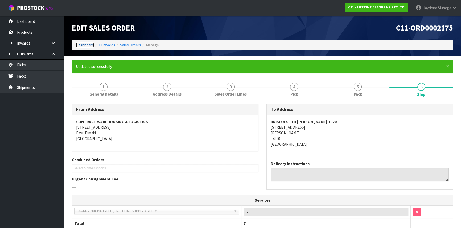
click at [85, 43] on link "Dashboard" at bounding box center [85, 45] width 18 height 5
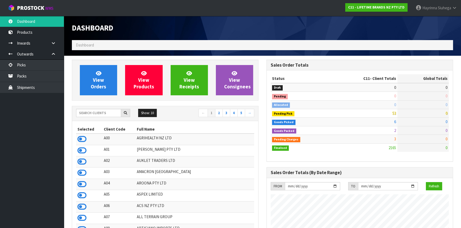
scroll to position [402, 194]
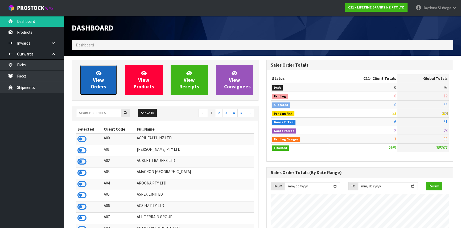
click at [95, 76] on link "View Orders" at bounding box center [98, 80] width 37 height 30
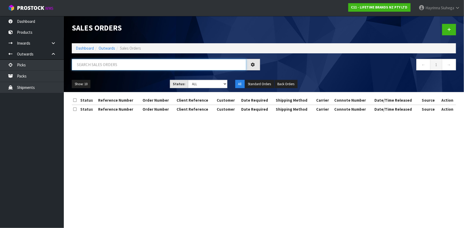
click at [105, 69] on input "text" at bounding box center [159, 64] width 174 height 11
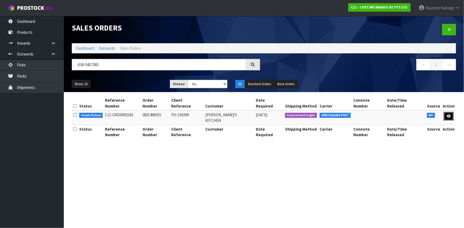
click at [450, 115] on icon at bounding box center [449, 116] width 4 height 3
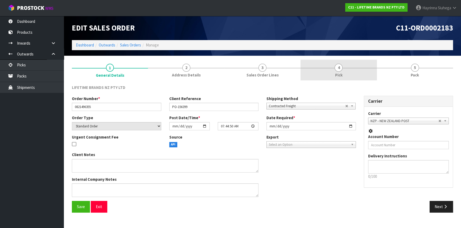
click at [362, 71] on link "4 Pick" at bounding box center [338, 70] width 76 height 21
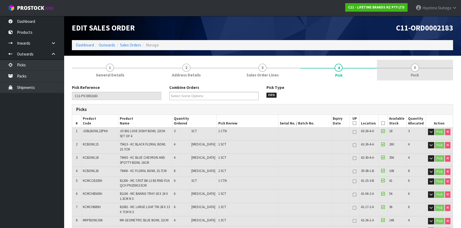
click at [421, 72] on link "5 Pack" at bounding box center [415, 70] width 76 height 21
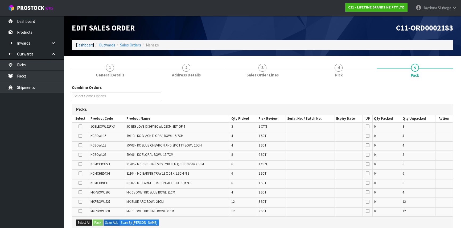
click at [87, 43] on link "Dashboard" at bounding box center [85, 45] width 18 height 5
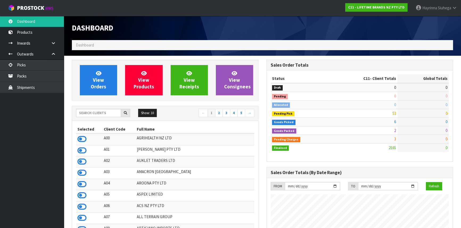
scroll to position [402, 194]
click at [102, 114] on input "text" at bounding box center [98, 113] width 45 height 8
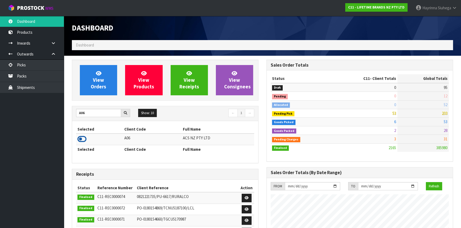
click at [82, 142] on icon at bounding box center [81, 139] width 9 height 8
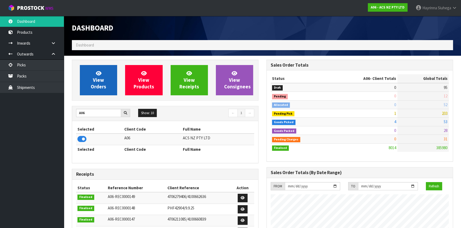
scroll to position [414, 194]
click at [103, 69] on link "View Orders" at bounding box center [98, 80] width 37 height 30
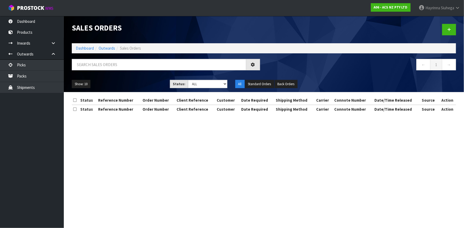
click at [106, 65] on div "Sales Orders Dashboard Outwards Sales Orders ← 1 → Show: 10 5 10 25 50 Status: …" at bounding box center [264, 54] width 392 height 76
click at [106, 65] on input "text" at bounding box center [159, 64] width 174 height 11
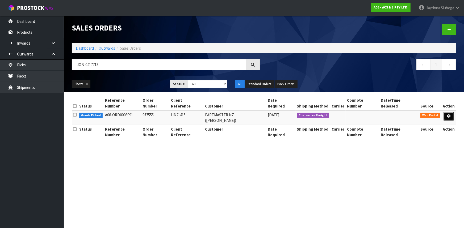
click at [447, 115] on icon at bounding box center [449, 116] width 4 height 3
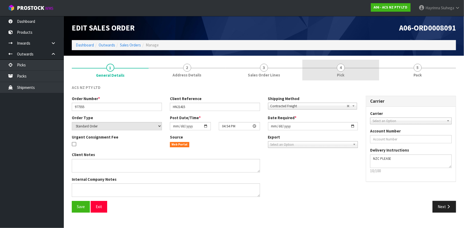
click at [359, 76] on link "4 Pick" at bounding box center [340, 70] width 77 height 21
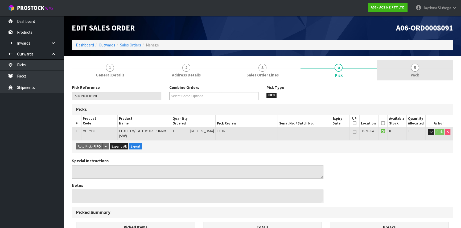
click at [425, 72] on link "5 Pack" at bounding box center [415, 70] width 76 height 21
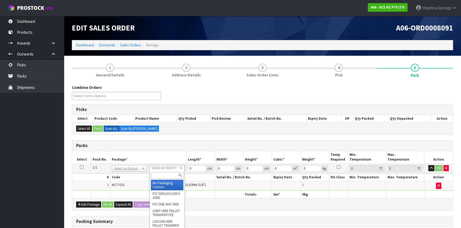
click at [162, 176] on input "text" at bounding box center [167, 175] width 32 height 7
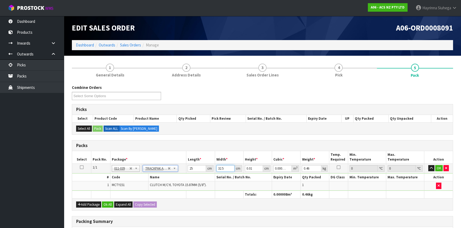
click at [218, 168] on input "32.5" at bounding box center [225, 168] width 18 height 7
click at [219, 168] on input "33" at bounding box center [225, 168] width 18 height 7
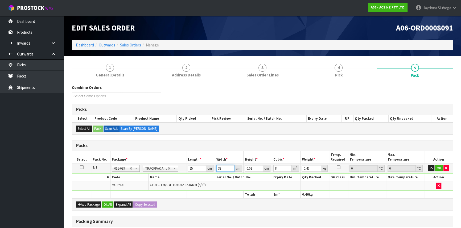
click at [219, 168] on input "33" at bounding box center [225, 168] width 18 height 7
click button "OK" at bounding box center [438, 168] width 7 height 6
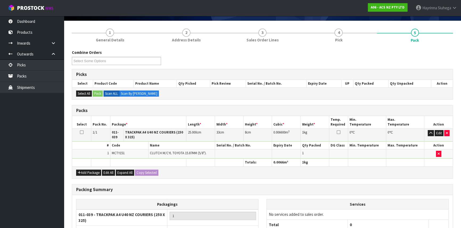
scroll to position [88, 0]
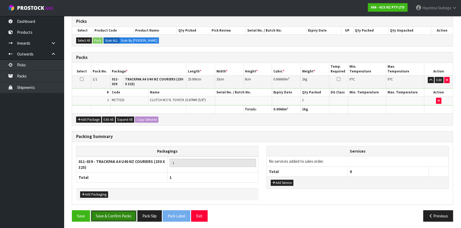
click at [112, 218] on button "Save & Confirm Packs" at bounding box center [114, 216] width 46 height 11
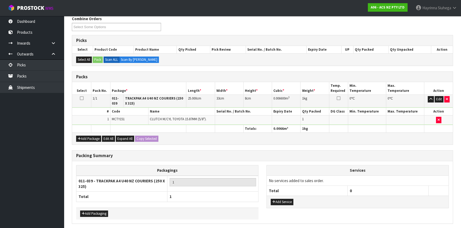
scroll to position [0, 0]
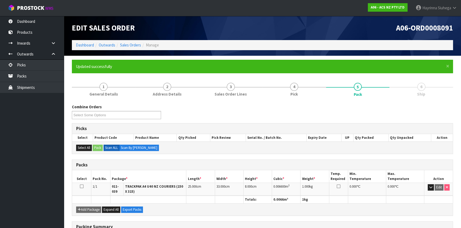
click at [253, 34] on div "Edit Sales Order" at bounding box center [165, 28] width 194 height 24
click at [88, 45] on link "Dashboard" at bounding box center [85, 45] width 18 height 5
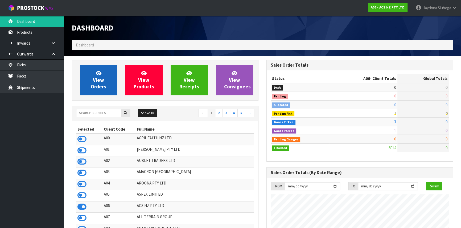
scroll to position [402, 194]
click at [96, 79] on span "View Orders" at bounding box center [98, 80] width 15 height 20
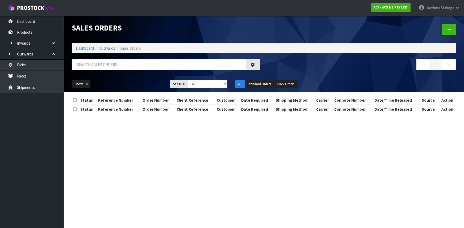
click at [103, 70] on div at bounding box center [166, 66] width 196 height 15
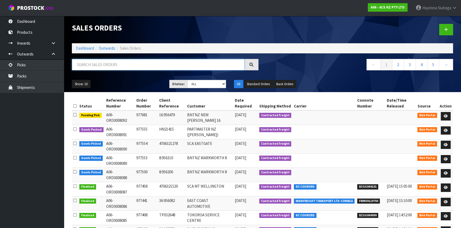
click at [104, 68] on input "text" at bounding box center [158, 64] width 173 height 11
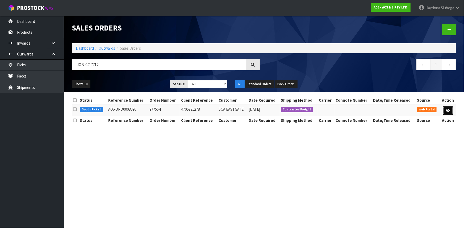
click at [448, 111] on icon at bounding box center [448, 110] width 4 height 3
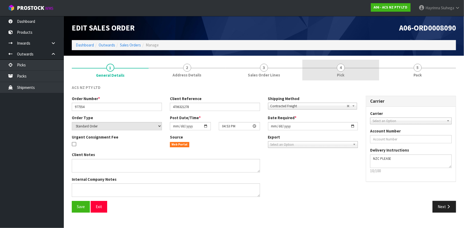
click at [357, 71] on link "4 Pick" at bounding box center [340, 70] width 77 height 21
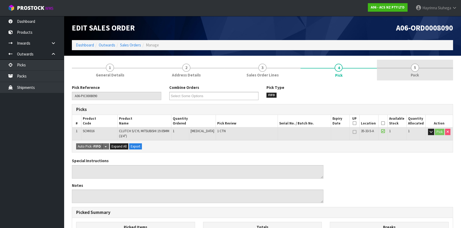
drag, startPoint x: 392, startPoint y: 70, endPoint x: 396, endPoint y: 76, distance: 7.6
click at [393, 73] on link "5 Pack" at bounding box center [415, 70] width 76 height 21
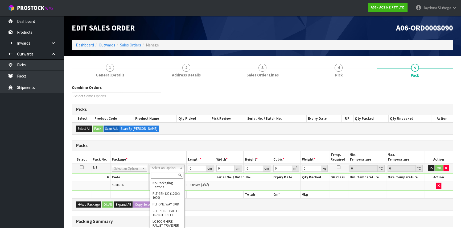
click at [165, 176] on input "text" at bounding box center [167, 175] width 32 height 7
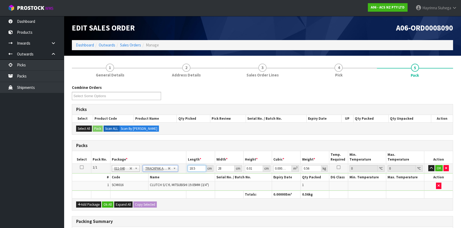
click at [188, 167] on input "18.5" at bounding box center [196, 168] width 18 height 7
click button "OK" at bounding box center [438, 168] width 7 height 6
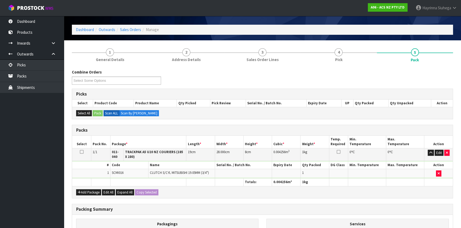
scroll to position [88, 0]
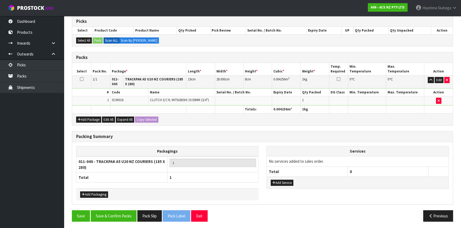
click at [110, 208] on div "Packing Summary Packagings 011-040 - TRACKPAK A5 U20 NZ COURIERS (185 X 280) 1 …" at bounding box center [262, 170] width 389 height 79
click at [109, 211] on button "Save & Confirm Packs" at bounding box center [114, 216] width 46 height 11
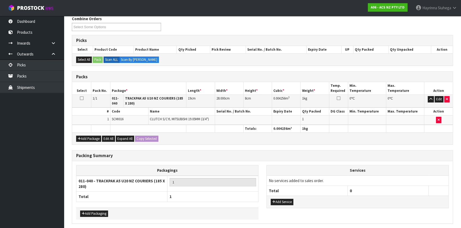
scroll to position [0, 0]
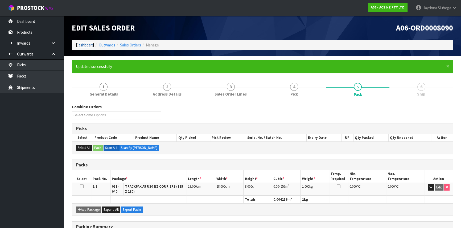
click at [81, 45] on link "Dashboard" at bounding box center [85, 45] width 18 height 5
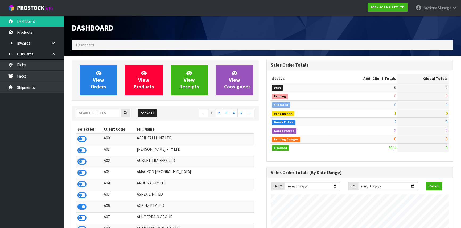
scroll to position [414, 194]
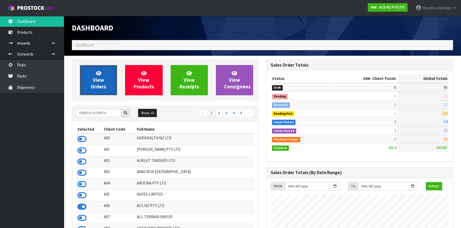
click at [103, 74] on link "View Orders" at bounding box center [98, 80] width 37 height 30
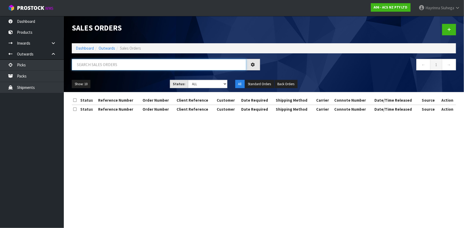
click at [105, 68] on input "text" at bounding box center [159, 64] width 174 height 11
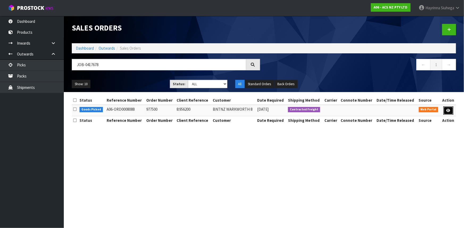
click at [448, 107] on link at bounding box center [449, 111] width 10 height 9
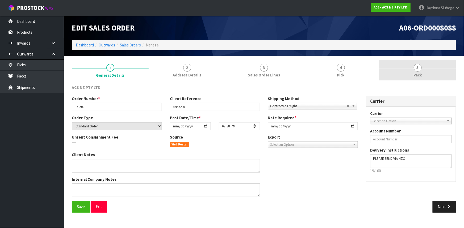
drag, startPoint x: 344, startPoint y: 72, endPoint x: 404, endPoint y: 71, distance: 60.1
click at [345, 72] on link "4 Pick" at bounding box center [340, 70] width 77 height 21
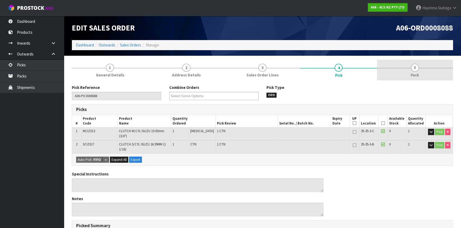
drag, startPoint x: 426, startPoint y: 71, endPoint x: 414, endPoint y: 80, distance: 15.0
click at [426, 71] on link "5 Pack" at bounding box center [415, 70] width 76 height 21
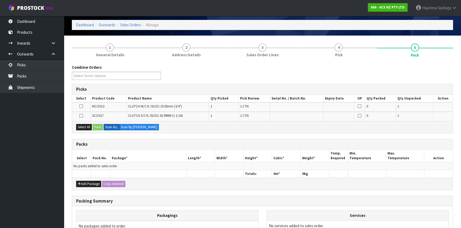
scroll to position [48, 0]
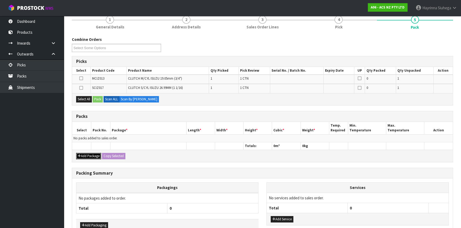
click at [93, 153] on button "Add Package" at bounding box center [88, 156] width 25 height 6
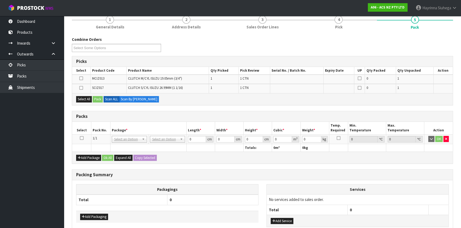
click at [83, 138] on icon at bounding box center [82, 138] width 4 height 0
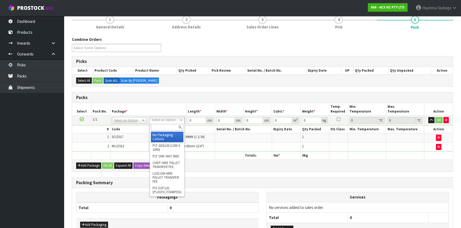
click at [168, 126] on input "text" at bounding box center [167, 127] width 32 height 7
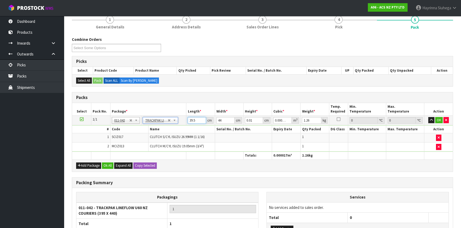
click at [190, 121] on input "39.5" at bounding box center [196, 120] width 18 height 7
click button "OK" at bounding box center [438, 120] width 7 height 6
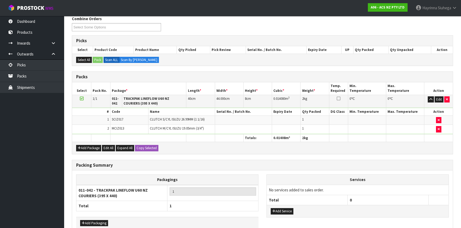
scroll to position [98, 0]
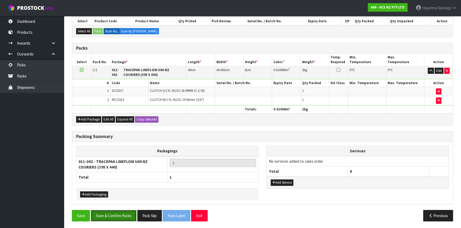
click at [103, 218] on button "Save & Confirm Packs" at bounding box center [114, 215] width 46 height 11
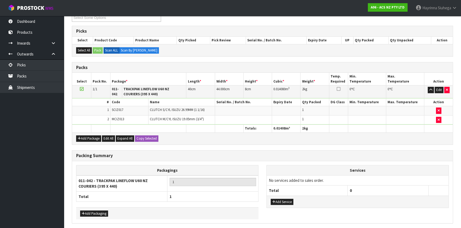
scroll to position [0, 0]
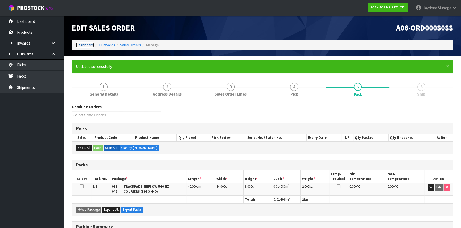
click at [87, 45] on link "Dashboard" at bounding box center [85, 45] width 18 height 5
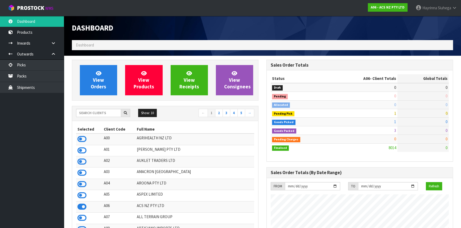
scroll to position [414, 194]
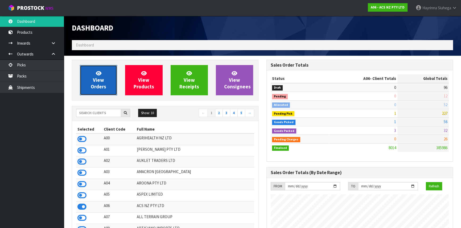
click at [97, 84] on span "View Orders" at bounding box center [98, 80] width 15 height 20
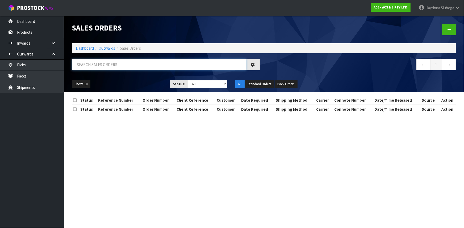
click at [107, 64] on input "text" at bounding box center [159, 64] width 174 height 11
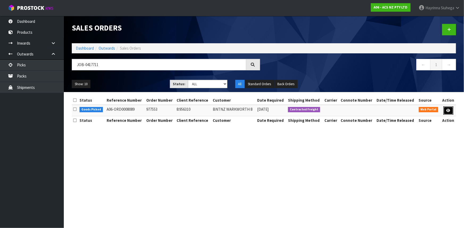
click at [446, 110] on link at bounding box center [449, 111] width 10 height 9
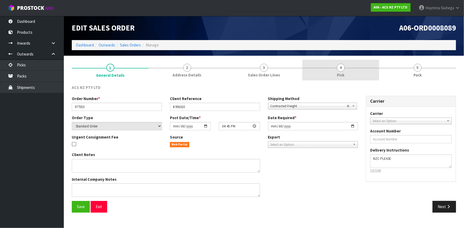
click at [342, 76] on span "Pick" at bounding box center [340, 75] width 7 height 6
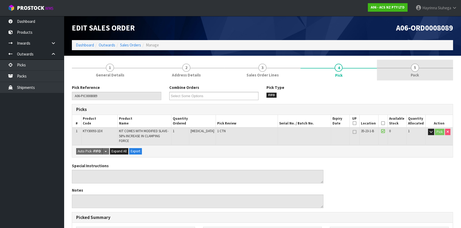
click at [387, 63] on link "5 Pack" at bounding box center [415, 70] width 76 height 21
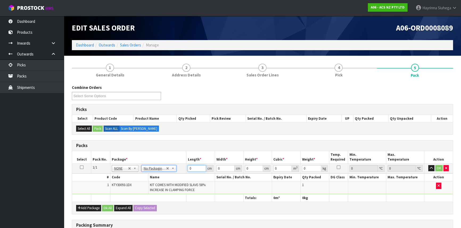
click at [189, 168] on input "0" at bounding box center [196, 168] width 18 height 7
click button "OK" at bounding box center [438, 168] width 7 height 6
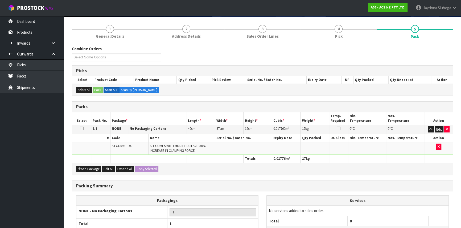
scroll to position [85, 0]
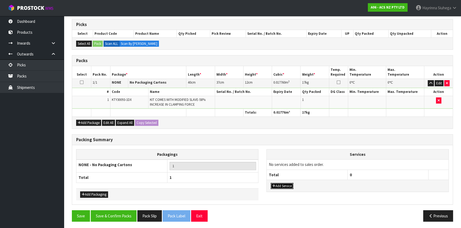
click at [290, 183] on button "Add Service" at bounding box center [281, 186] width 23 height 6
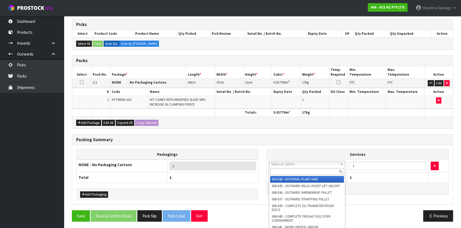
click at [291, 169] on input "text" at bounding box center [307, 172] width 74 height 7
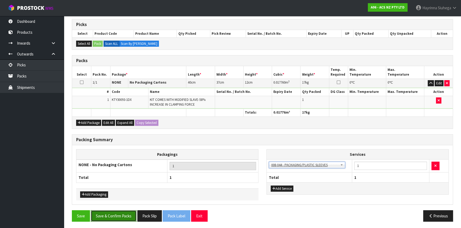
click at [122, 212] on button "Save & Confirm Packs" at bounding box center [114, 216] width 46 height 11
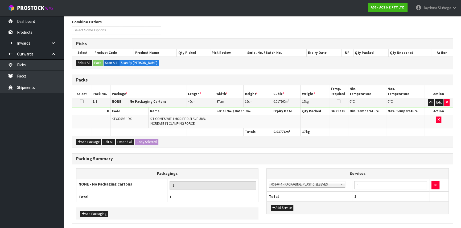
scroll to position [0, 0]
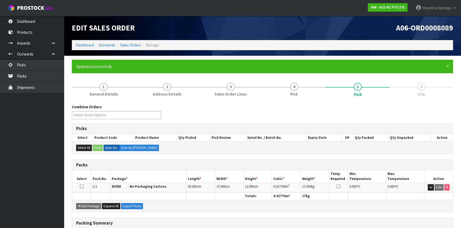
click at [291, 22] on div "A06-ORD0008089" at bounding box center [359, 28] width 194 height 24
click at [90, 45] on link "Dashboard" at bounding box center [85, 45] width 18 height 5
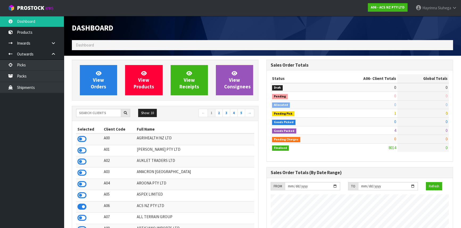
scroll to position [414, 194]
click at [96, 116] on input "text" at bounding box center [98, 113] width 45 height 8
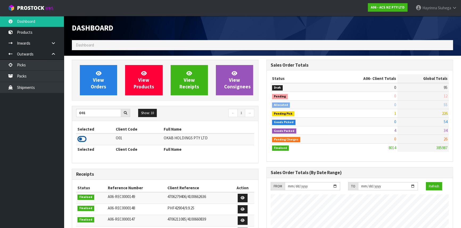
click at [81, 140] on icon at bounding box center [81, 139] width 9 height 8
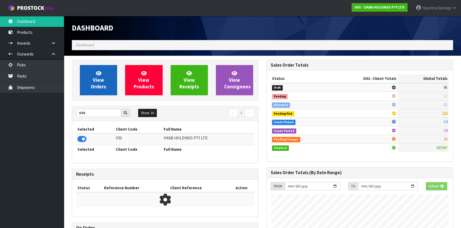
scroll to position [382, 194]
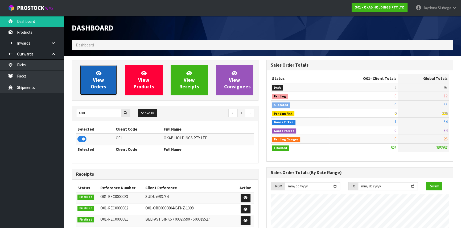
click at [98, 81] on span "View Orders" at bounding box center [98, 80] width 15 height 20
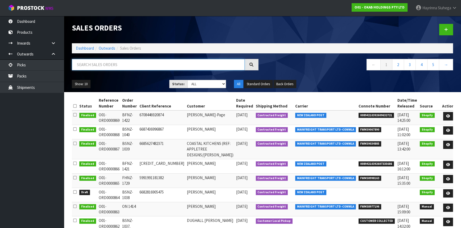
click at [103, 69] on input "text" at bounding box center [158, 64] width 173 height 11
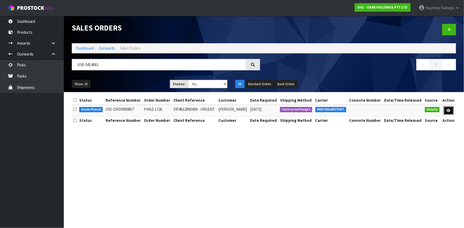
click at [452, 111] on link at bounding box center [449, 111] width 10 height 9
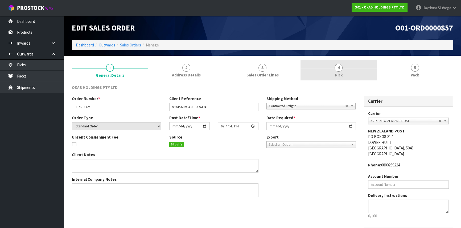
click at [370, 77] on link "4 Pick" at bounding box center [338, 70] width 76 height 21
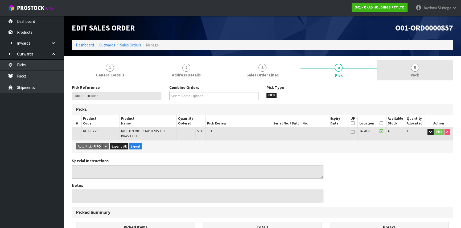
click at [391, 76] on link "5 Pack" at bounding box center [415, 70] width 76 height 21
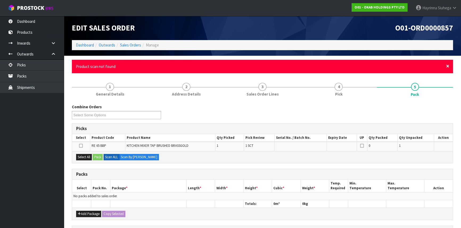
click at [446, 65] on span "×" at bounding box center [447, 65] width 3 height 7
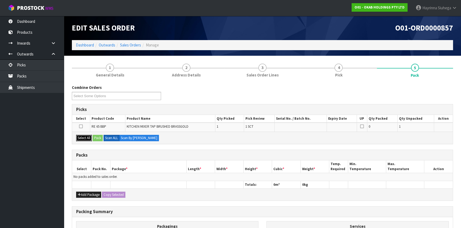
click at [87, 137] on button "Select All" at bounding box center [84, 138] width 16 height 6
click at [96, 135] on button "Pack" at bounding box center [98, 138] width 10 height 6
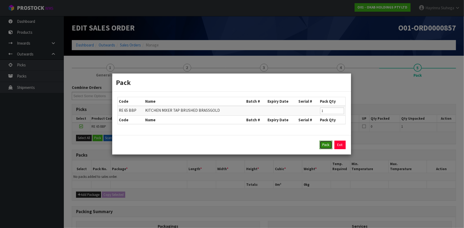
click at [328, 145] on button "Pack" at bounding box center [326, 145] width 13 height 9
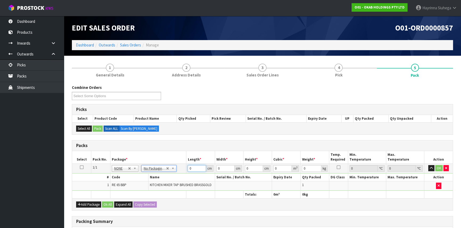
click at [189, 168] on input "0" at bounding box center [196, 168] width 18 height 7
click button "OK" at bounding box center [438, 168] width 7 height 6
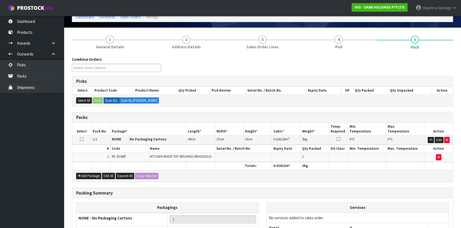
scroll to position [82, 0]
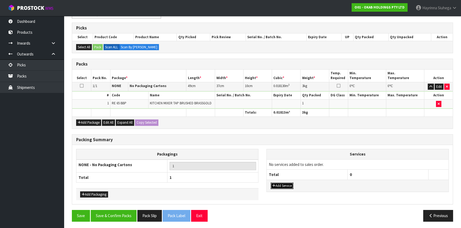
click at [283, 183] on button "Add Service" at bounding box center [281, 186] width 23 height 6
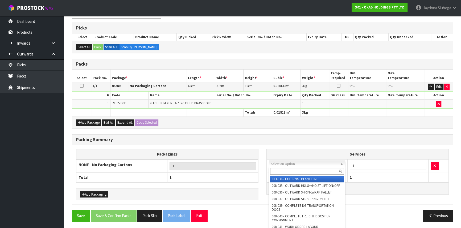
click at [293, 173] on input "text" at bounding box center [307, 171] width 74 height 7
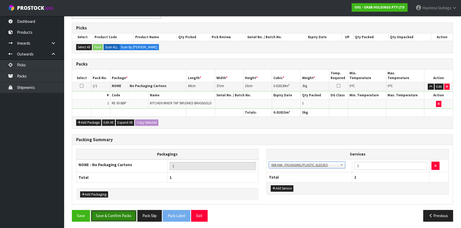
click at [122, 213] on button "Save & Confirm Packs" at bounding box center [114, 215] width 46 height 11
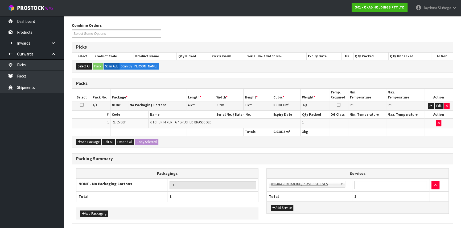
scroll to position [0, 0]
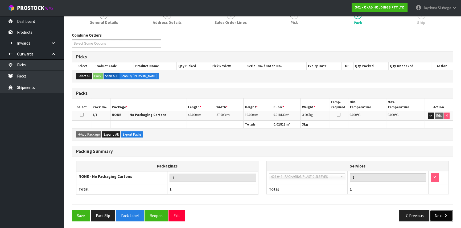
click at [441, 210] on button "Next" at bounding box center [440, 215] width 23 height 11
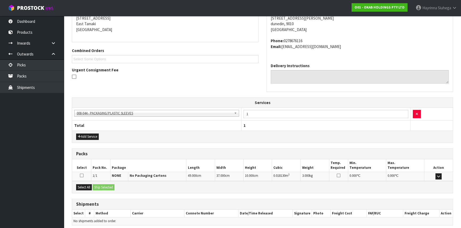
scroll to position [130, 0]
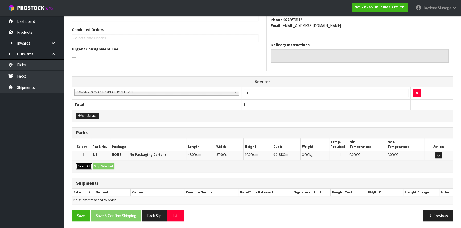
click at [82, 165] on button "Select All" at bounding box center [84, 167] width 16 height 6
click at [108, 164] on button "Ship Selected" at bounding box center [104, 167] width 22 height 6
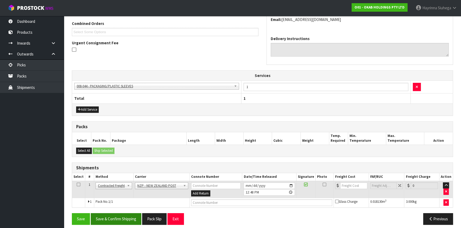
scroll to position [140, 0]
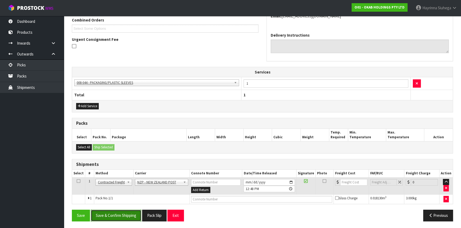
click at [122, 216] on button "Save & Confirm Shipping" at bounding box center [116, 215] width 51 height 11
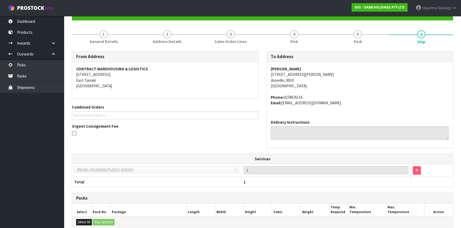
scroll to position [133, 0]
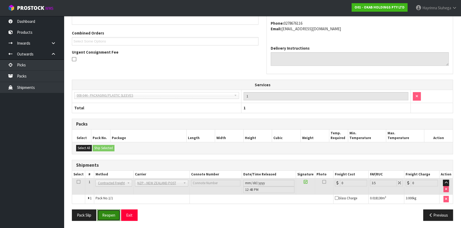
click at [106, 212] on button "Reopen" at bounding box center [108, 215] width 23 height 11
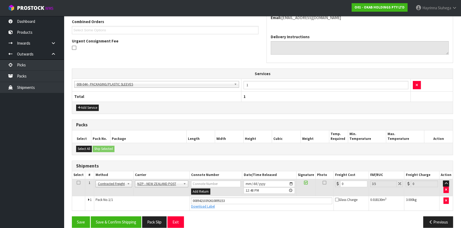
scroll to position [145, 0]
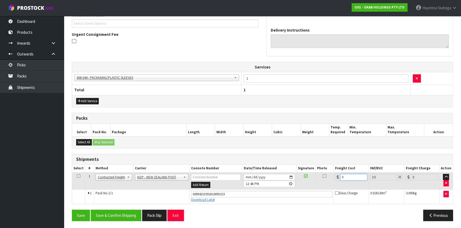
drag, startPoint x: 351, startPoint y: 179, endPoint x: 253, endPoint y: 176, distance: 98.4
click at [257, 176] on tr "1 Client Local Pickup Customer Local Pickup Company Freight Contracted Freight …" at bounding box center [262, 181] width 380 height 17
click at [72, 210] on button "Save" at bounding box center [81, 215] width 18 height 11
click at [126, 215] on button "Save & Confirm Shipping" at bounding box center [116, 215] width 51 height 11
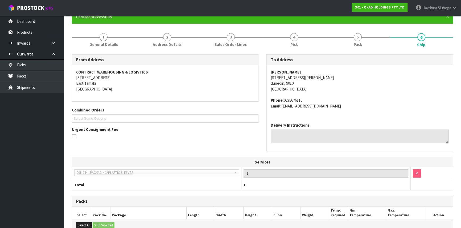
scroll to position [0, 0]
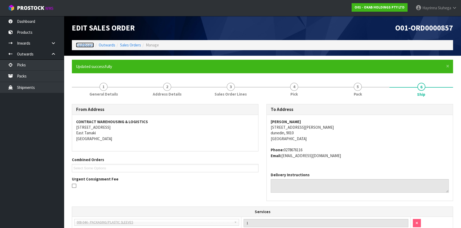
click at [85, 44] on link "Dashboard" at bounding box center [85, 45] width 18 height 5
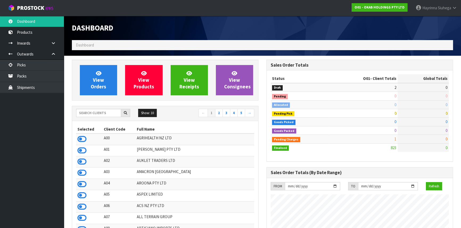
scroll to position [382, 194]
click at [90, 114] on input "text" at bounding box center [98, 113] width 45 height 8
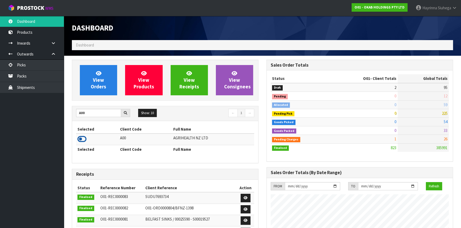
click at [78, 141] on icon at bounding box center [81, 139] width 9 height 8
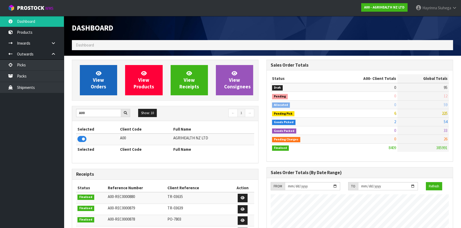
scroll to position [402, 194]
click at [101, 77] on link "View Orders" at bounding box center [98, 80] width 37 height 30
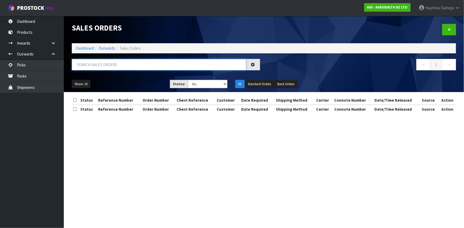
click at [110, 61] on input "text" at bounding box center [159, 64] width 174 height 11
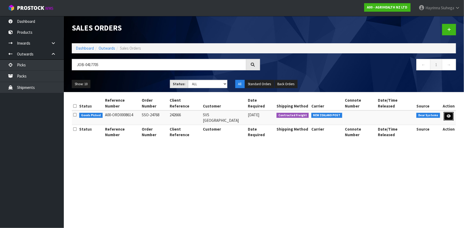
click at [447, 115] on icon at bounding box center [449, 116] width 4 height 3
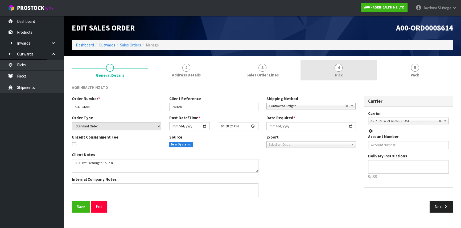
drag, startPoint x: 359, startPoint y: 71, endPoint x: 398, endPoint y: 70, distance: 39.4
click at [359, 71] on link "4 Pick" at bounding box center [338, 70] width 76 height 21
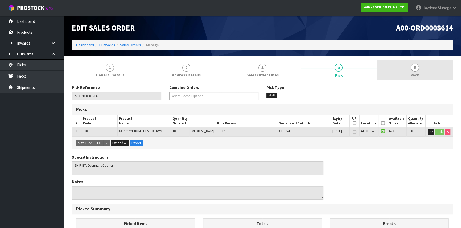
click at [414, 70] on span "5" at bounding box center [415, 68] width 8 height 8
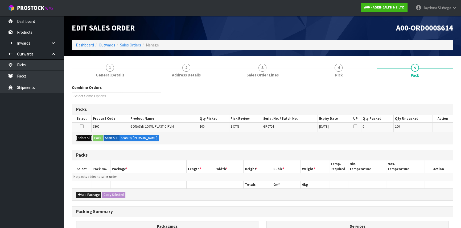
click at [86, 139] on button "Select All" at bounding box center [84, 138] width 16 height 6
click at [99, 137] on button "Pack" at bounding box center [98, 138] width 10 height 6
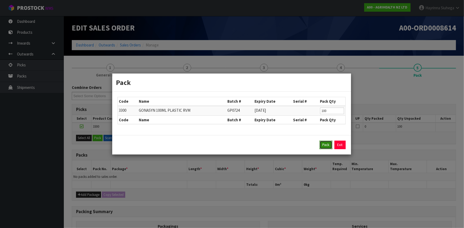
click at [329, 145] on button "Pack" at bounding box center [326, 145] width 13 height 9
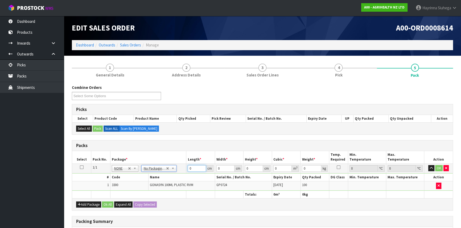
click at [189, 167] on input "0" at bounding box center [196, 168] width 18 height 7
click button "OK" at bounding box center [438, 168] width 7 height 6
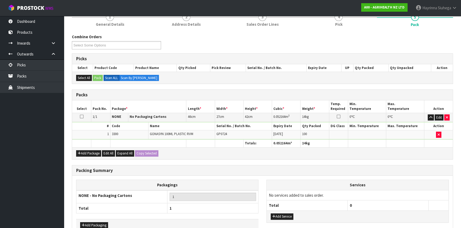
scroll to position [82, 0]
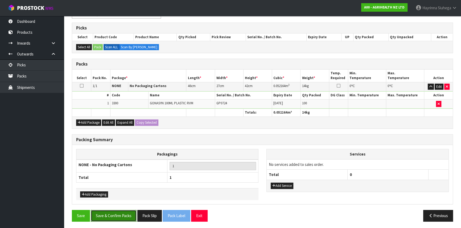
click at [121, 215] on button "Save & Confirm Packs" at bounding box center [114, 215] width 46 height 11
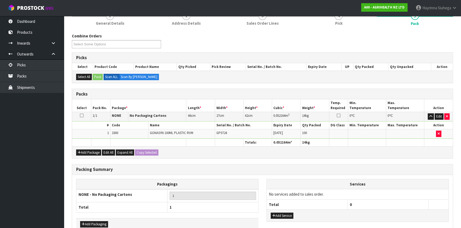
scroll to position [72, 0]
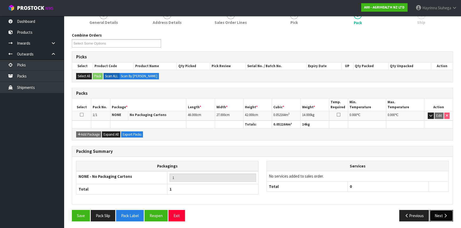
click at [445, 214] on icon "button" at bounding box center [445, 216] width 5 height 4
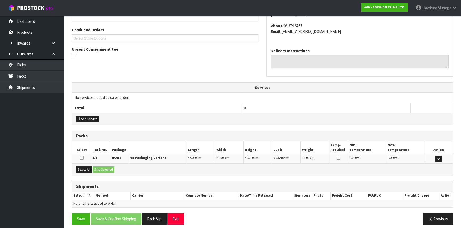
scroll to position [133, 0]
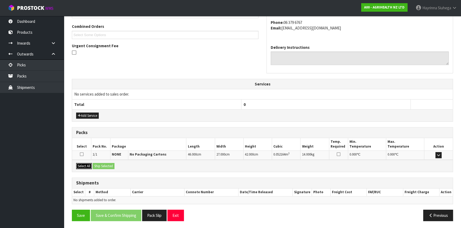
click at [86, 165] on button "Select All" at bounding box center [84, 166] width 16 height 6
click at [96, 165] on button "Ship Selected" at bounding box center [104, 166] width 22 height 6
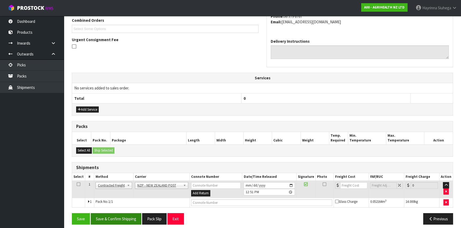
scroll to position [143, 0]
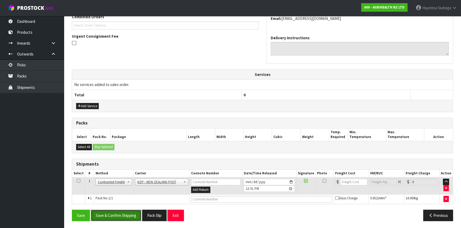
click at [123, 214] on button "Save & Confirm Shipping" at bounding box center [116, 215] width 51 height 11
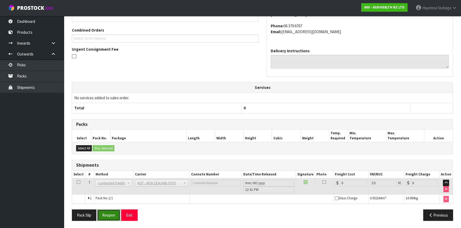
click at [107, 214] on button "Reopen" at bounding box center [108, 215] width 23 height 11
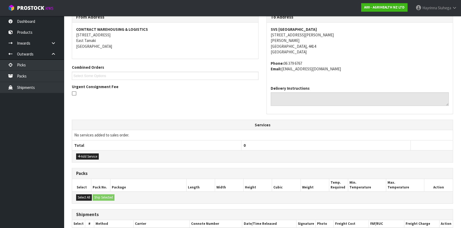
scroll to position [148, 0]
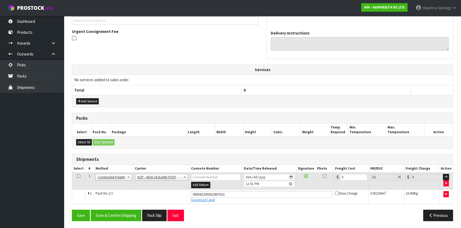
drag, startPoint x: 350, startPoint y: 180, endPoint x: 340, endPoint y: 180, distance: 10.4
click at [340, 180] on td "0" at bounding box center [350, 181] width 35 height 17
drag, startPoint x: 350, startPoint y: 175, endPoint x: 285, endPoint y: 176, distance: 64.6
click at [288, 176] on tr "1 Client Local Pickup Customer Local Pickup Company Freight Contracted Freight …" at bounding box center [262, 181] width 380 height 17
click at [72, 210] on button "Save" at bounding box center [81, 215] width 18 height 11
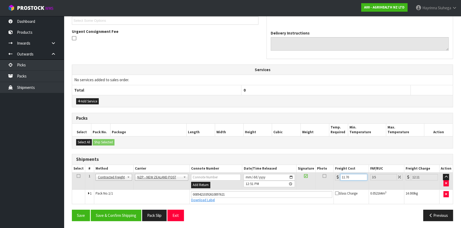
scroll to position [0, 0]
click at [122, 217] on button "Save & Confirm Shipping" at bounding box center [116, 215] width 51 height 11
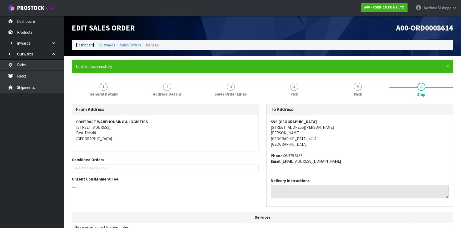
click at [89, 46] on link "Dashboard" at bounding box center [85, 45] width 18 height 5
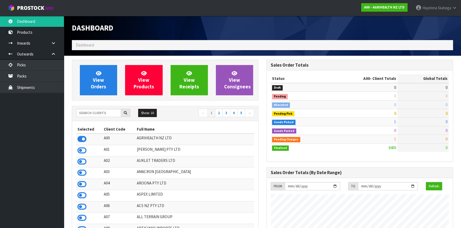
scroll to position [402, 194]
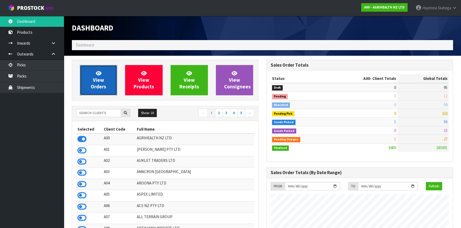
click at [98, 85] on span "View Orders" at bounding box center [98, 80] width 15 height 20
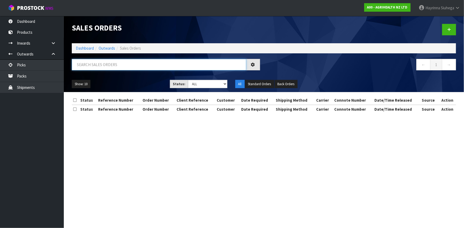
click at [104, 68] on input "text" at bounding box center [159, 64] width 174 height 11
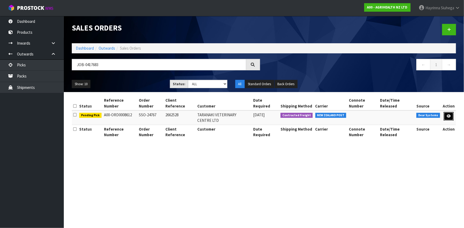
click at [451, 115] on icon at bounding box center [449, 116] width 4 height 3
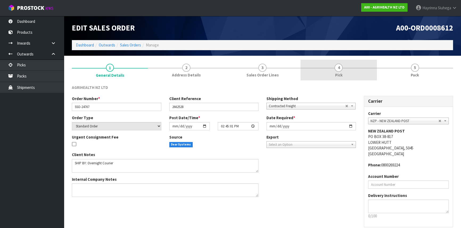
click at [355, 72] on link "4 Pick" at bounding box center [338, 70] width 76 height 21
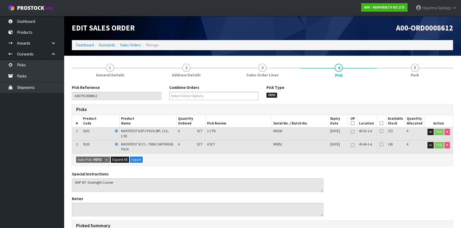
drag, startPoint x: 380, startPoint y: 122, endPoint x: 377, endPoint y: 123, distance: 3.2
click at [377, 123] on th "Picked" at bounding box center [381, 121] width 10 height 12
click at [382, 123] on icon at bounding box center [381, 123] width 4 height 0
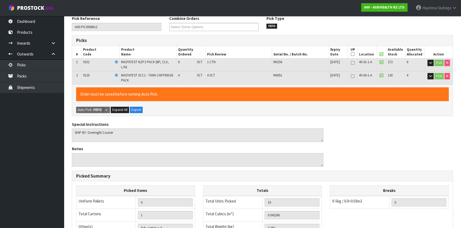
scroll to position [154, 0]
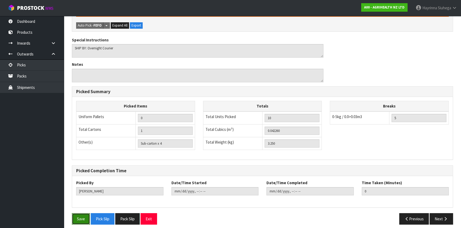
click at [82, 214] on button "Save" at bounding box center [81, 219] width 18 height 11
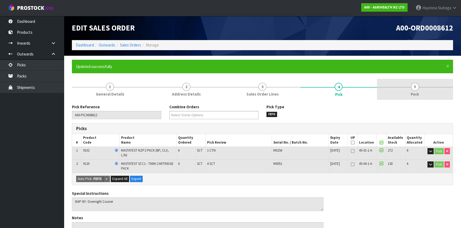
click at [402, 89] on link "5 Pack" at bounding box center [415, 89] width 76 height 21
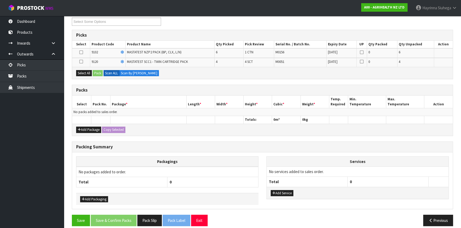
scroll to position [97, 0]
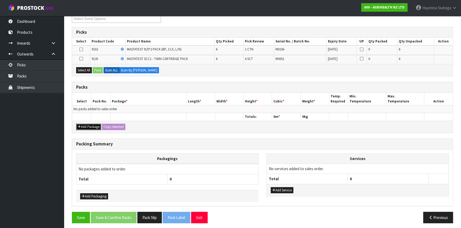
click at [91, 126] on button "Add Package" at bounding box center [88, 127] width 25 height 6
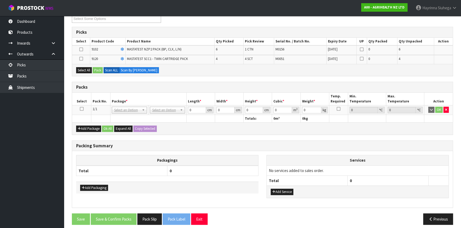
click at [82, 109] on icon at bounding box center [82, 109] width 4 height 0
click at [84, 71] on button "Select All" at bounding box center [84, 70] width 16 height 6
click at [97, 70] on button "Pack" at bounding box center [98, 70] width 10 height 6
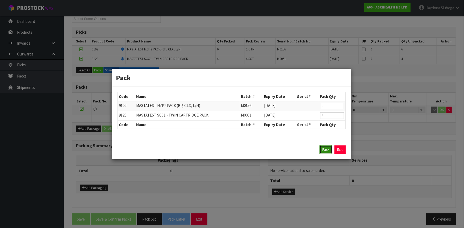
click at [324, 147] on button "Pack" at bounding box center [326, 150] width 13 height 9
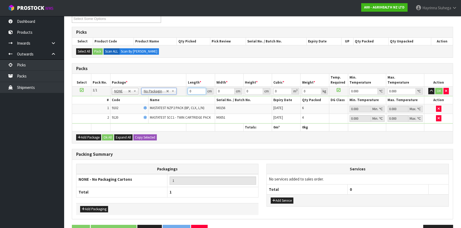
click at [190, 88] on input "0" at bounding box center [196, 91] width 18 height 7
click at [190, 90] on input "0" at bounding box center [196, 91] width 18 height 7
click button "OK" at bounding box center [438, 91] width 7 height 6
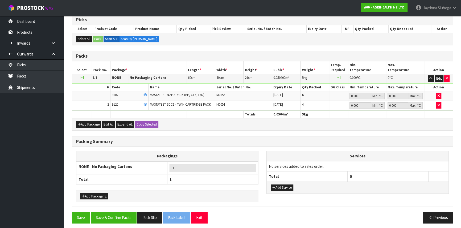
scroll to position [111, 0]
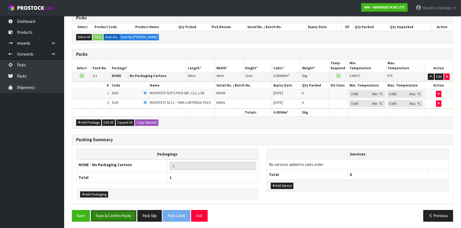
click at [111, 215] on button "Save & Confirm Packs" at bounding box center [114, 215] width 46 height 11
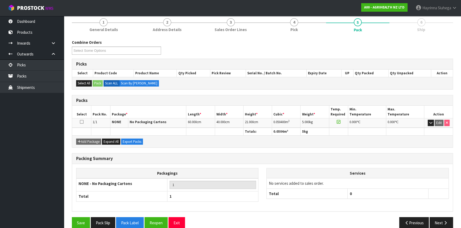
scroll to position [72, 0]
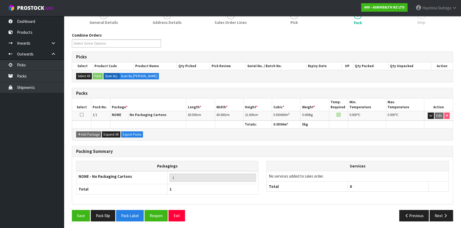
click at [443, 221] on div "Save Pack Slip Pack Label Reopen Exit Previous Next" at bounding box center [262, 217] width 389 height 15
click at [441, 217] on button "Next" at bounding box center [440, 215] width 23 height 11
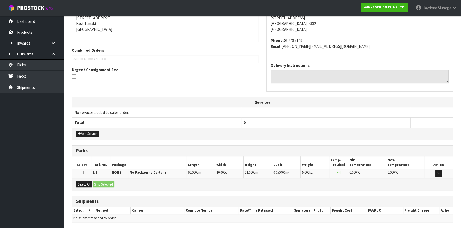
scroll to position [128, 0]
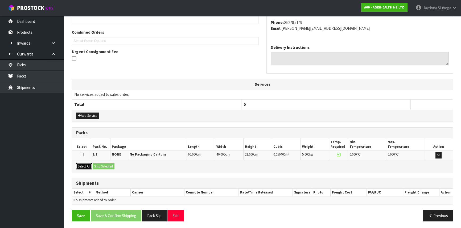
drag, startPoint x: 85, startPoint y: 168, endPoint x: 107, endPoint y: 163, distance: 22.8
click at [85, 168] on button "Select All" at bounding box center [84, 167] width 16 height 6
click at [107, 164] on button "Ship Selected" at bounding box center [104, 167] width 22 height 6
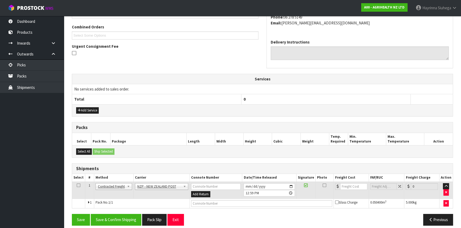
scroll to position [137, 0]
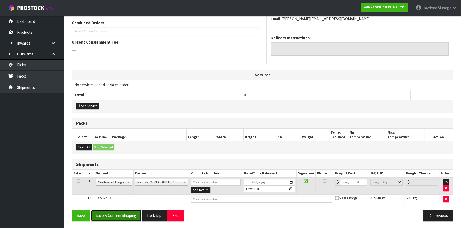
click at [125, 217] on button "Save & Confirm Shipping" at bounding box center [116, 215] width 51 height 11
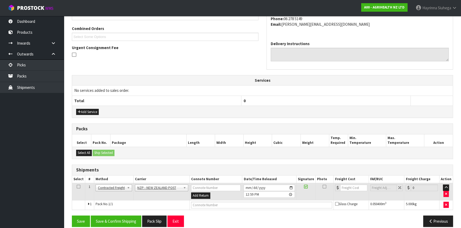
scroll to position [0, 0]
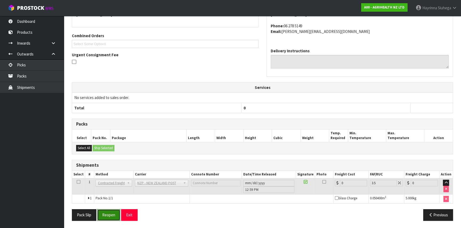
click at [101, 217] on button "Reopen" at bounding box center [108, 215] width 23 height 11
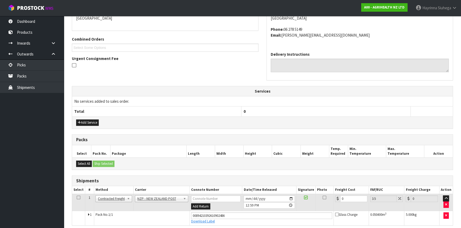
scroll to position [124, 0]
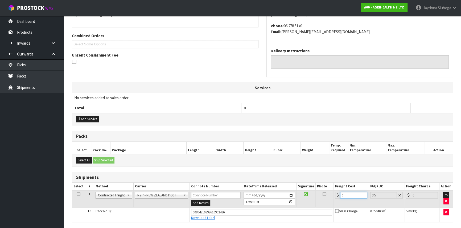
drag, startPoint x: 349, startPoint y: 194, endPoint x: 276, endPoint y: 206, distance: 73.8
click at [283, 206] on tr "1 Client Local Pickup Customer Local Pickup Company Freight Contracted Freight …" at bounding box center [262, 199] width 380 height 17
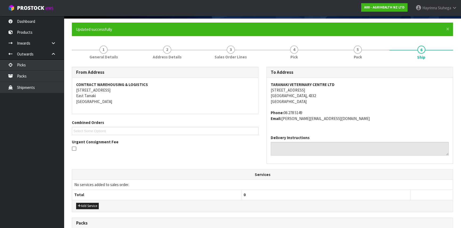
scroll to position [142, 0]
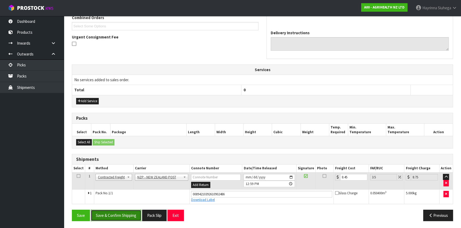
click at [128, 212] on button "Save & Confirm Shipping" at bounding box center [116, 215] width 51 height 11
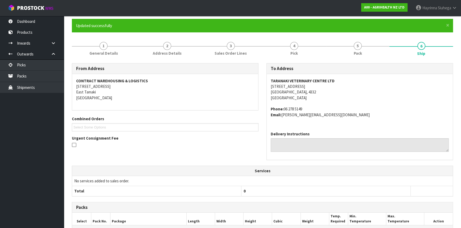
scroll to position [0, 0]
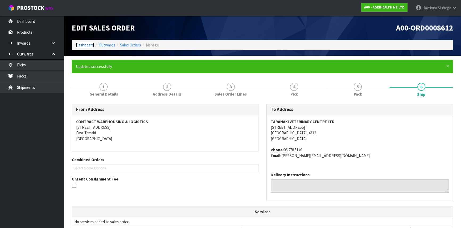
click at [85, 45] on link "Dashboard" at bounding box center [85, 45] width 18 height 5
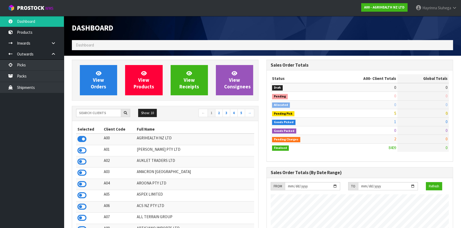
scroll to position [402, 194]
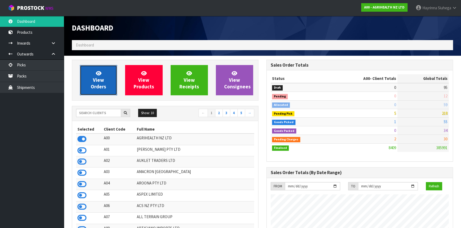
click at [92, 82] on link "View Orders" at bounding box center [98, 80] width 37 height 30
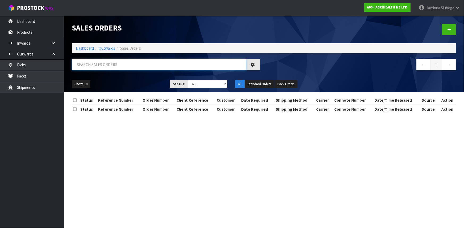
click at [98, 63] on input "text" at bounding box center [159, 64] width 174 height 11
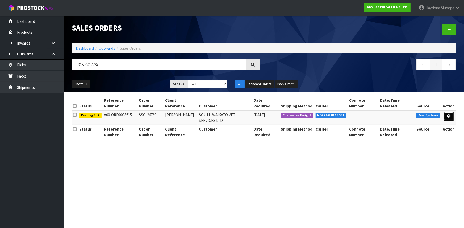
click at [447, 116] on link at bounding box center [449, 116] width 10 height 9
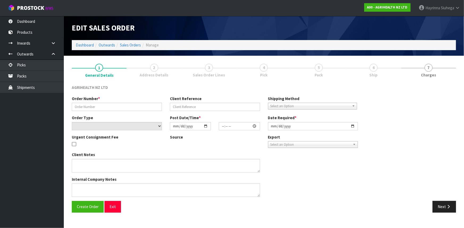
click at [364, 69] on link "6 Ship" at bounding box center [373, 70] width 55 height 21
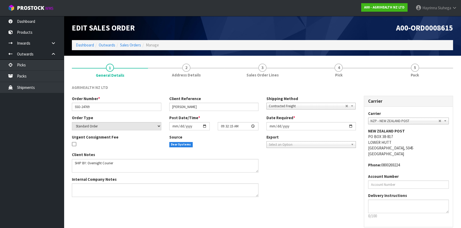
click at [364, 69] on link "4 Pick" at bounding box center [338, 70] width 76 height 21
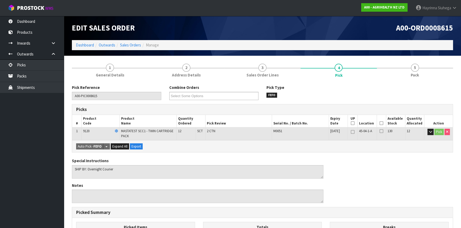
click at [380, 123] on icon at bounding box center [381, 123] width 4 height 0
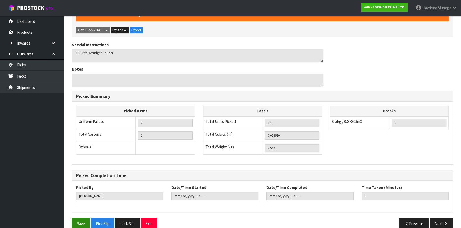
scroll to position [144, 0]
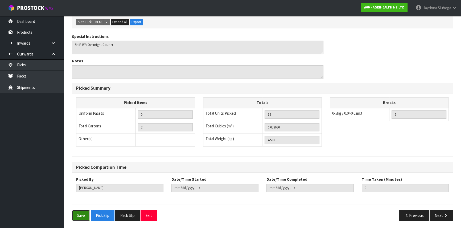
click at [80, 216] on button "Save" at bounding box center [81, 215] width 18 height 11
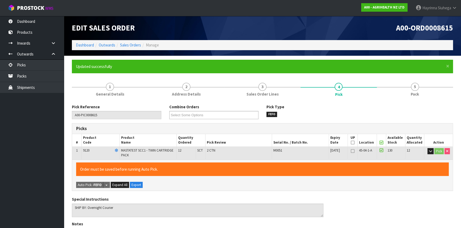
click at [418, 78] on form "× Close Updated successfully 1 General Details 2 Address Details 3 Sales Order …" at bounding box center [262, 224] width 381 height 329
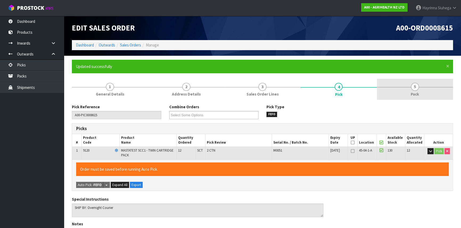
click at [418, 89] on link "5 Pack" at bounding box center [415, 89] width 76 height 21
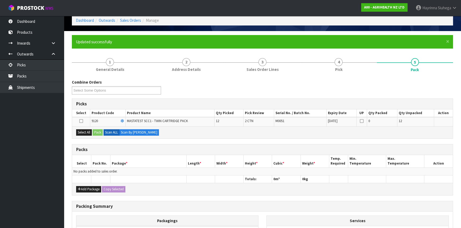
scroll to position [48, 0]
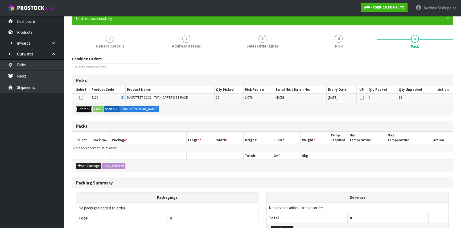
click at [83, 111] on button "Select All" at bounding box center [84, 109] width 16 height 6
click at [99, 108] on button "Pack" at bounding box center [98, 109] width 10 height 6
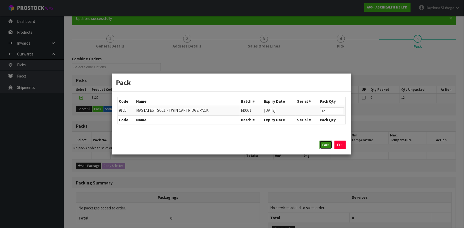
click at [324, 144] on button "Pack" at bounding box center [326, 145] width 13 height 9
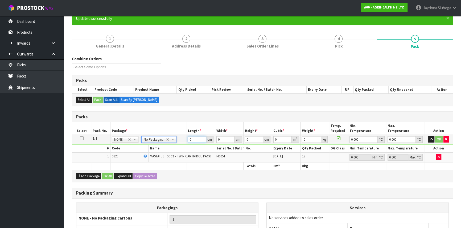
click at [188, 136] on input "0" at bounding box center [196, 139] width 18 height 7
click button "OK" at bounding box center [438, 139] width 7 height 6
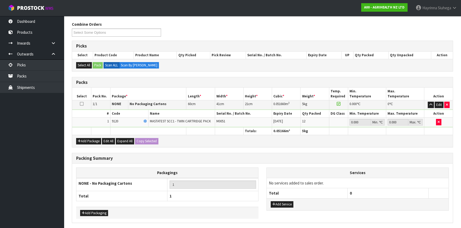
scroll to position [101, 0]
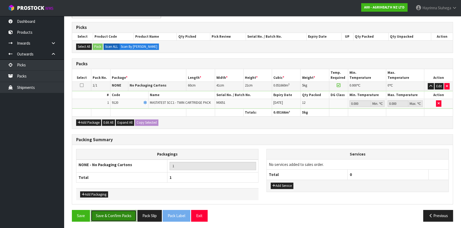
click at [115, 215] on button "Save & Confirm Packs" at bounding box center [114, 215] width 46 height 11
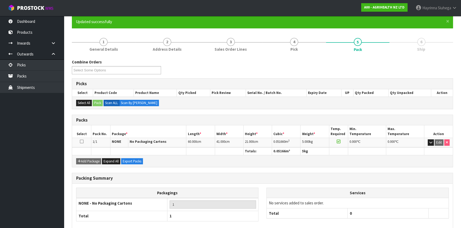
scroll to position [72, 0]
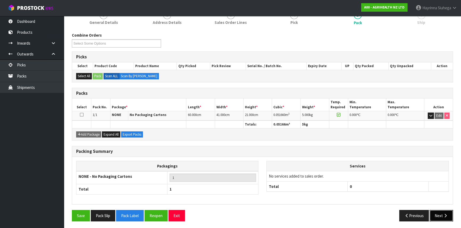
click at [443, 214] on icon "button" at bounding box center [445, 216] width 5 height 4
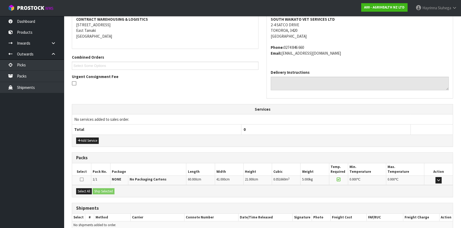
scroll to position [128, 0]
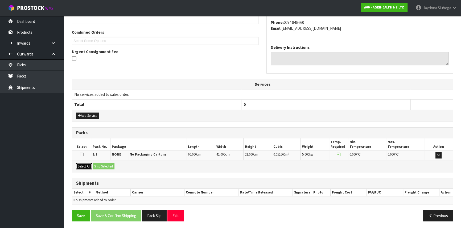
click at [88, 165] on button "Select All" at bounding box center [84, 167] width 16 height 6
click at [97, 164] on button "Ship Selected" at bounding box center [104, 167] width 22 height 6
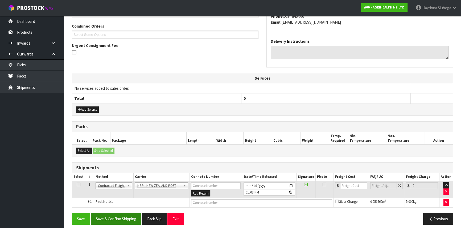
scroll to position [137, 0]
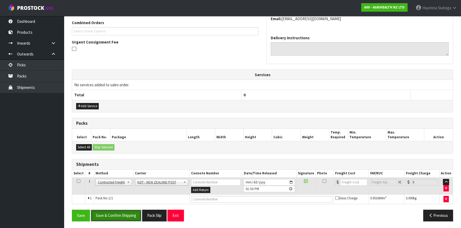
drag, startPoint x: 119, startPoint y: 211, endPoint x: 124, endPoint y: 211, distance: 5.3
click at [119, 211] on button "Save & Confirm Shipping" at bounding box center [116, 215] width 51 height 11
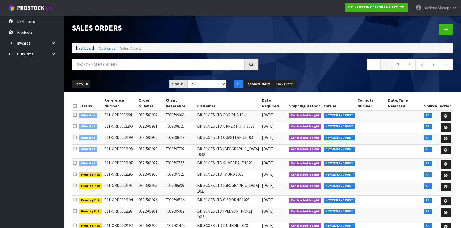
click at [82, 49] on link "Dashboard" at bounding box center [85, 48] width 18 height 5
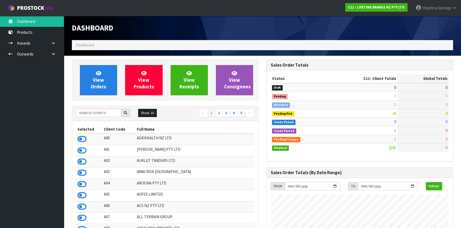
scroll to position [402, 194]
click at [98, 117] on input "text" at bounding box center [98, 113] width 45 height 8
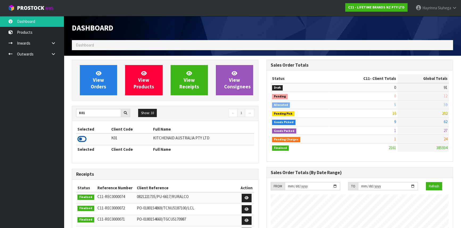
click at [80, 140] on icon at bounding box center [81, 139] width 9 height 8
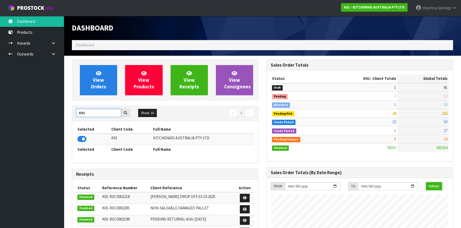
drag, startPoint x: 89, startPoint y: 111, endPoint x: 0, endPoint y: 113, distance: 89.1
click at [0, 114] on body "Toggle navigation ProStock WMS K01 - KITCHENAID AUSTRALIA PTY LTD Hayrinna Siuh…" at bounding box center [230, 114] width 461 height 228
click at [84, 140] on icon at bounding box center [81, 139] width 9 height 8
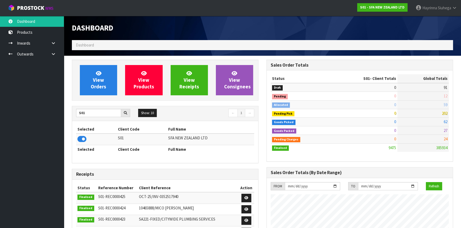
drag, startPoint x: 94, startPoint y: 106, endPoint x: 90, endPoint y: 111, distance: 6.7
click at [90, 111] on div "S01 Show: 10 5 10 25 50 ← 1 → Selected Client Code Full Name S01 SFA NEW ZEALAN…" at bounding box center [165, 134] width 186 height 57
drag, startPoint x: 89, startPoint y: 112, endPoint x: 0, endPoint y: 114, distance: 89.4
click at [0, 114] on body "Toggle navigation ProStock WMS S01 - SFA NEW ZEALAND LTD Hayrinna Siuhega Logou…" at bounding box center [230, 114] width 461 height 228
type input "S08"
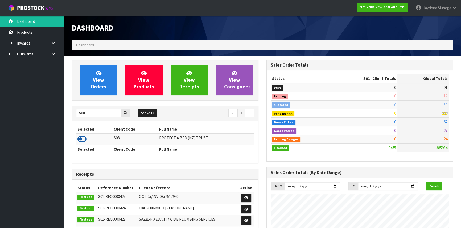
click at [78, 138] on icon at bounding box center [81, 139] width 9 height 8
drag, startPoint x: 88, startPoint y: 113, endPoint x: 0, endPoint y: 106, distance: 88.5
click at [0, 108] on body "Toggle navigation ProStock WMS S08 - PROTECT A BED (NZ) TRUST Hayrinna Siuhega …" at bounding box center [230, 114] width 461 height 228
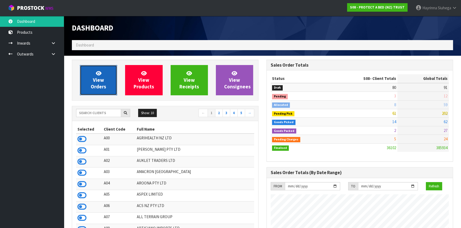
click at [100, 85] on span "View Orders" at bounding box center [98, 80] width 15 height 20
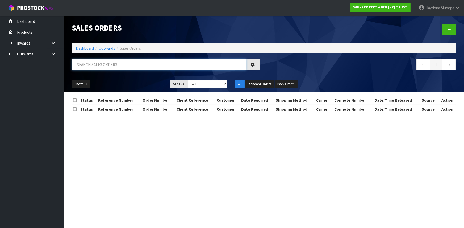
click at [103, 69] on input "text" at bounding box center [159, 64] width 174 height 11
type input "JOB-0417516"
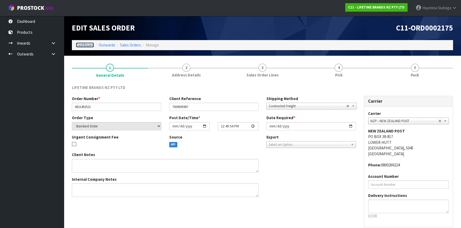
click at [86, 44] on link "Dashboard" at bounding box center [85, 45] width 18 height 5
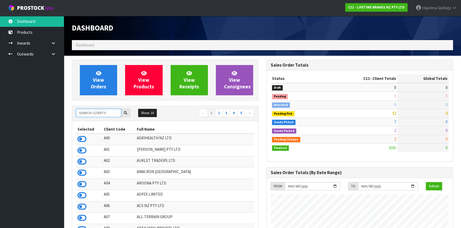
drag, startPoint x: 101, startPoint y: 114, endPoint x: 109, endPoint y: 112, distance: 7.9
click at [101, 114] on input "text" at bounding box center [98, 113] width 45 height 8
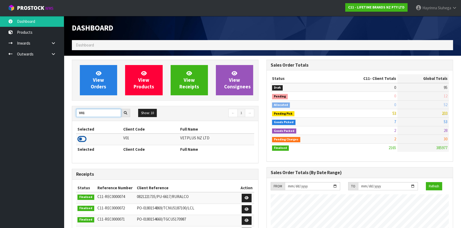
type input "V01"
click at [81, 139] on icon at bounding box center [81, 139] width 9 height 8
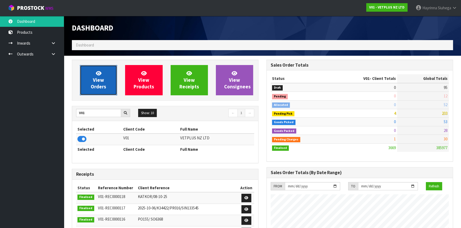
click at [99, 68] on link "View Orders" at bounding box center [98, 80] width 37 height 30
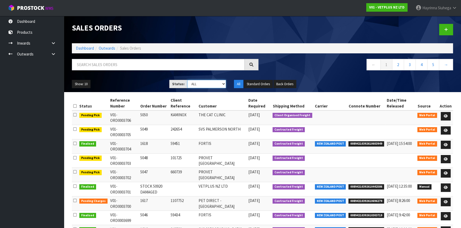
click at [204, 85] on select "Draft Pending Allocated Pending Pick Goods Picked Goods Packed Pending Charges …" at bounding box center [206, 84] width 39 height 8
select select "string:3"
click at [187, 80] on select "Draft Pending Allocated Pending Pick Goods Picked Goods Packed Pending Charges …" at bounding box center [206, 84] width 39 height 8
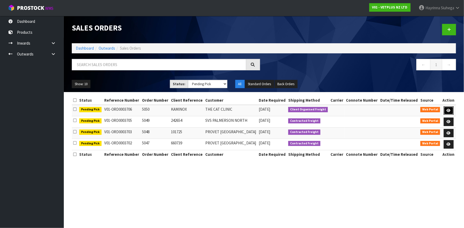
click at [447, 109] on icon at bounding box center [449, 110] width 4 height 3
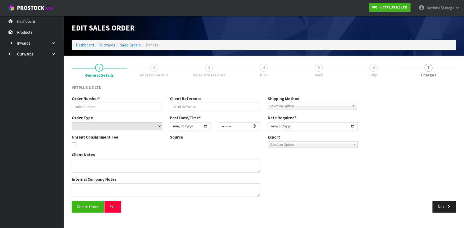
type input "5050"
type input "KAMINOX"
select select "number:0"
type input "[DATE]"
type input "10:31:00.000"
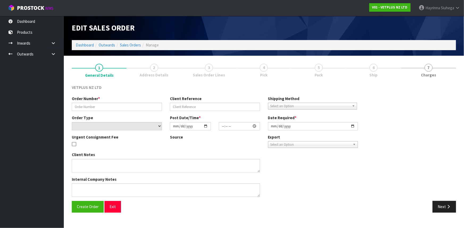
type input "[DATE]"
type textarea "PLEASE ATTACH INVOICE AND PERMIT TO OUTSIDE OF PACKAGE. EIF WILL CONTACT WITH L…"
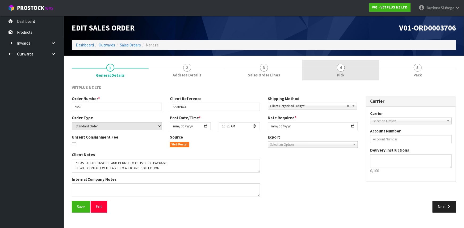
click at [377, 64] on link "4 Pick" at bounding box center [340, 70] width 77 height 21
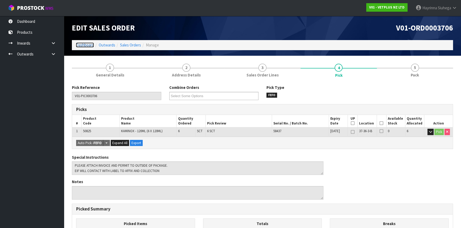
click at [85, 45] on link "Dashboard" at bounding box center [85, 45] width 18 height 5
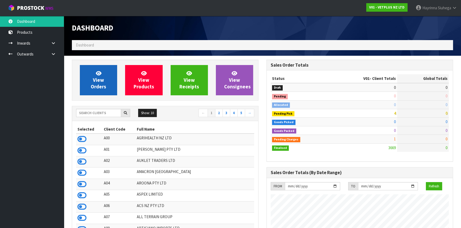
scroll to position [402, 194]
